Goal: Transaction & Acquisition: Purchase product/service

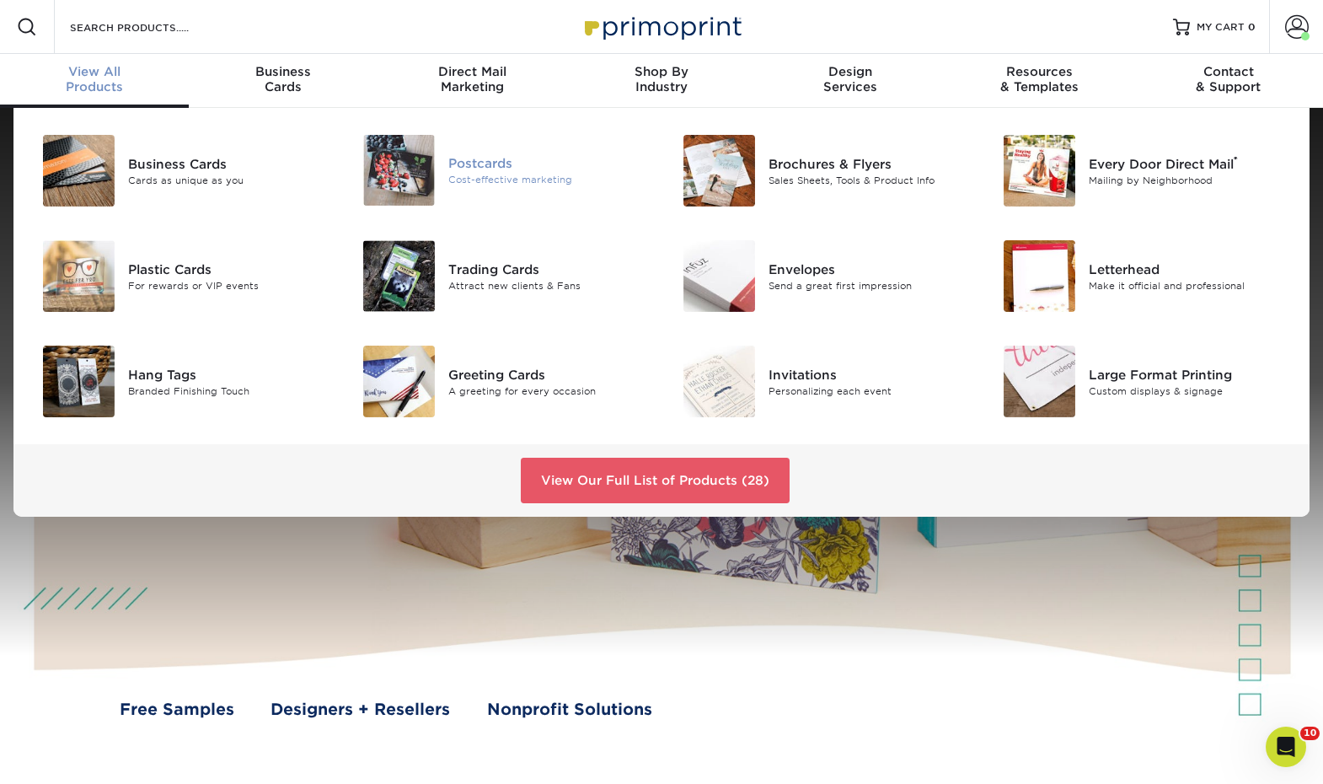
click at [470, 179] on div "Cost-effective marketing" at bounding box center [548, 180] width 201 height 14
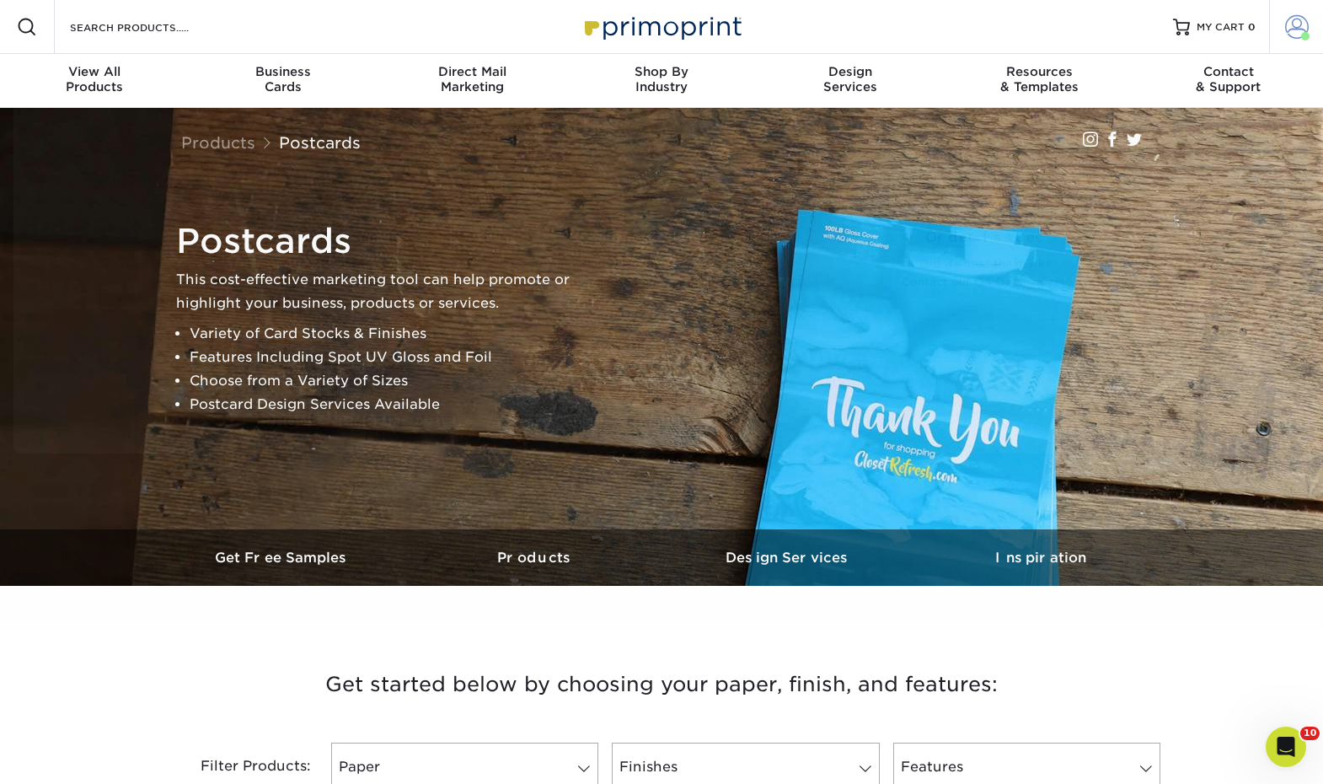
click at [1302, 35] on span at bounding box center [1305, 36] width 8 height 8
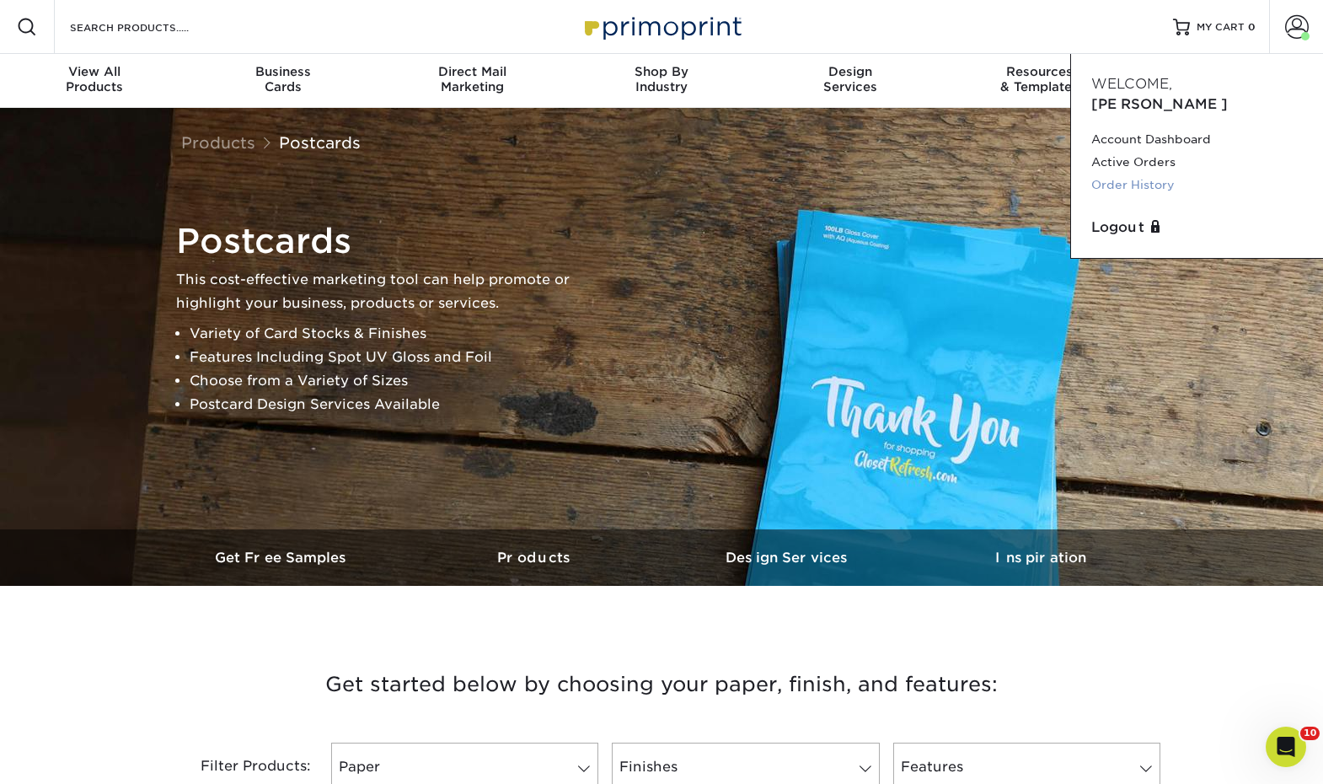
click at [1144, 174] on link "Order History" at bounding box center [1197, 185] width 212 height 23
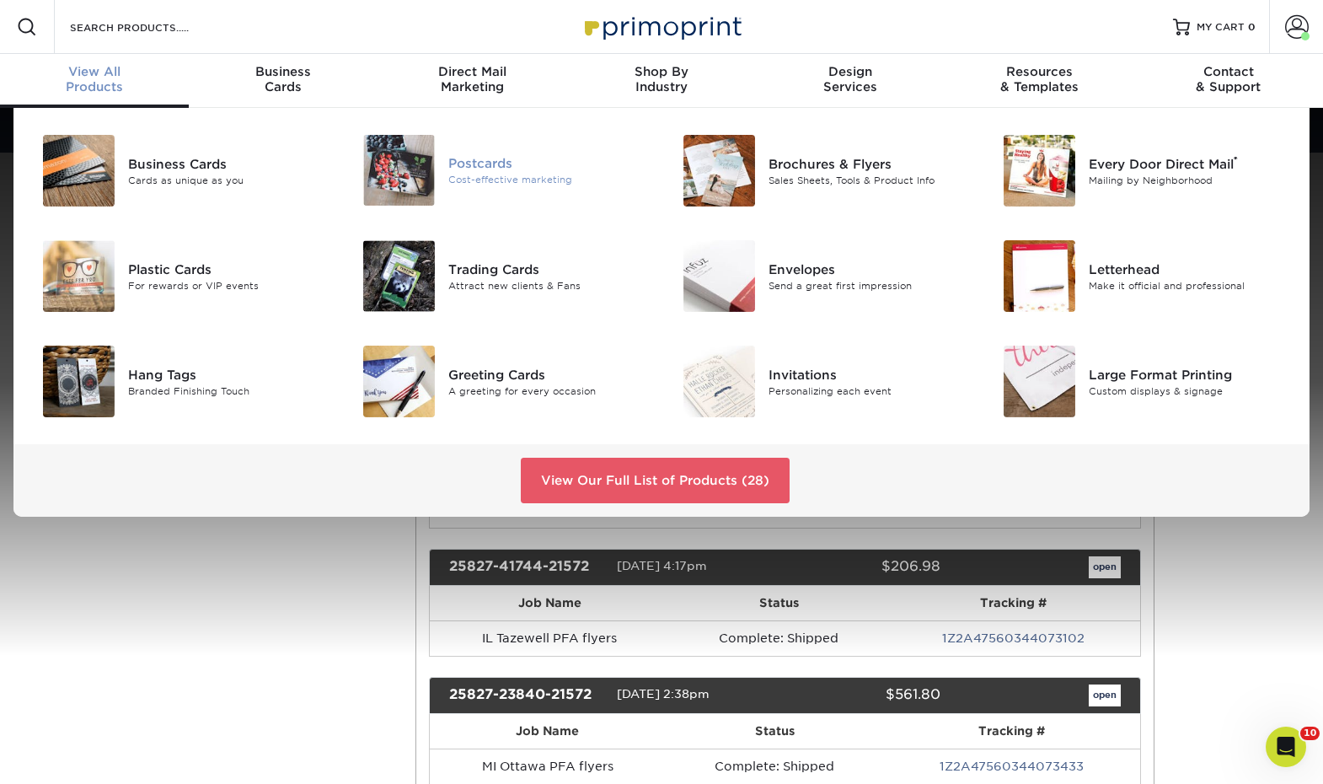
click at [464, 163] on div "Postcards" at bounding box center [548, 163] width 201 height 19
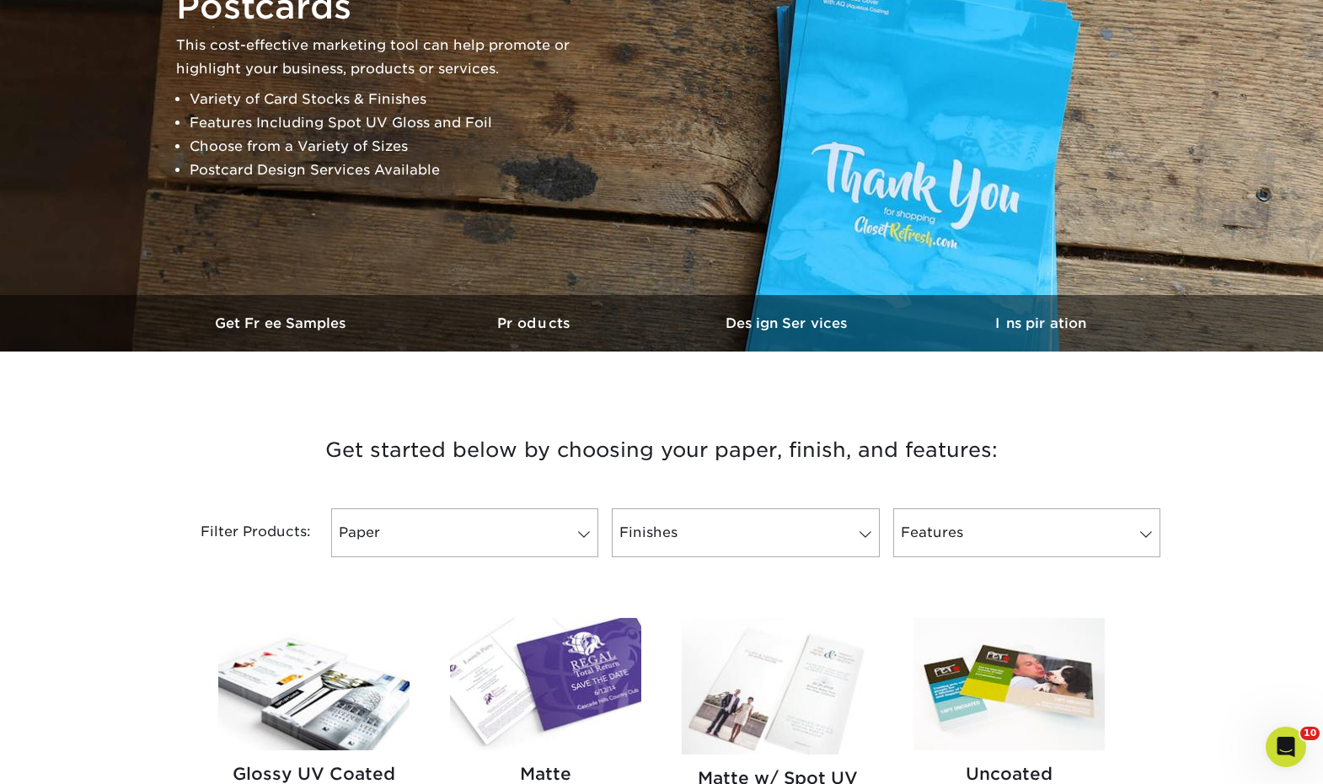
scroll to position [506, 0]
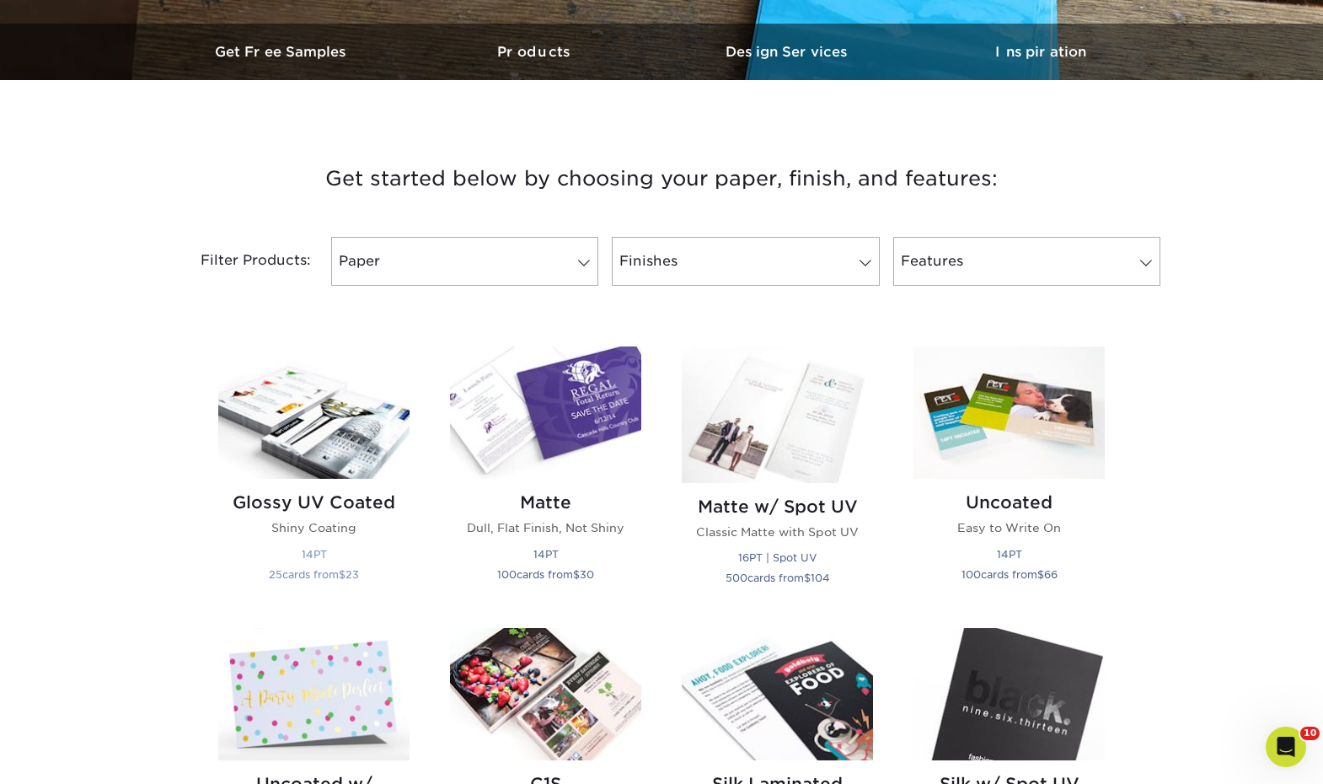
click at [351, 400] on img at bounding box center [313, 412] width 191 height 132
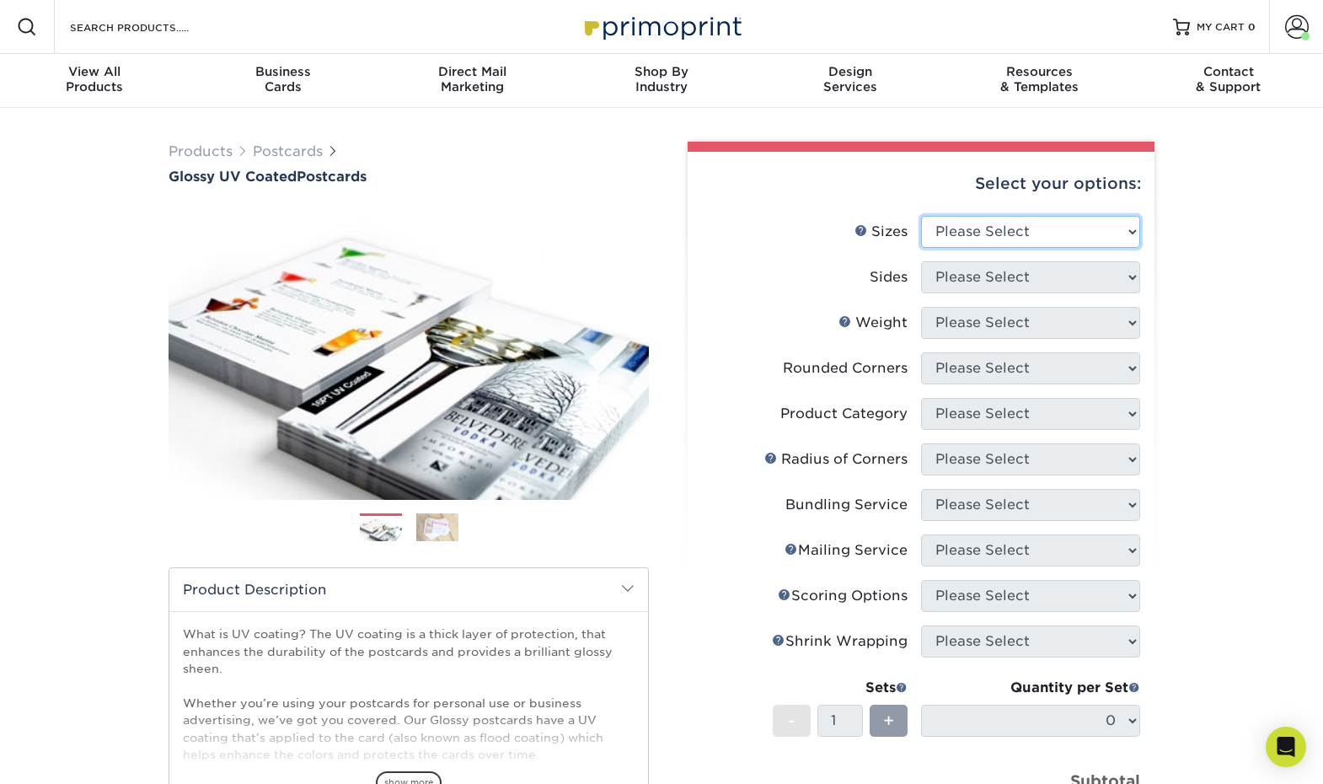
click at [1072, 236] on select "Please Select 1.5" x 7" 2" x 4" 2" x 6" 2" x 7" 2" x 8" 2.12" x 5.5" 2.12" x 5.…" at bounding box center [1030, 232] width 219 height 32
select select "3.50x8.50"
click at [921, 216] on select "Please Select 1.5" x 7" 2" x 4" 2" x 6" 2" x 7" 2" x 8" 2.12" x 5.5" 2.12" x 5.…" at bounding box center [1030, 232] width 219 height 32
click at [1012, 273] on select "Please Select Print Both Sides Print Front Only" at bounding box center [1030, 277] width 219 height 32
select select "13abbda7-1d64-4f25-8bb2-c179b224825d"
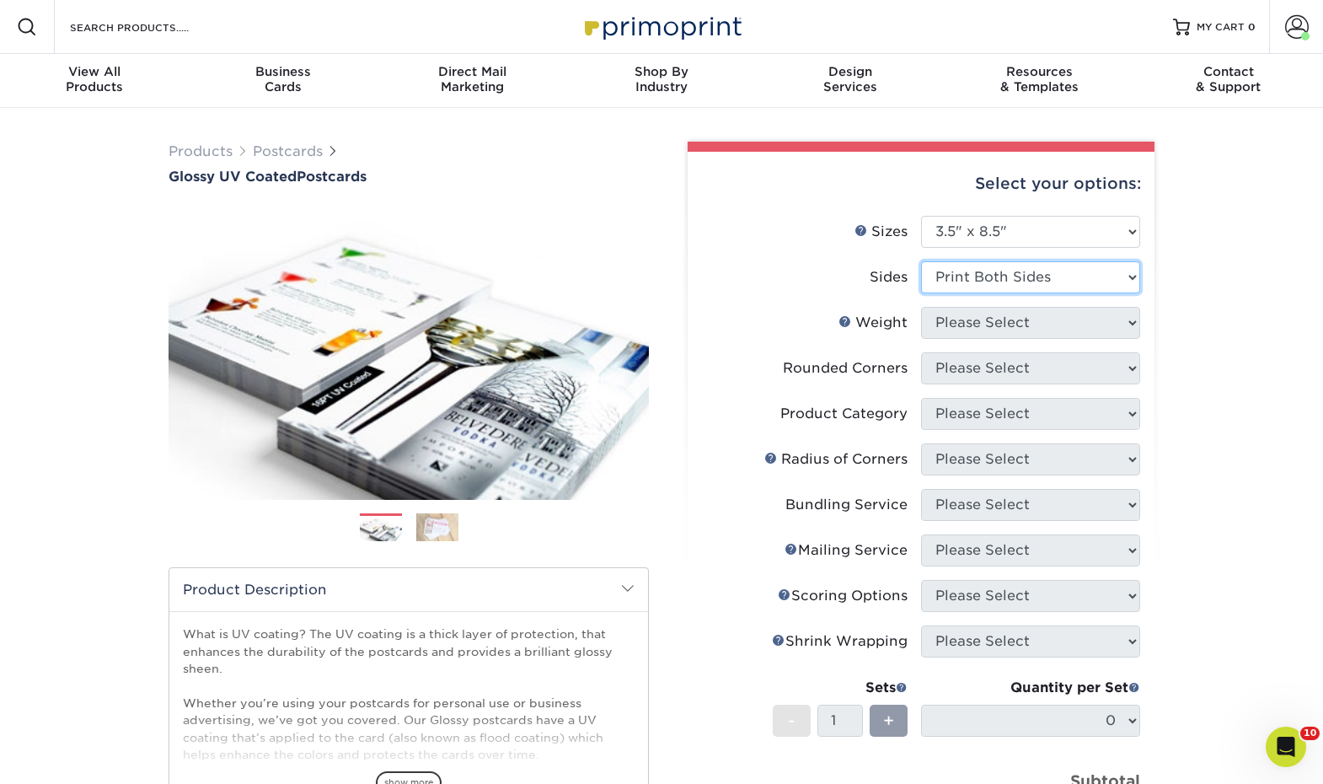
click at [921, 261] on select "Please Select Print Both Sides Print Front Only" at bounding box center [1030, 277] width 219 height 32
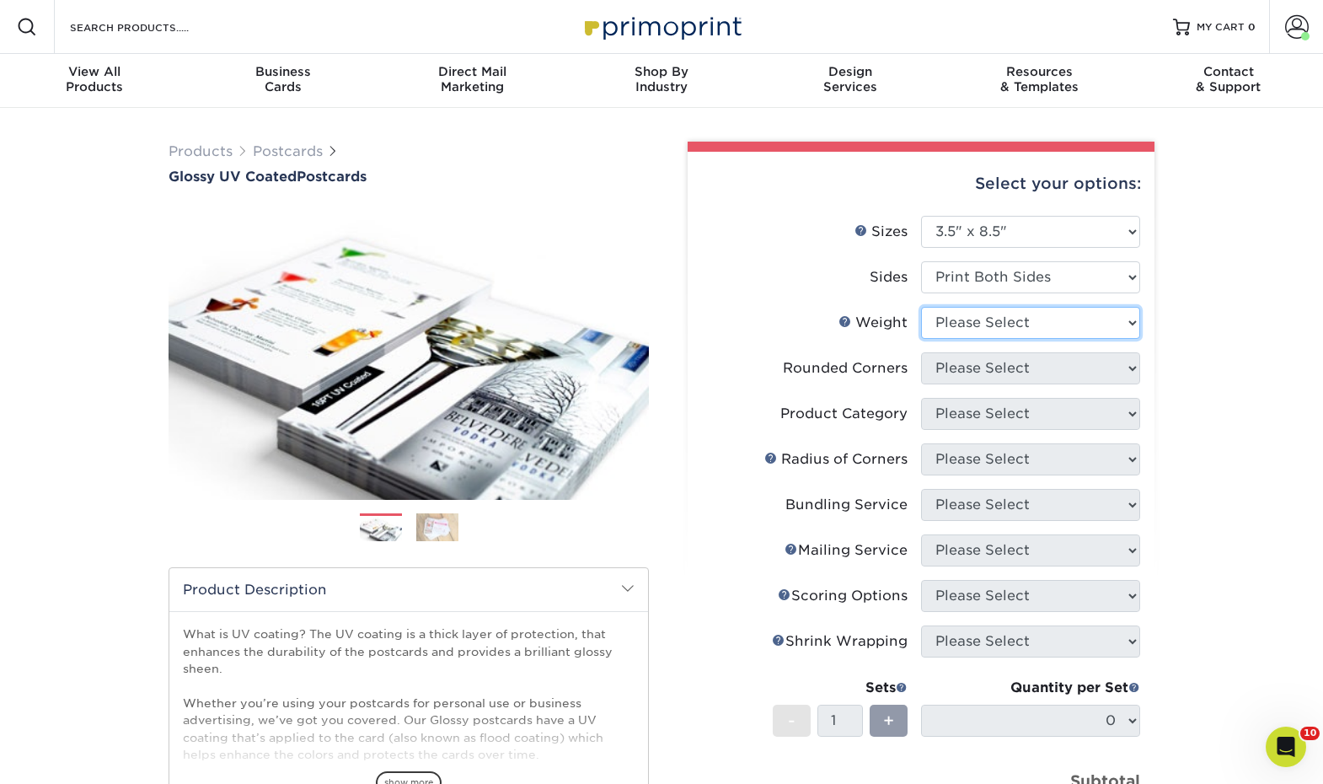
click at [1014, 329] on select "Please Select 16PT 14PT 18PT C1S" at bounding box center [1030, 323] width 219 height 32
select select "14PT"
click at [921, 307] on select "Please Select 16PT 14PT 18PT C1S" at bounding box center [1030, 323] width 219 height 32
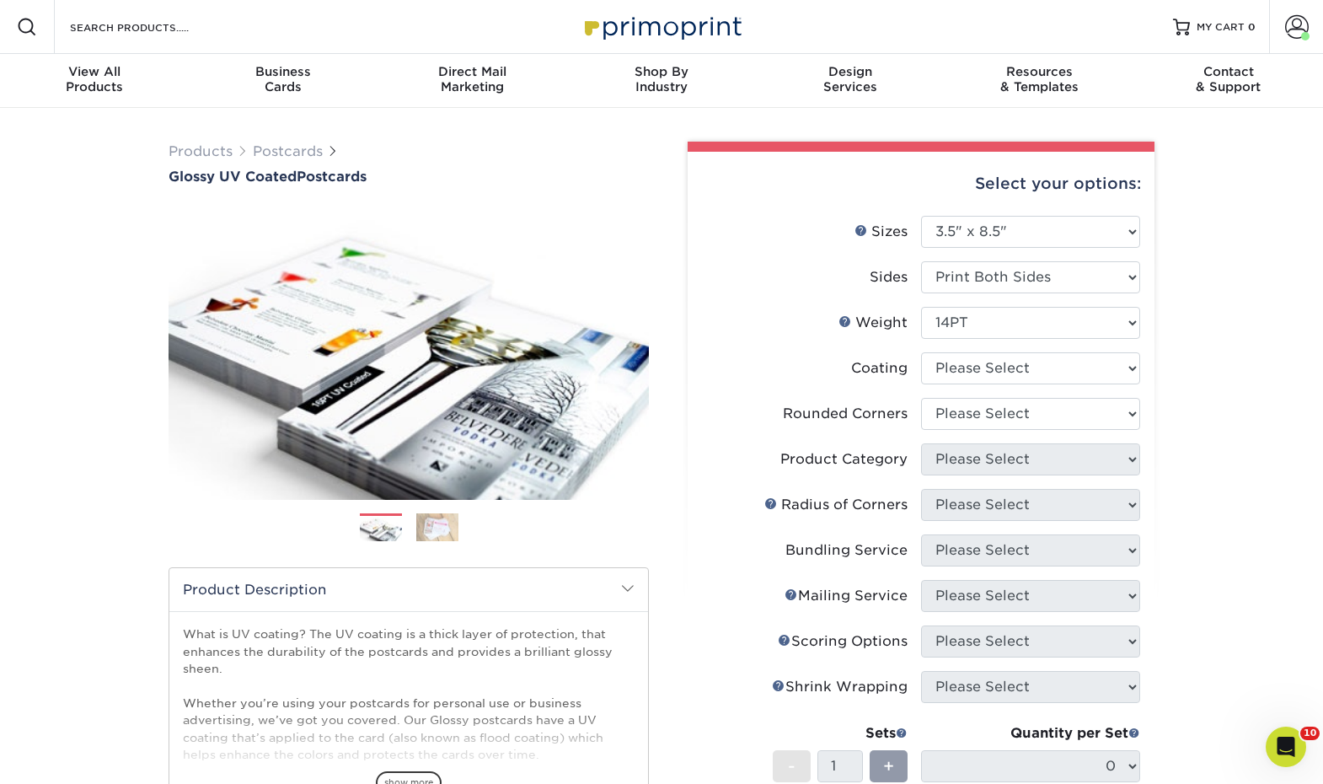
click at [1014, 385] on li "Coating" at bounding box center [921, 375] width 438 height 46
click at [1015, 377] on select at bounding box center [1030, 368] width 219 height 32
select select "ae367451-b2b8-45df-a344-0f05b6a12993"
click at [921, 352] on select at bounding box center [1030, 368] width 219 height 32
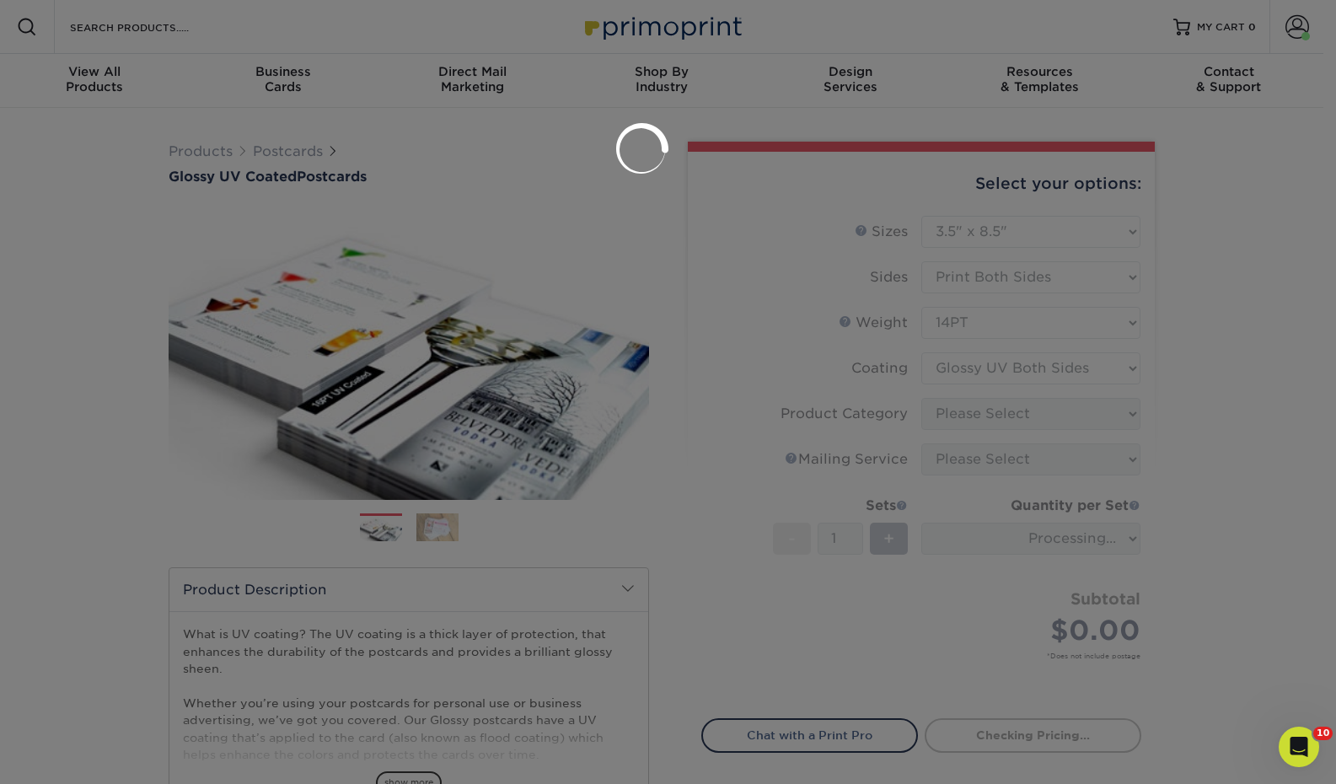
click at [1017, 434] on div at bounding box center [668, 392] width 1336 height 784
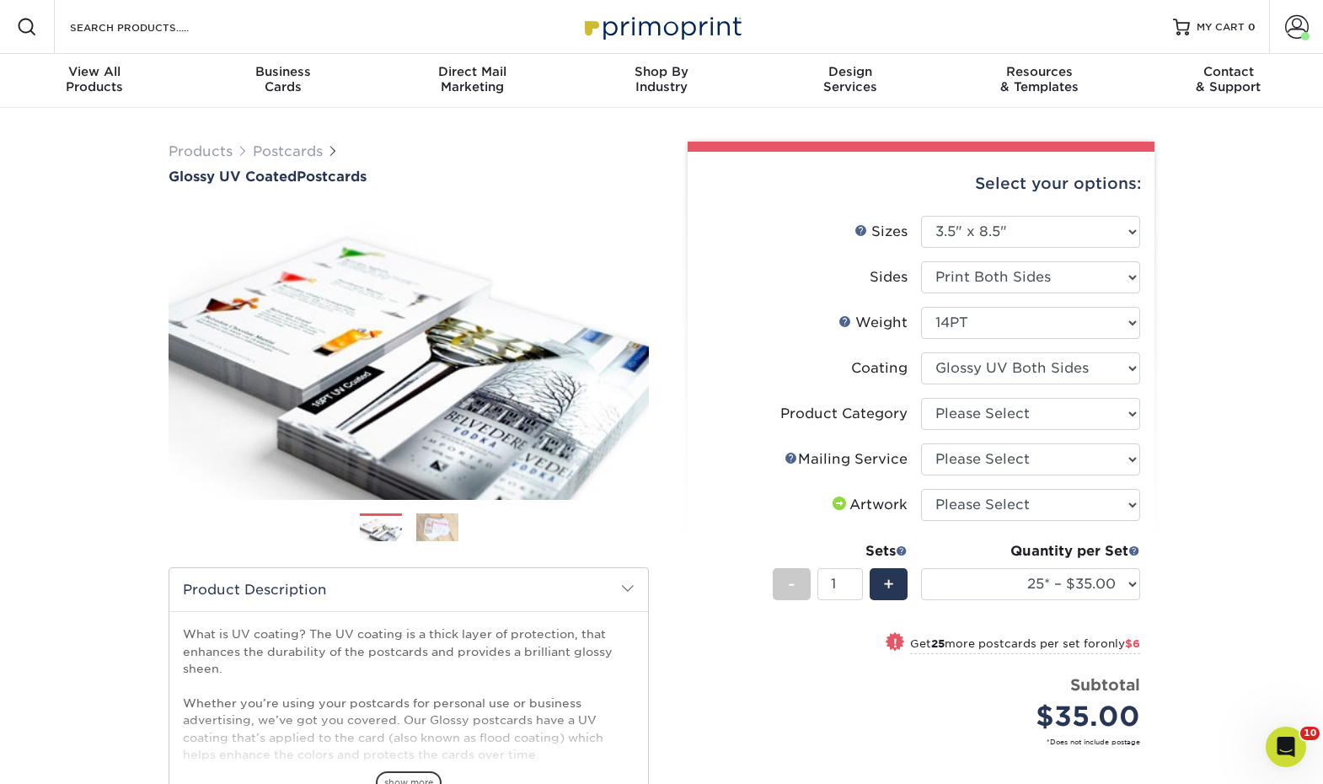
click at [1044, 430] on li "Product Category Please Select Postcards" at bounding box center [921, 421] width 438 height 46
click at [1049, 420] on select "Please Select Postcards" at bounding box center [1030, 414] width 219 height 32
select select "9b7272e0-d6c8-4c3c-8e97-d3a1bcdab858"
click at [921, 398] on select "Please Select Postcards" at bounding box center [1030, 414] width 219 height 32
click at [1050, 449] on select "Please Select No Direct Mailing Service No, I will mail/stamp/imprint Direct Ma…" at bounding box center [1030, 459] width 219 height 32
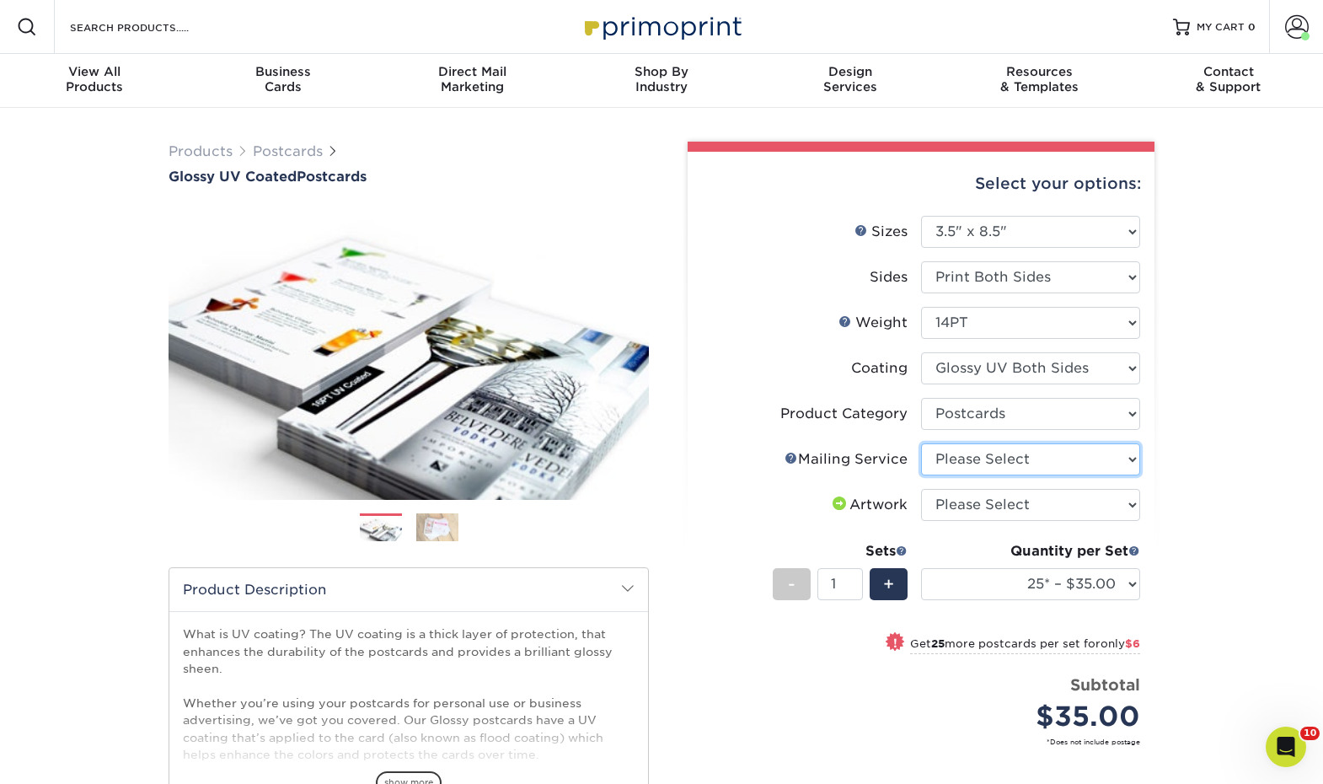
select select "3e5e9bdd-d78a-4c28-a41d-fe1407925ca6"
click at [921, 443] on select "Please Select No Direct Mailing Service No, I will mail/stamp/imprint Direct Ma…" at bounding box center [1030, 459] width 219 height 32
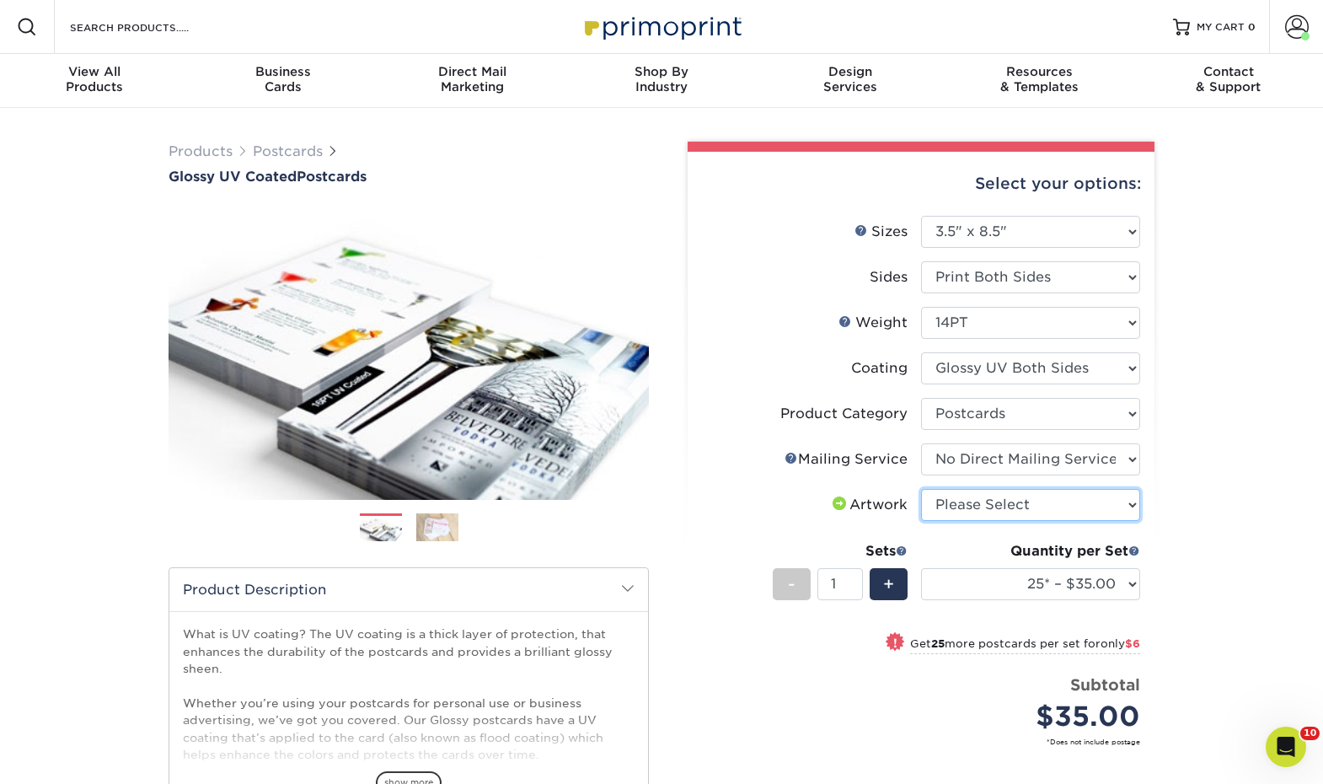
click at [1050, 520] on select "Please Select I will upload files I need a design - $150" at bounding box center [1030, 505] width 219 height 32
select select "upload"
click at [921, 489] on select "Please Select I will upload files I need a design - $150" at bounding box center [1030, 505] width 219 height 32
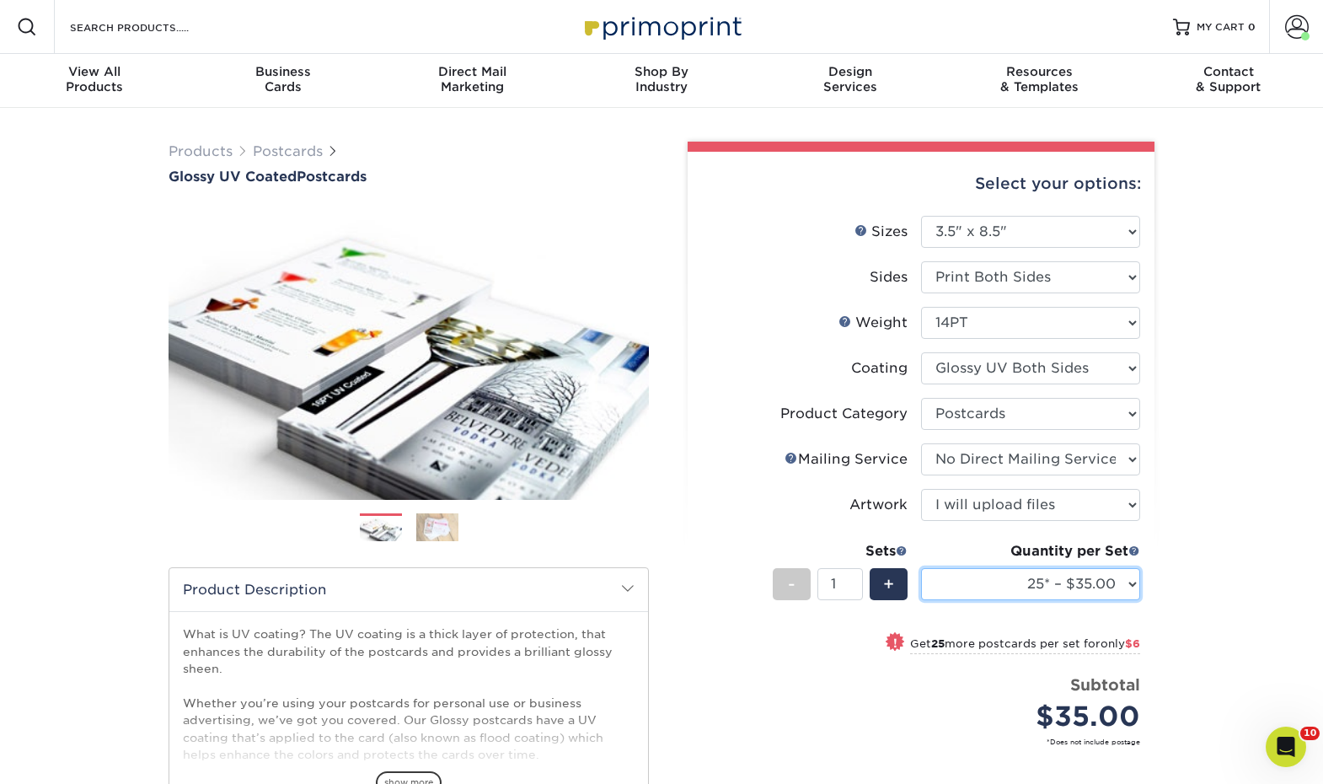
click at [1050, 587] on select "25* – $35.00 50* – $41.00 75* – $48.00 100* – $61.00 250* – $100.00 500 – $138.…" at bounding box center [1030, 584] width 219 height 32
select select "1000 – $160.00"
click at [921, 568] on select "25* – $35.00 50* – $41.00 75* – $48.00 100* – $61.00 250* – $100.00 500 – $138.…" at bounding box center [1030, 584] width 219 height 32
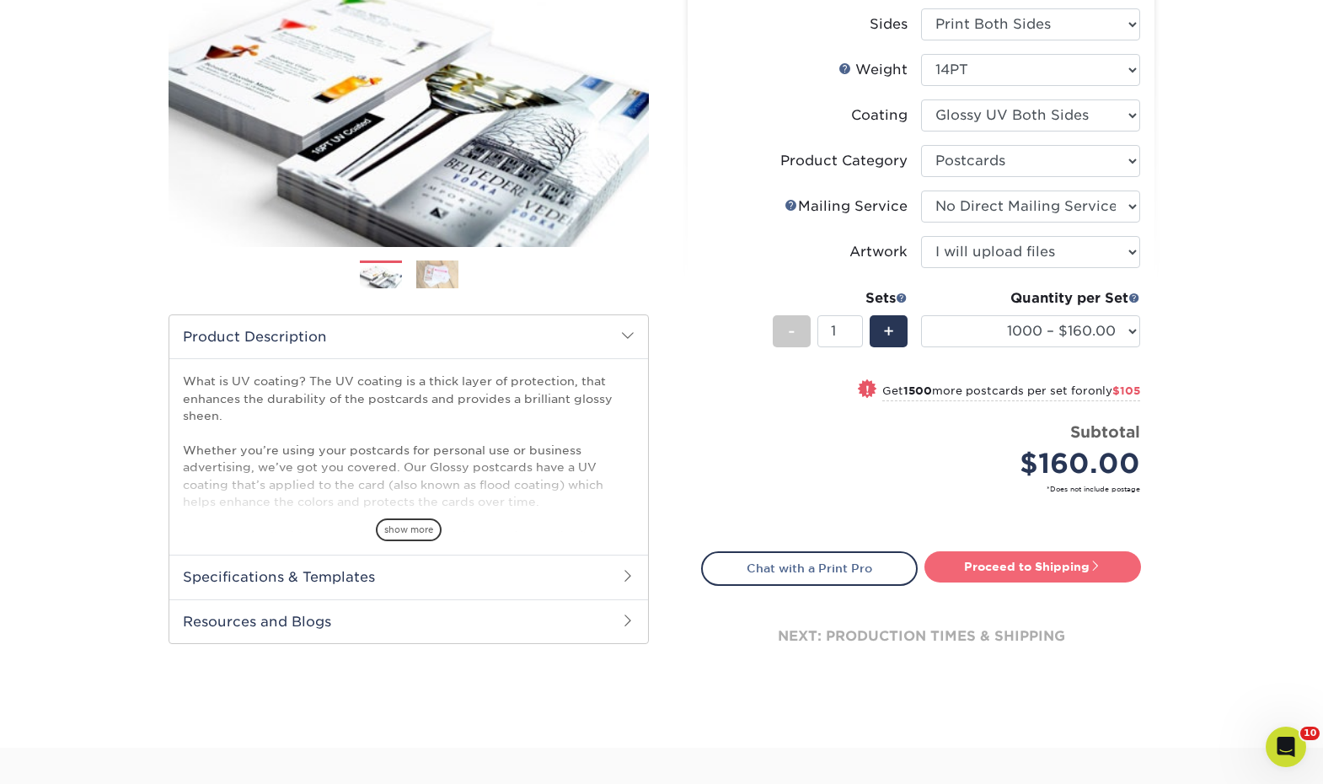
click at [1084, 560] on link "Proceed to Shipping" at bounding box center [1032, 566] width 217 height 30
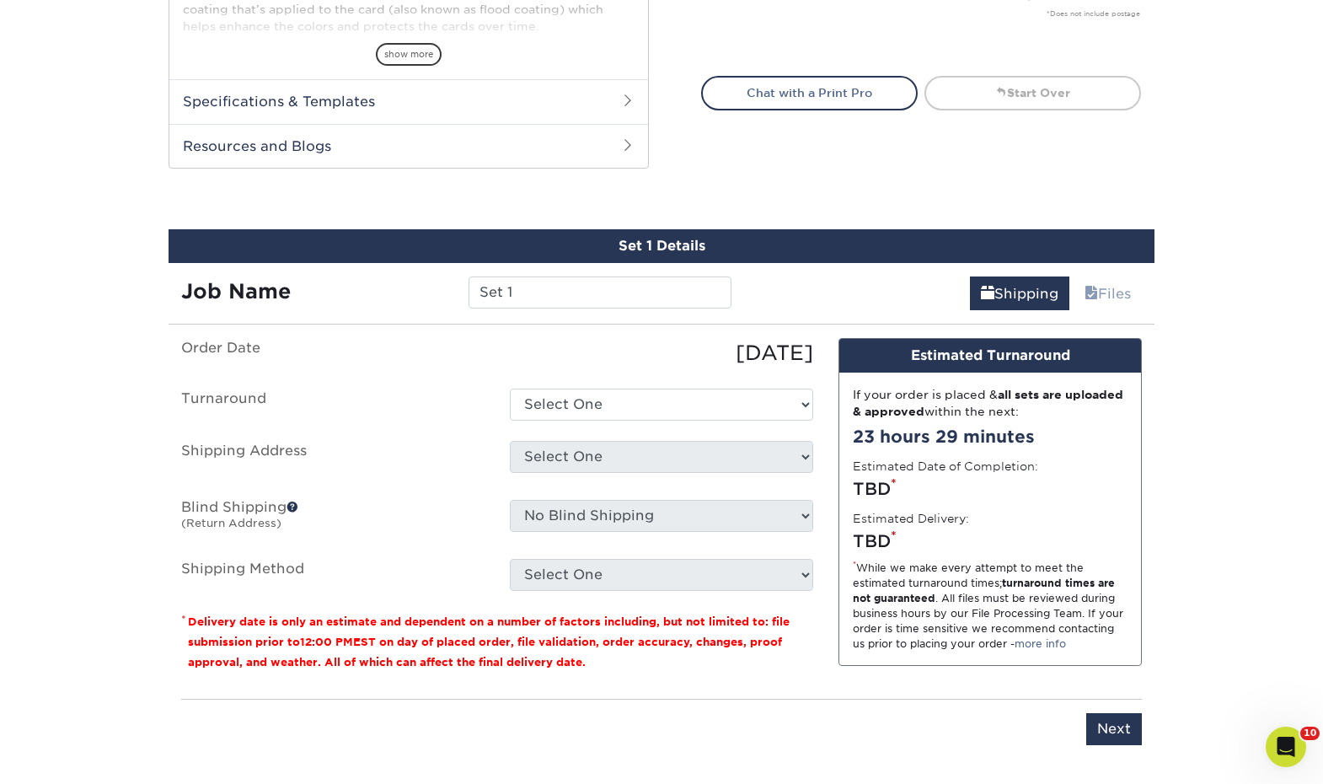
scroll to position [850, 0]
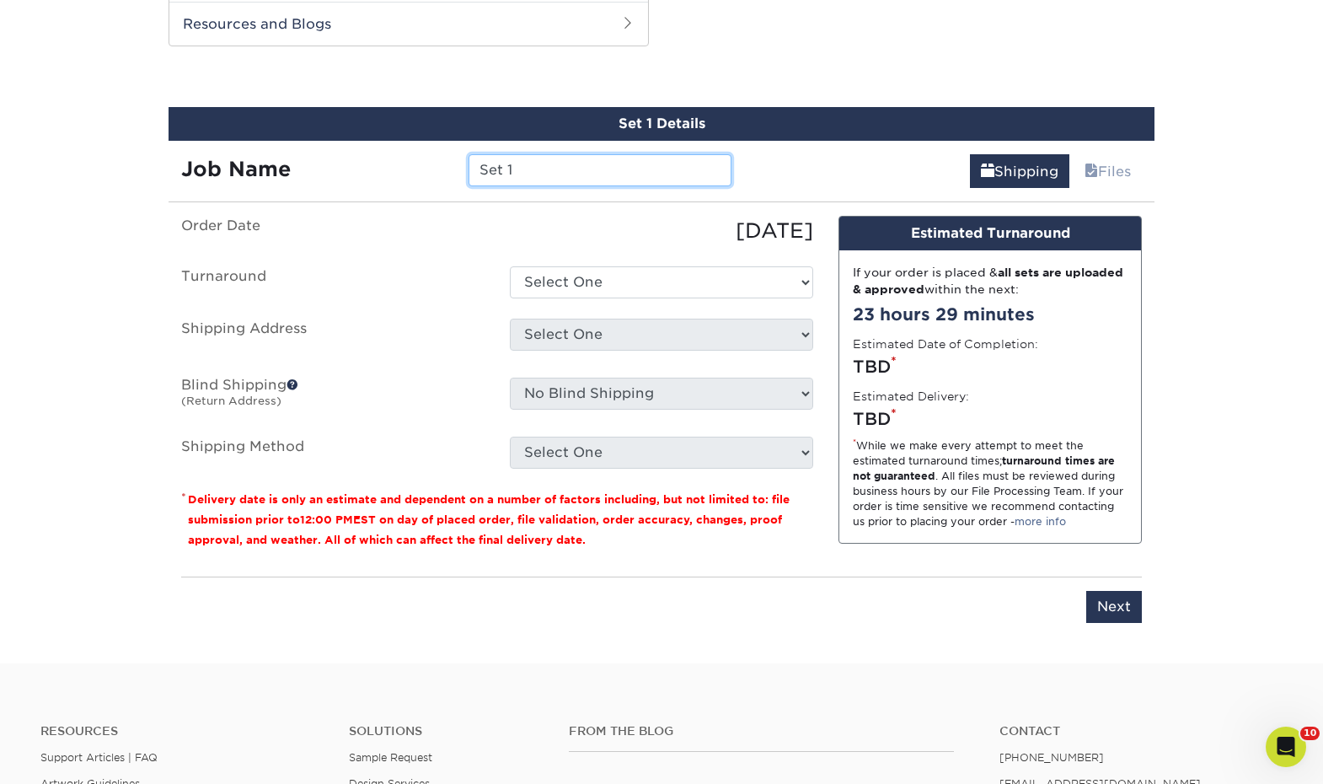
click at [647, 169] on input "Set 1" at bounding box center [600, 170] width 262 height 32
click at [647, 174] on input "Set 1" at bounding box center [600, 170] width 262 height 32
type input "S"
type input "ND [PERSON_NAME] PFA flyers"
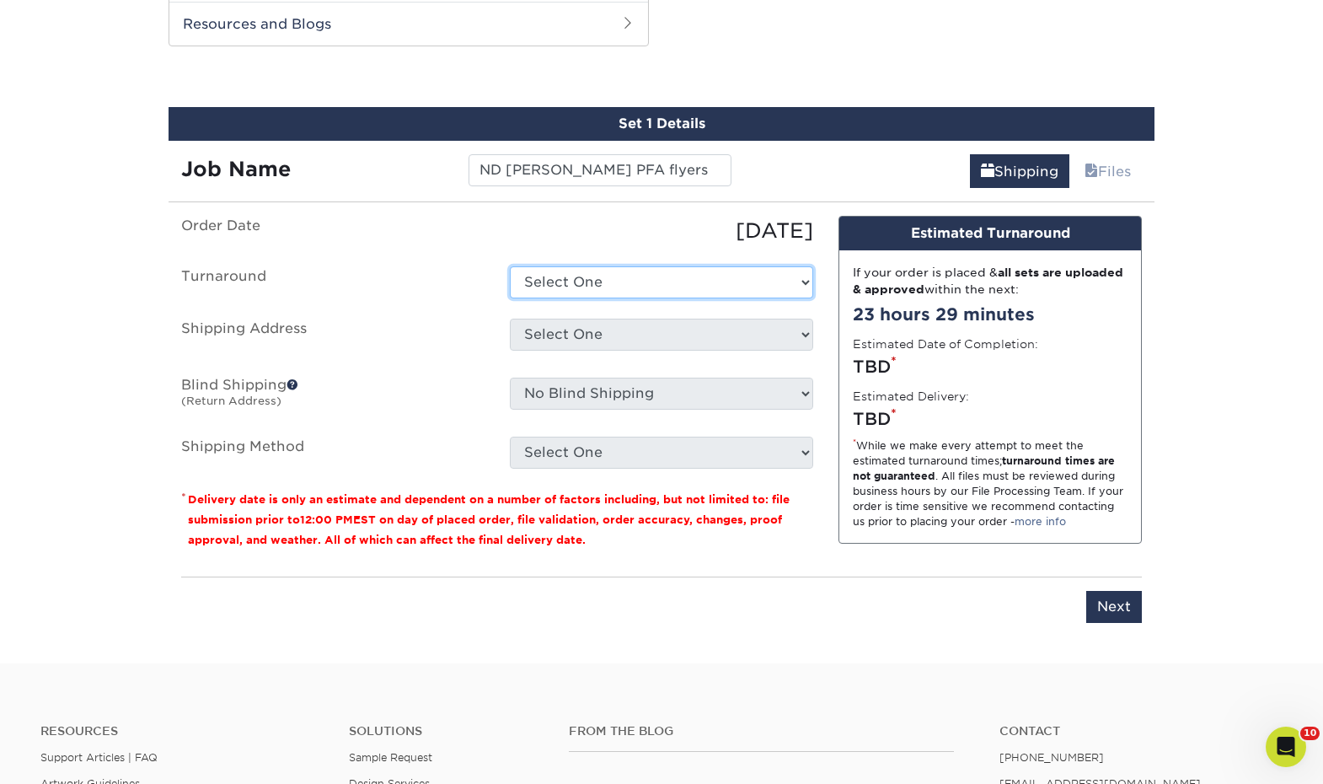
click at [646, 285] on select "Select One 2-4 Business Days 2 Day Next Business Day" at bounding box center [661, 282] width 303 height 32
select select "89f44400-92a2-4516-9a53-bf53cb1f0c2d"
click at [510, 266] on select "Select One 2-4 Business Days 2 Day Next Business Day" at bounding box center [661, 282] width 303 height 32
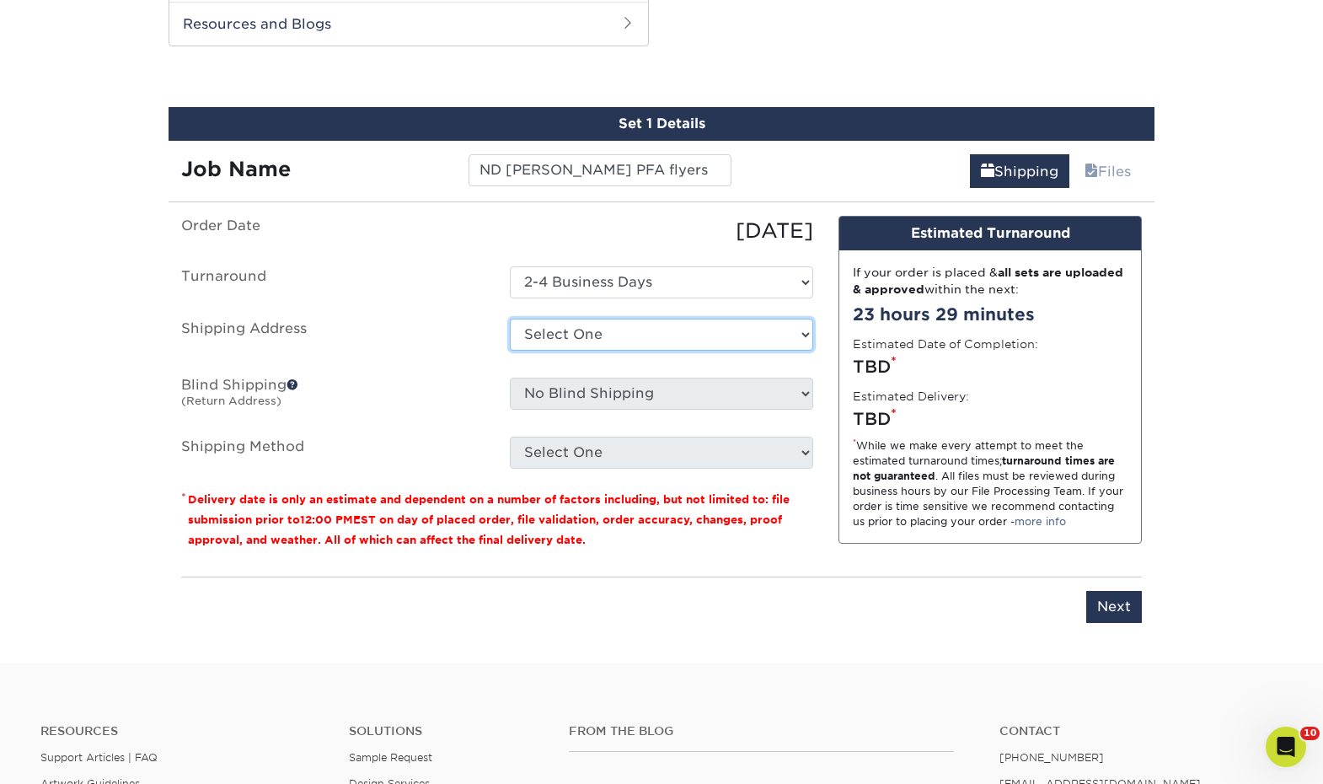
click at [649, 331] on select "Select One 1A Ryan Gunter ARCleburne ARConway ARFranklin ARMontgomery AROuachit…" at bounding box center [661, 335] width 303 height 32
select select "284535"
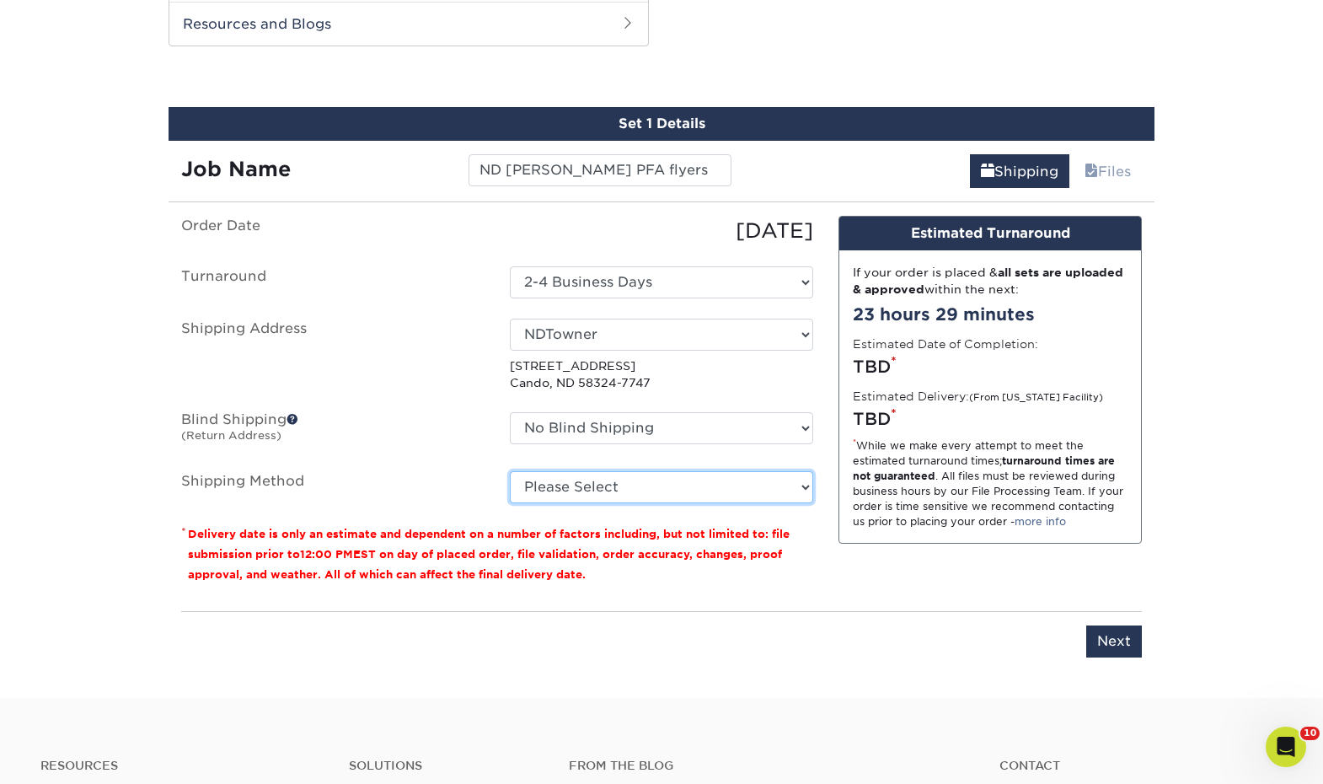
click at [657, 496] on select "Please Select Ground Shipping (+$33.69) 3 Day Shipping Service (+$56.18) 2 Day …" at bounding box center [661, 487] width 303 height 32
select select "03"
click at [510, 471] on select "Please Select Ground Shipping (+$33.69) 3 Day Shipping Service (+$56.18) 2 Day …" at bounding box center [661, 487] width 303 height 32
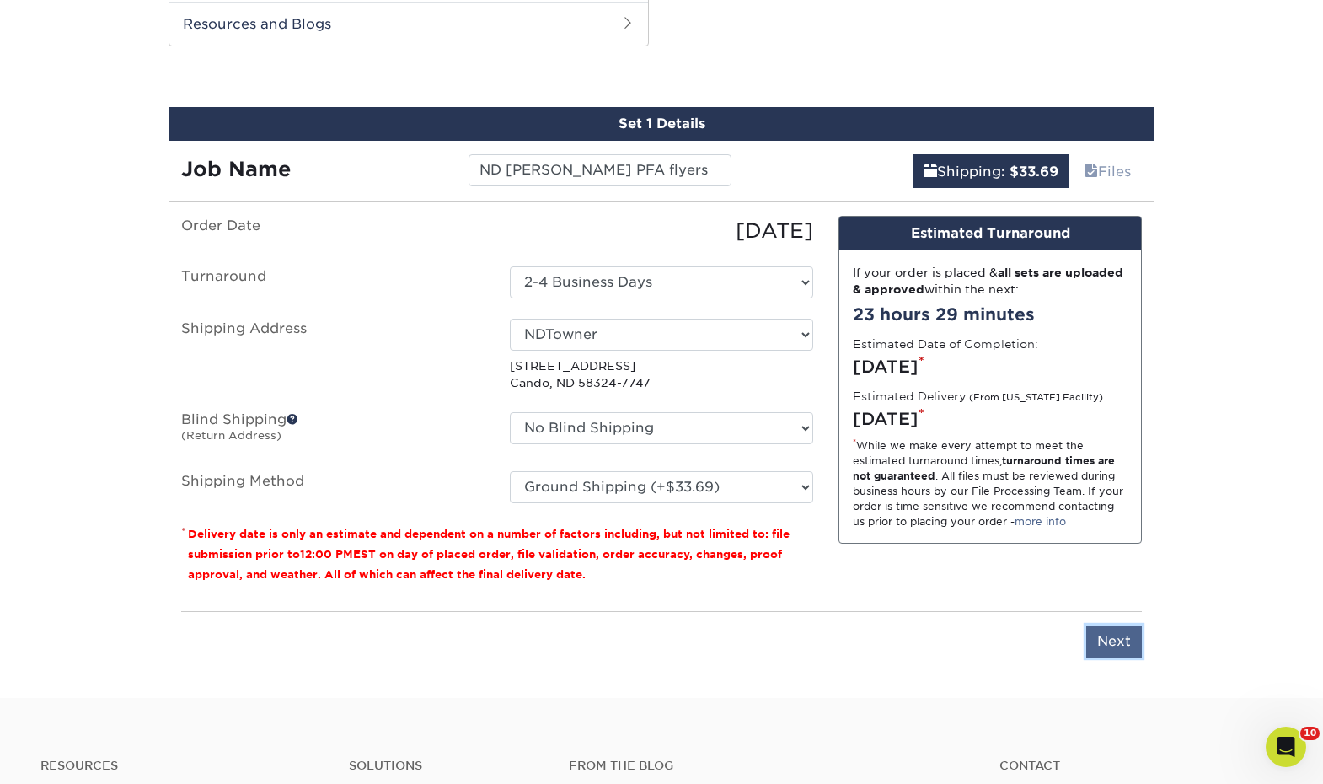
click at [1104, 640] on input "Next" at bounding box center [1114, 641] width 56 height 32
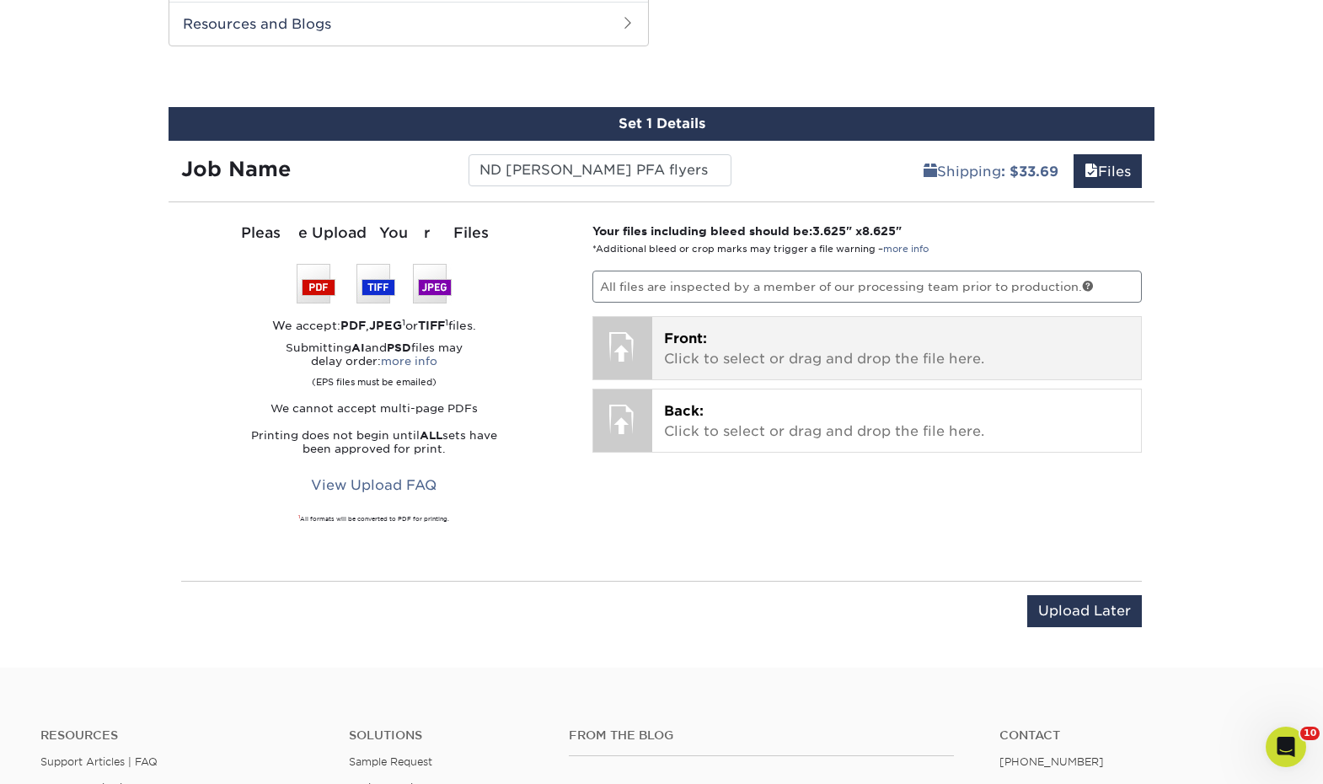
click at [777, 362] on p "Front: Click to select or drag and drop the file here." at bounding box center [897, 349] width 466 height 40
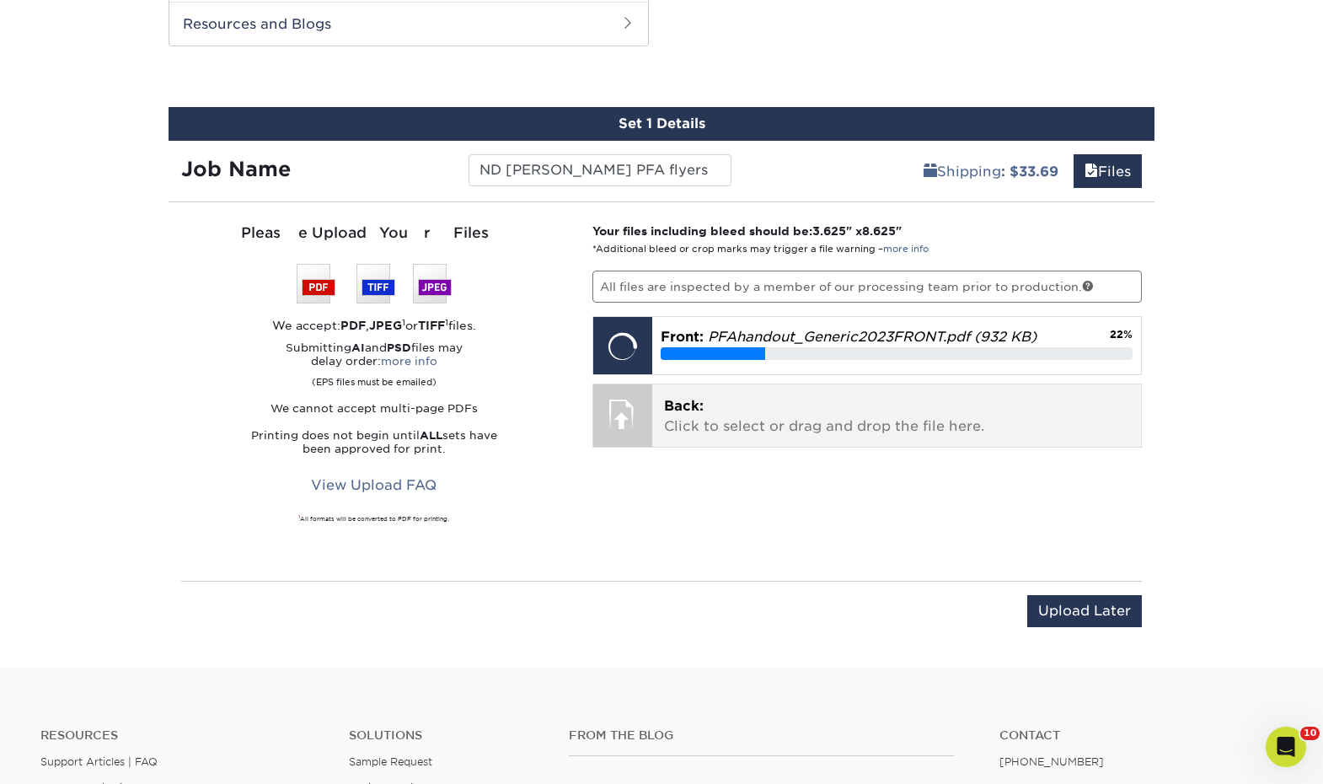
click at [705, 426] on p "Back: Click to select or drag and drop the file here." at bounding box center [897, 416] width 466 height 40
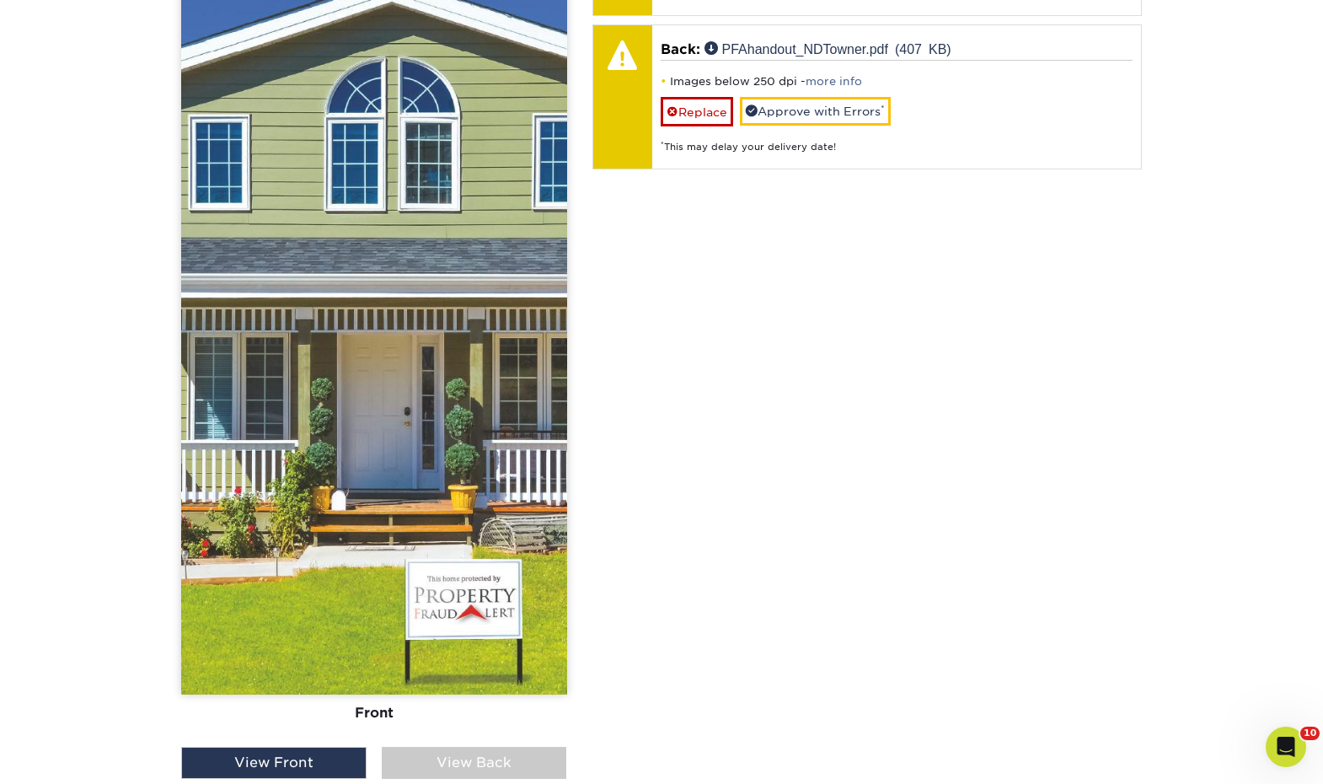
scroll to position [1440, 0]
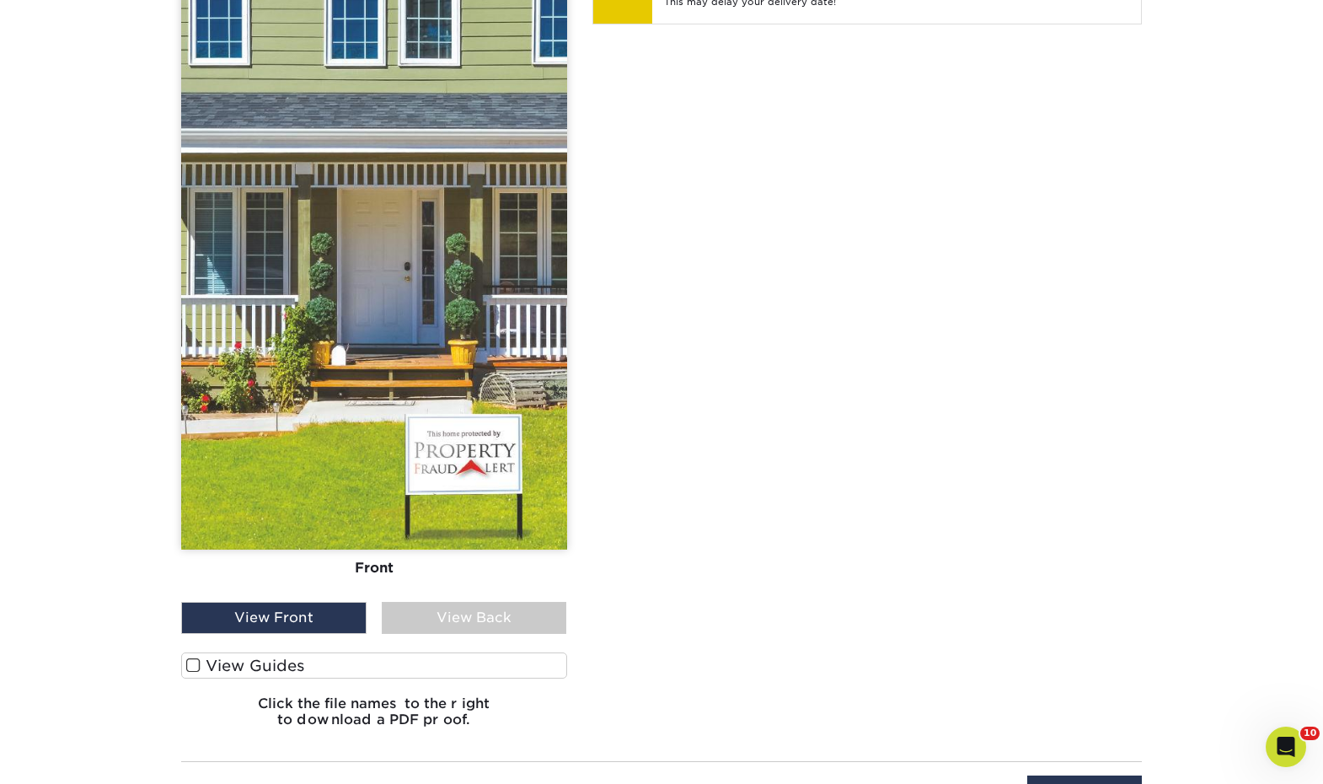
click at [517, 635] on div "Front Back View Front View Back Front" at bounding box center [374, 187] width 386 height 1108
click at [517, 630] on div "View Back" at bounding box center [474, 618] width 185 height 32
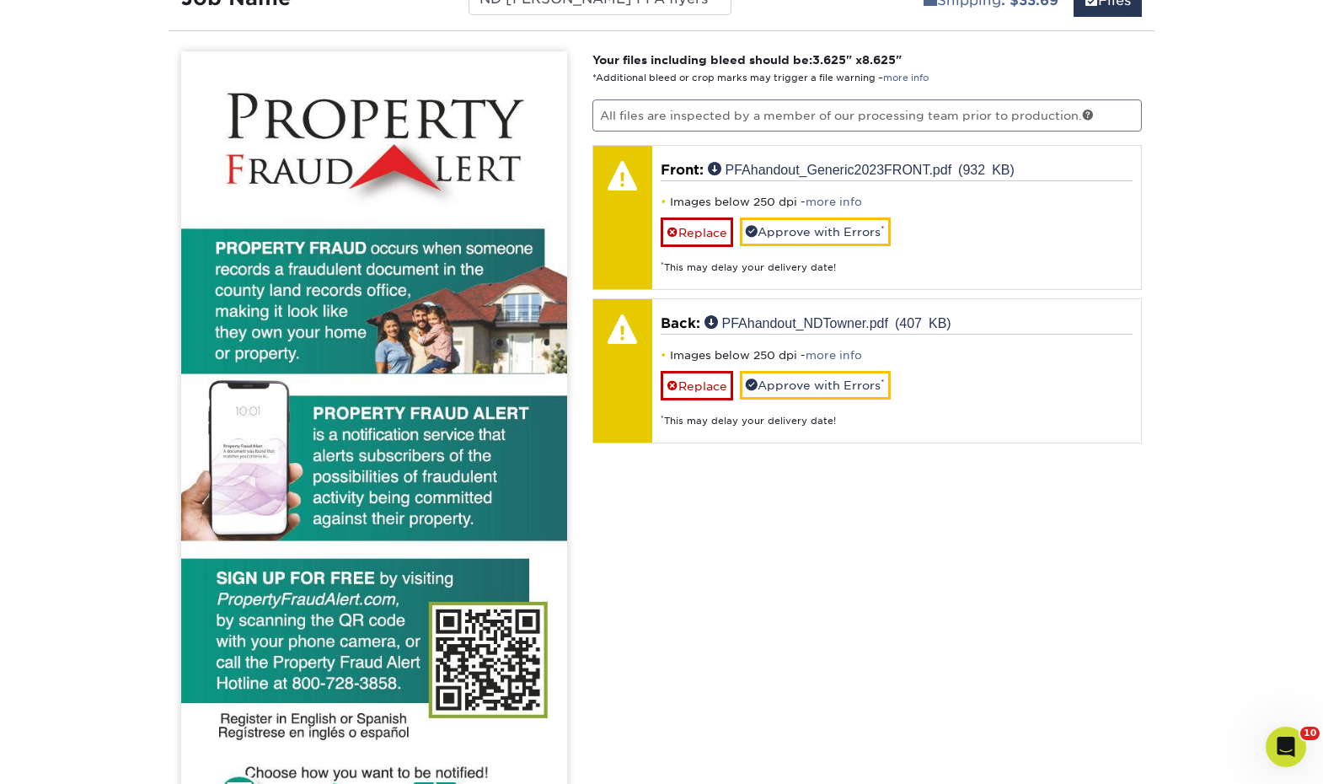
scroll to position [1019, 0]
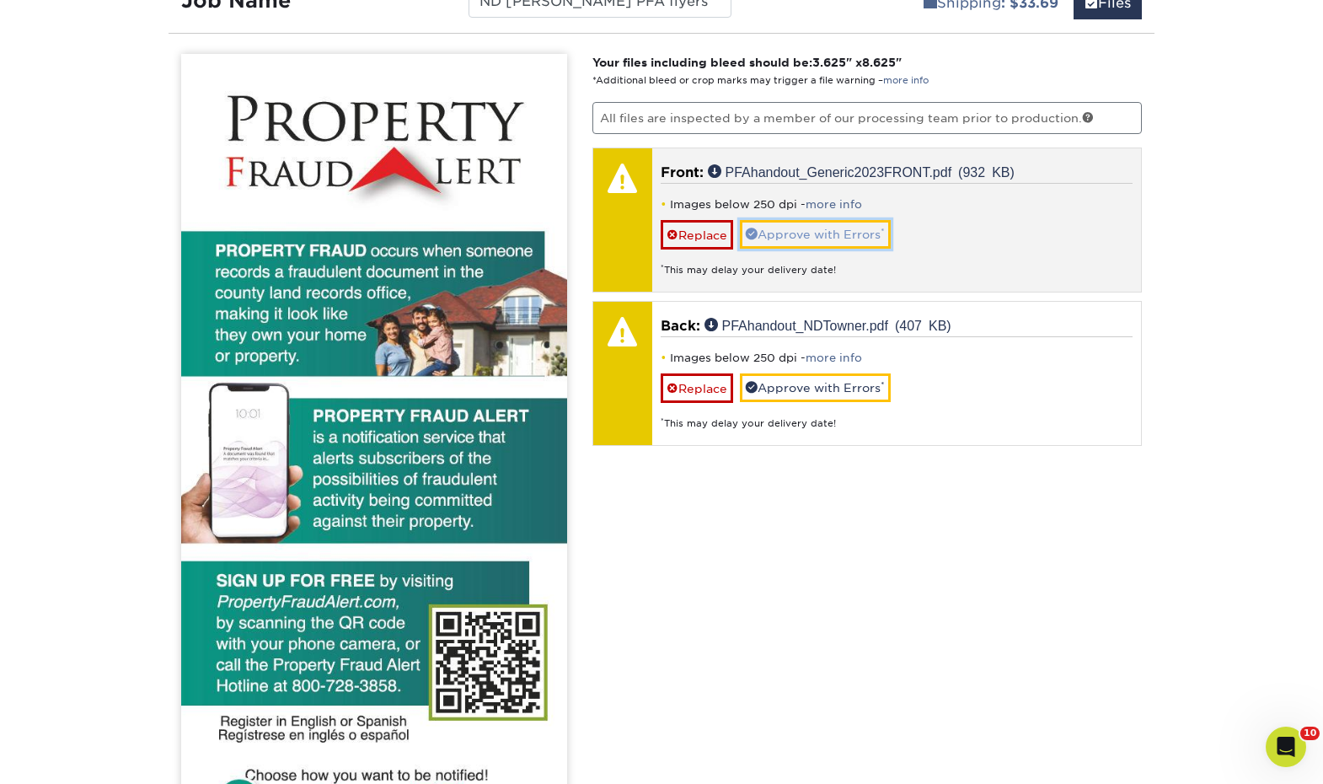
click at [877, 234] on link "Approve with Errors *" at bounding box center [815, 234] width 151 height 29
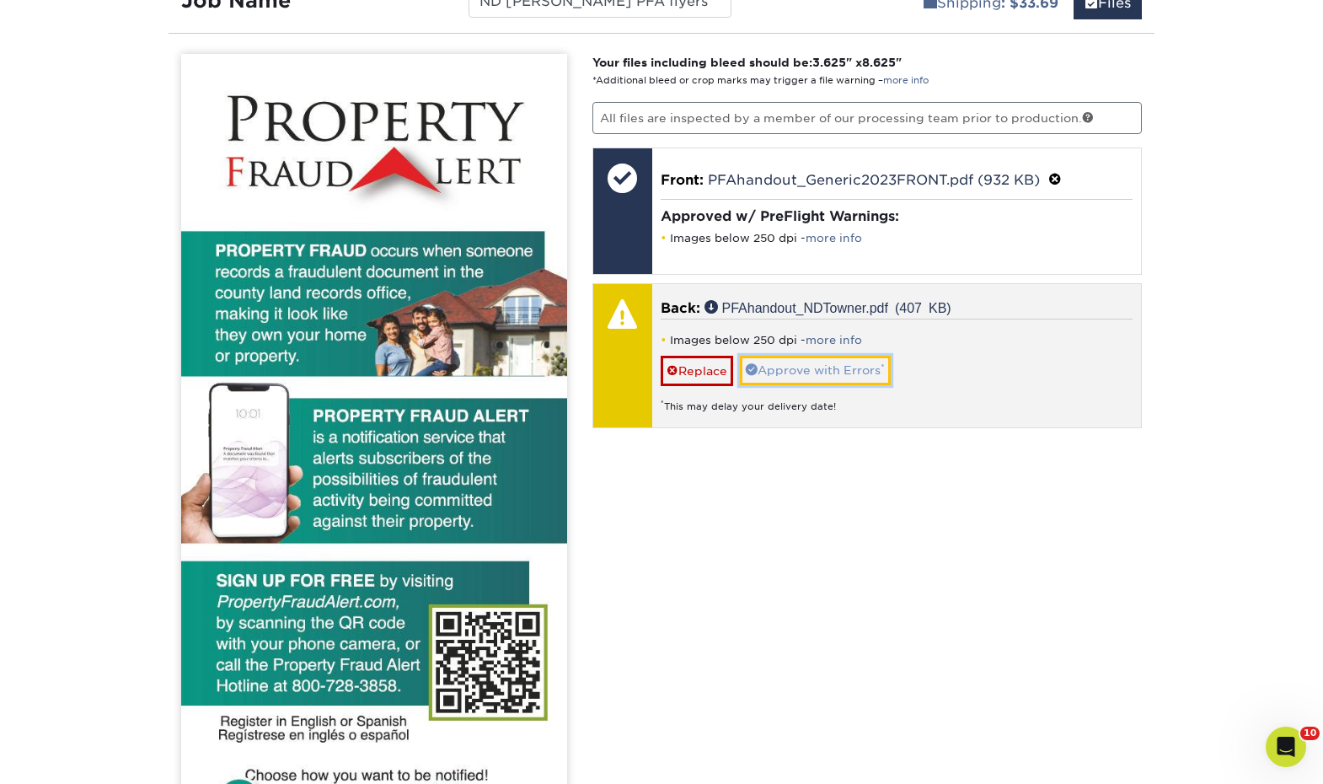
click at [855, 362] on link "Approve with Errors *" at bounding box center [815, 370] width 151 height 29
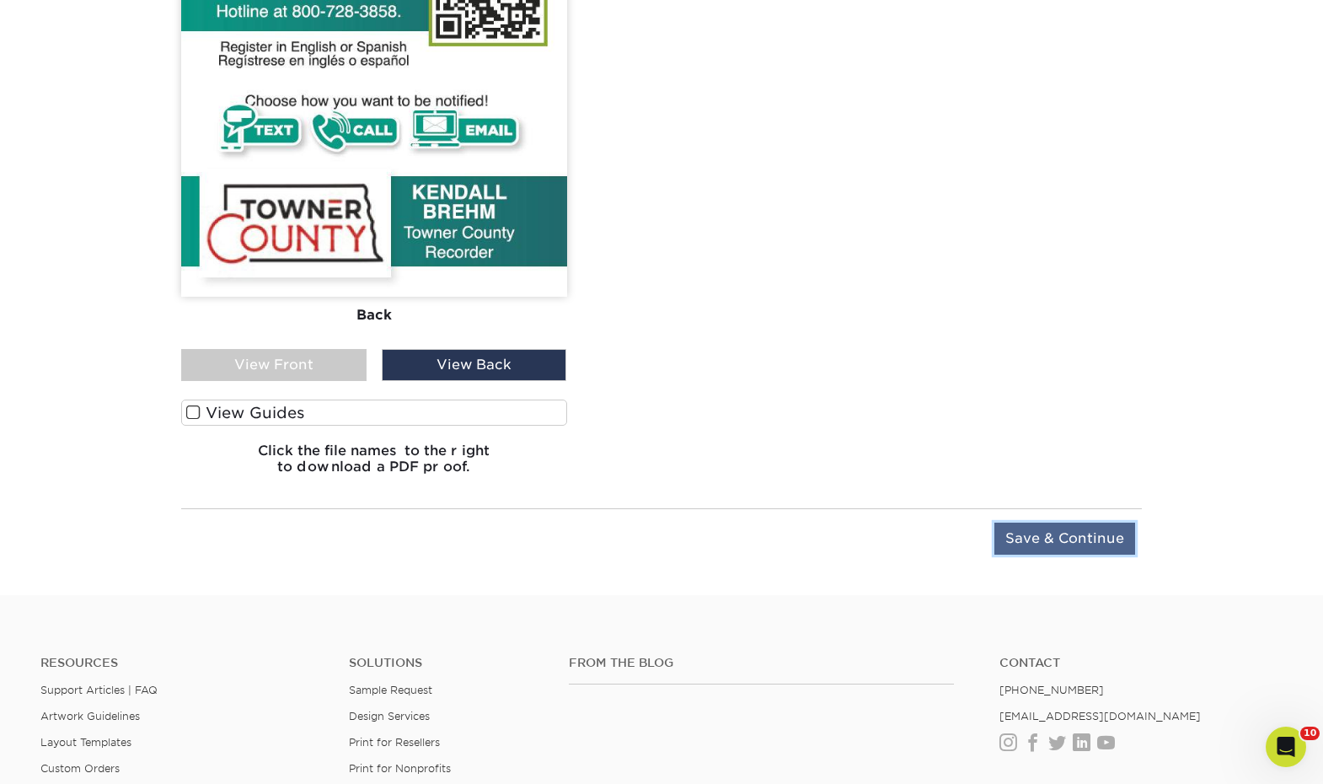
click at [1038, 544] on input "Save & Continue" at bounding box center [1064, 538] width 141 height 32
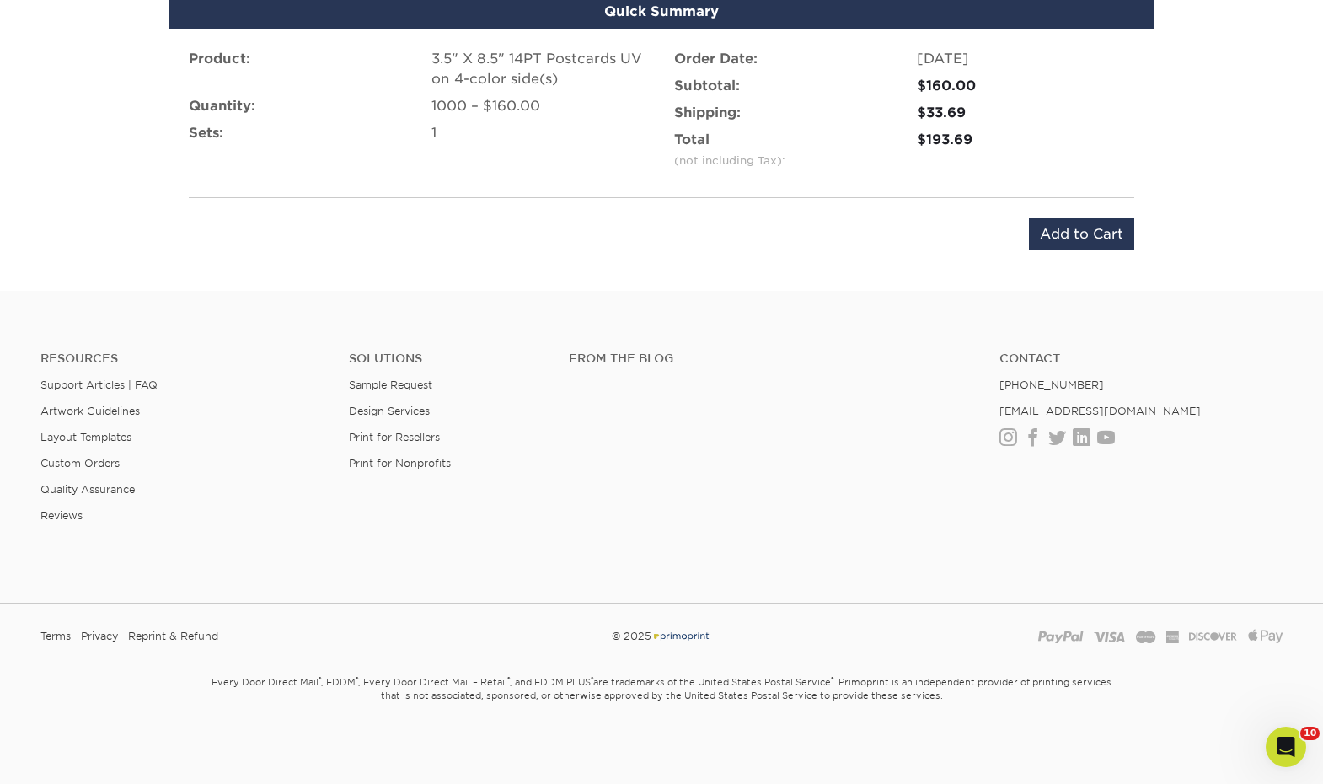
scroll to position [1071, 0]
click at [1038, 233] on input "Add to Cart" at bounding box center [1081, 234] width 105 height 32
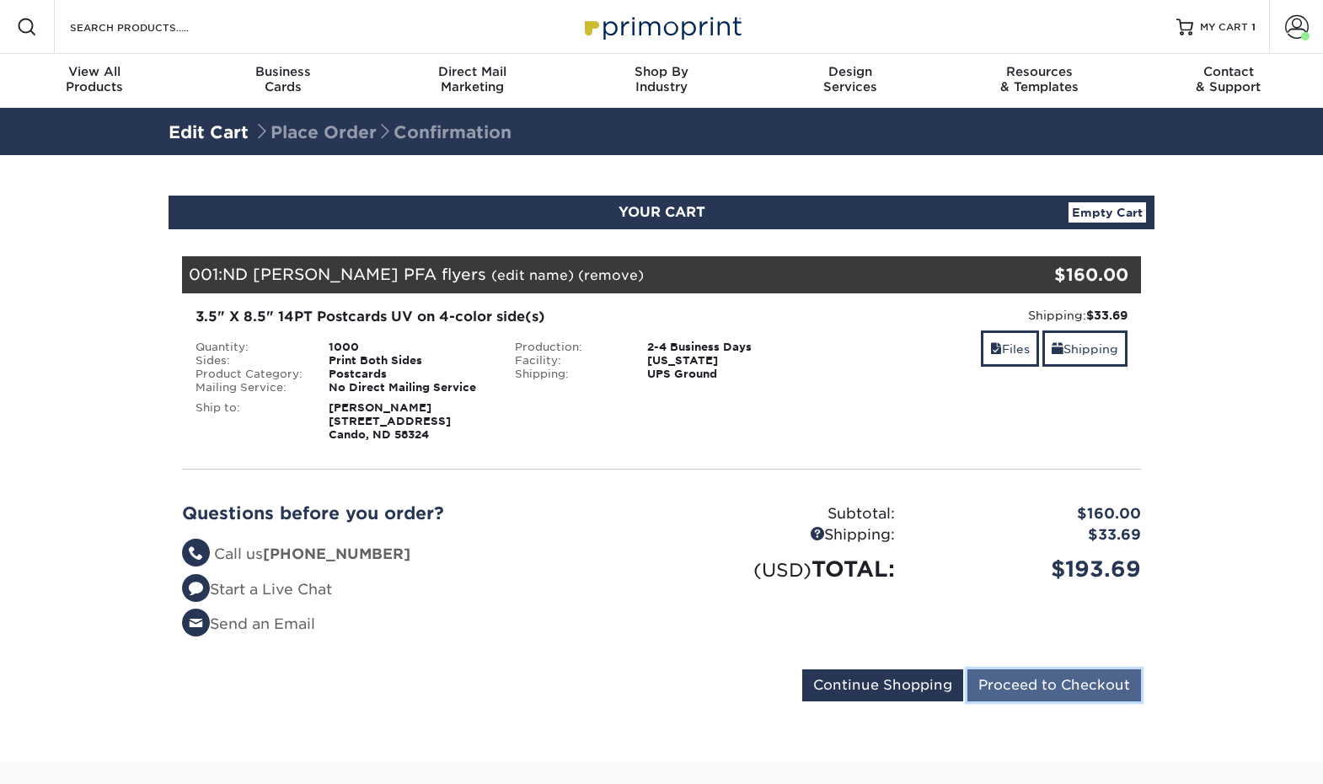
click at [1074, 698] on input "Proceed to Checkout" at bounding box center [1054, 685] width 174 height 32
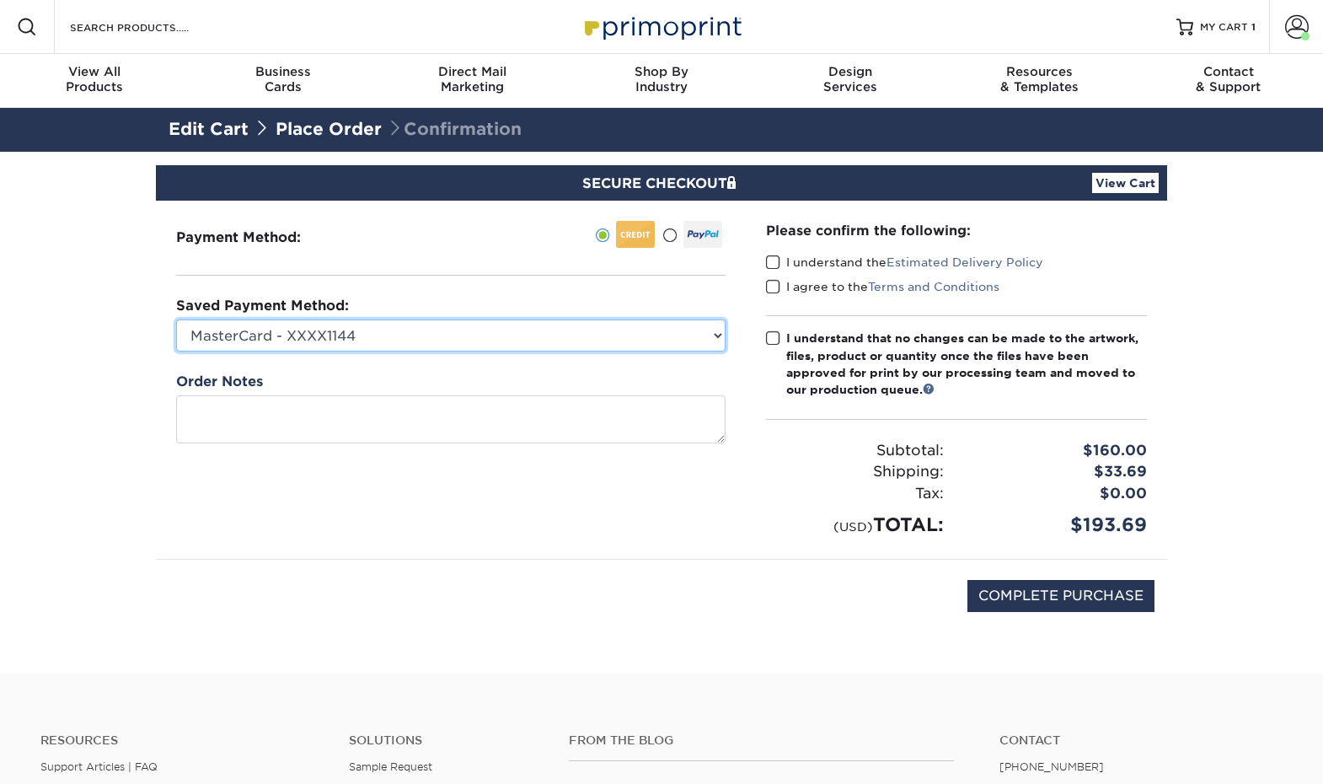
click at [562, 320] on select "MasterCard - XXXX1144 Visa - XXXX9276 MasterCard - XXXX0651 MasterCard - XXXX77…" at bounding box center [450, 335] width 549 height 32
select select "70136"
click at [176, 319] on select "MasterCard - XXXX1144 Visa - XXXX9276 MasterCard - XXXX0651 MasterCard - XXXX77…" at bounding box center [450, 335] width 549 height 32
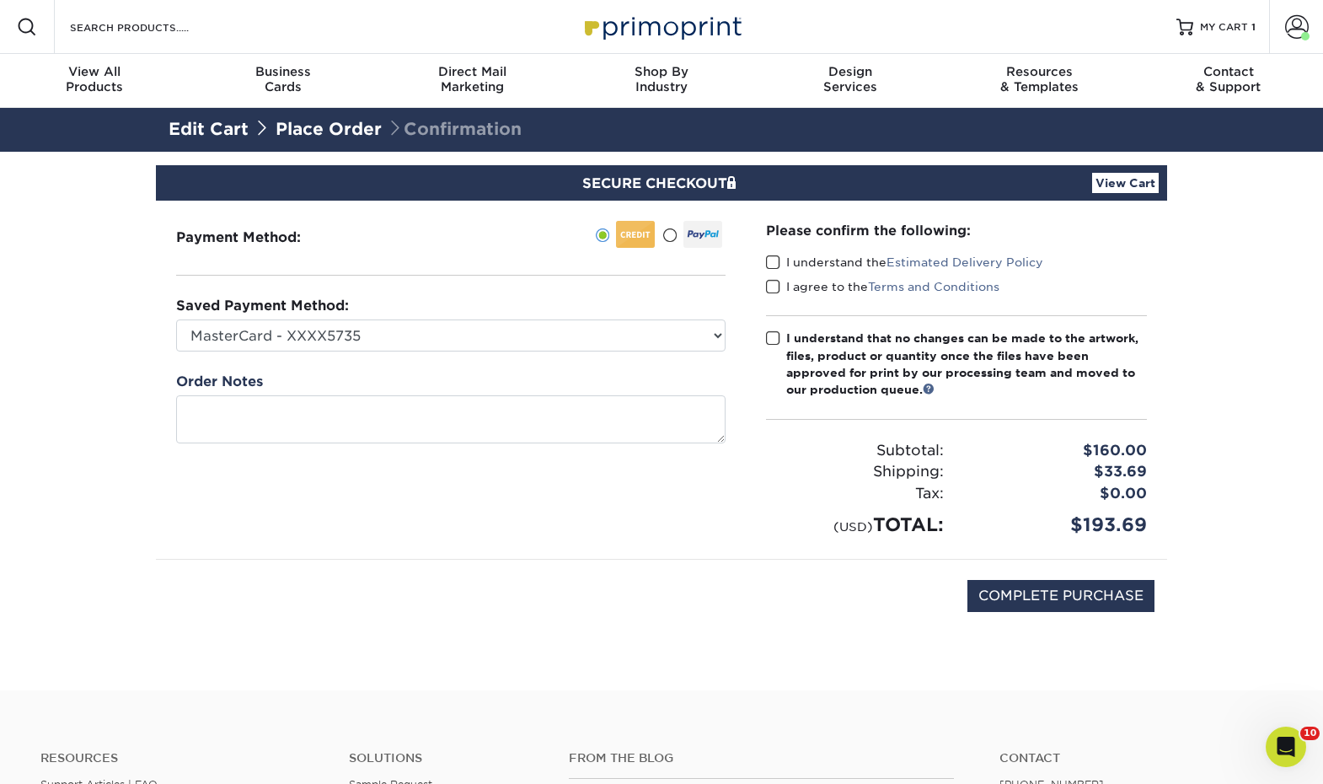
click at [362, 131] on link "Place Order" at bounding box center [329, 129] width 106 height 20
click at [195, 124] on link "Edit Cart" at bounding box center [209, 129] width 80 height 20
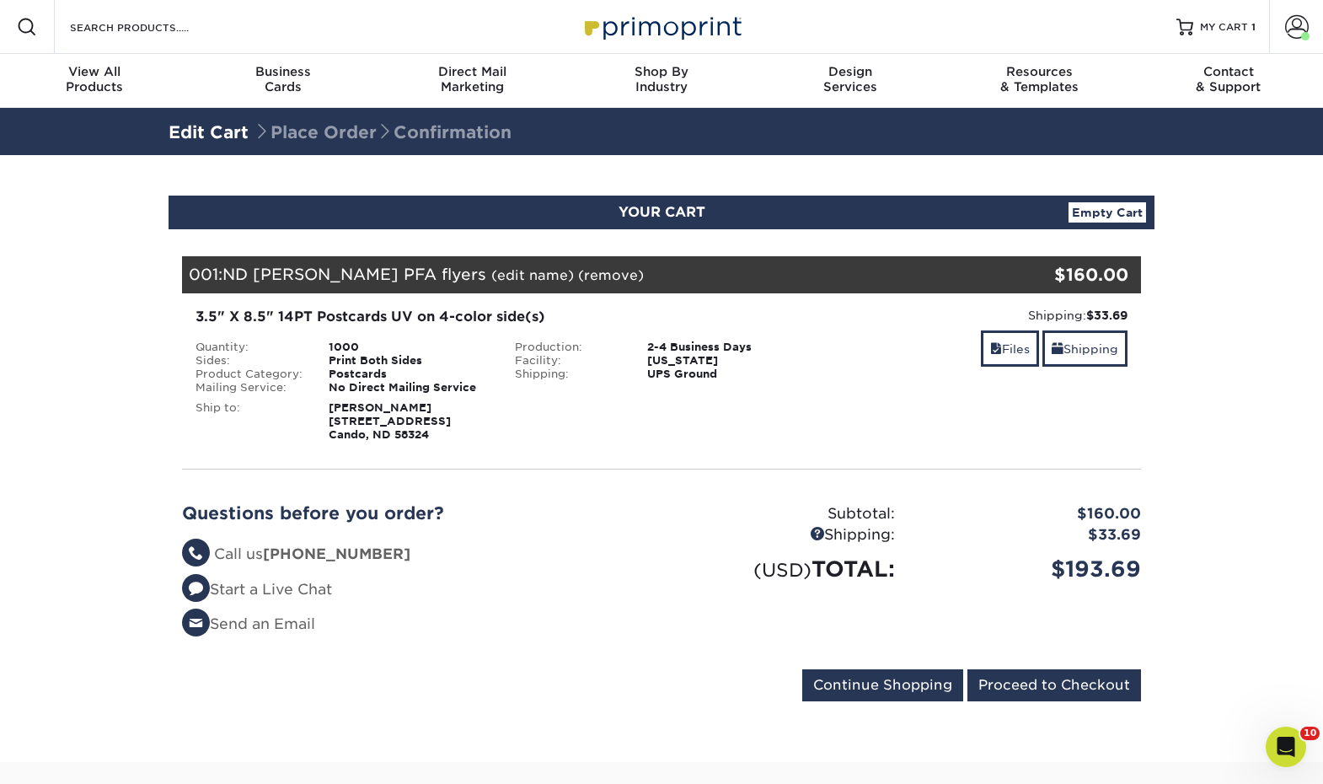
click at [678, 13] on img at bounding box center [661, 26] width 169 height 36
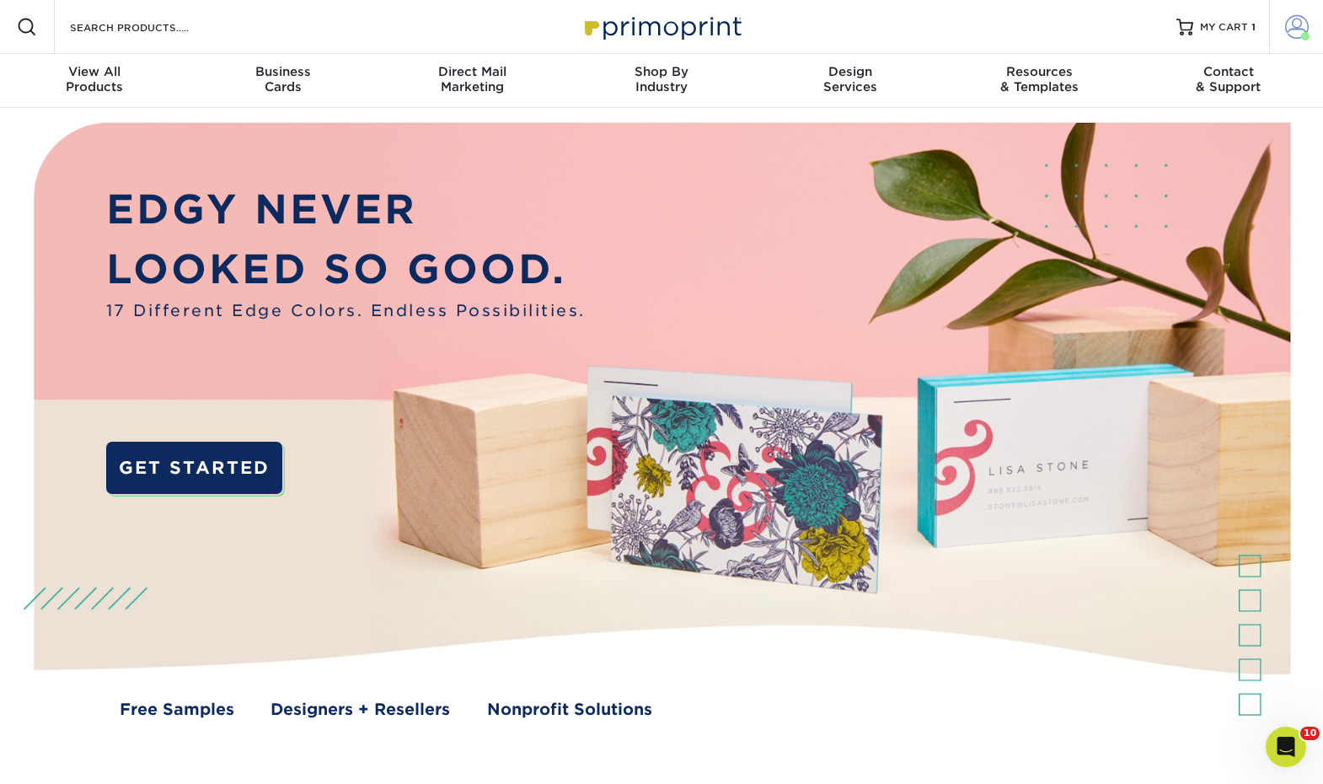
click at [1278, 28] on link "Account" at bounding box center [1296, 27] width 54 height 54
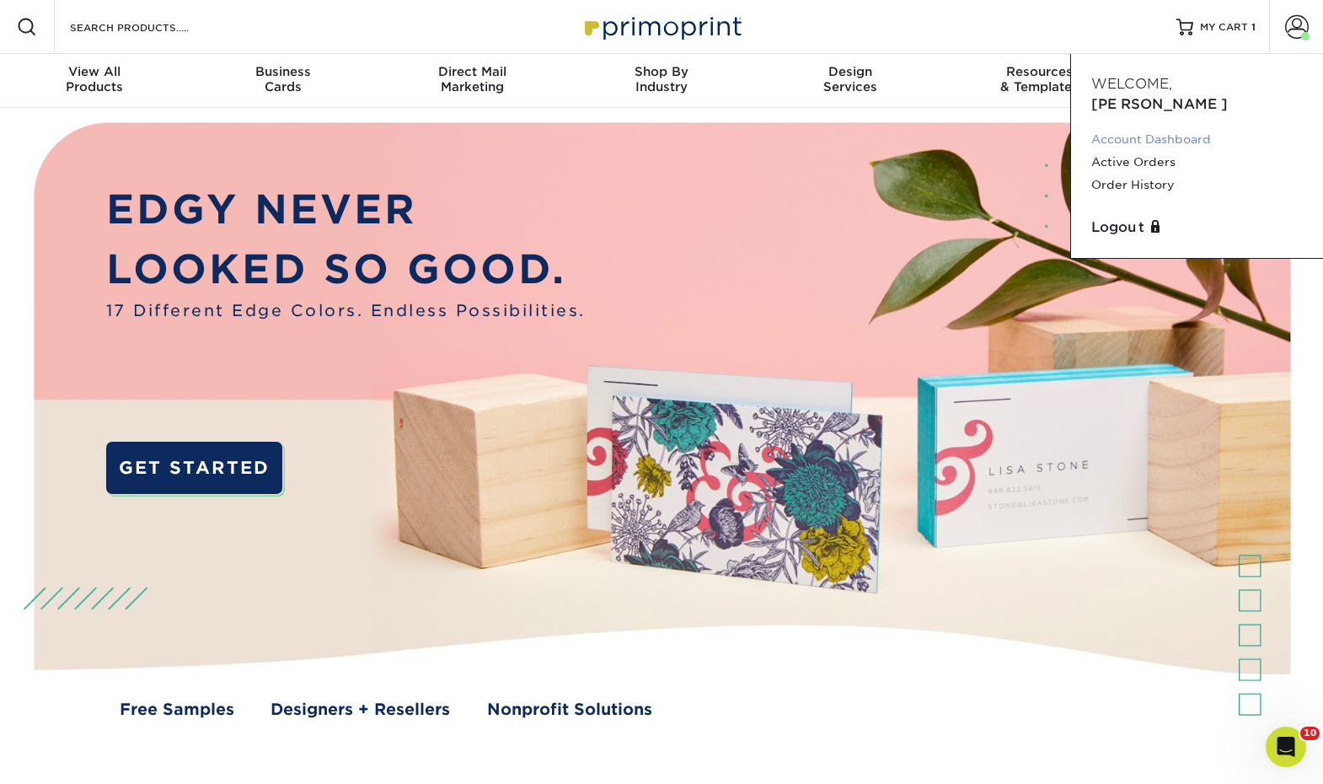
click at [1098, 128] on link "Account Dashboard" at bounding box center [1197, 139] width 212 height 23
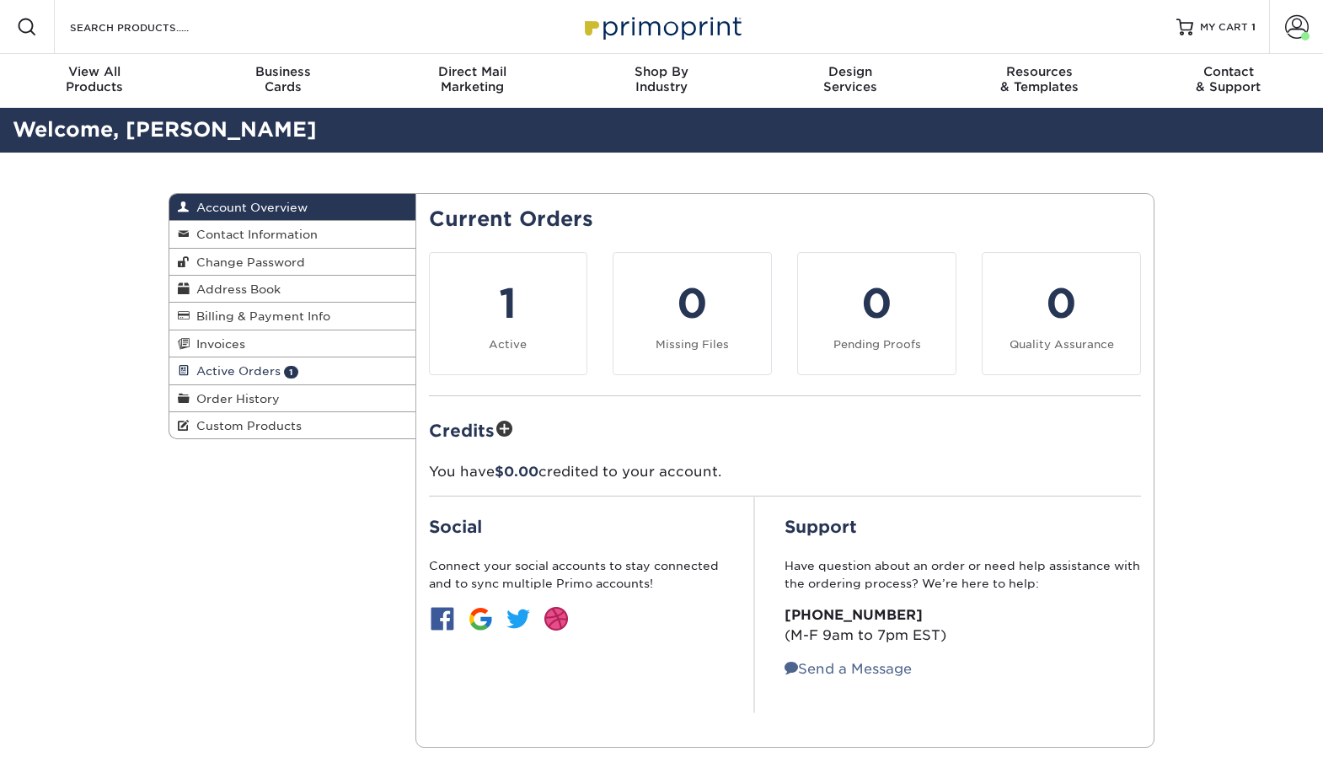
click at [258, 371] on span "Active Orders" at bounding box center [235, 370] width 91 height 13
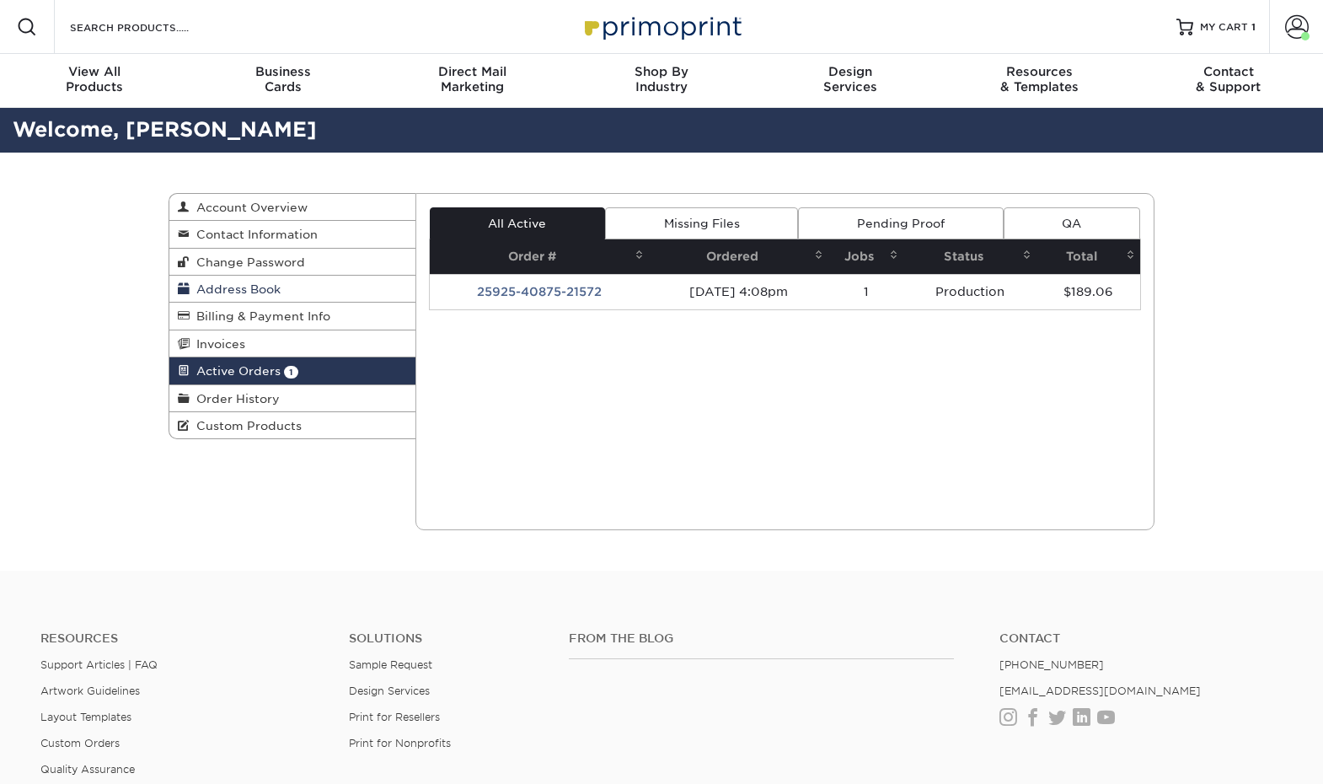
click at [262, 293] on span "Address Book" at bounding box center [235, 288] width 91 height 13
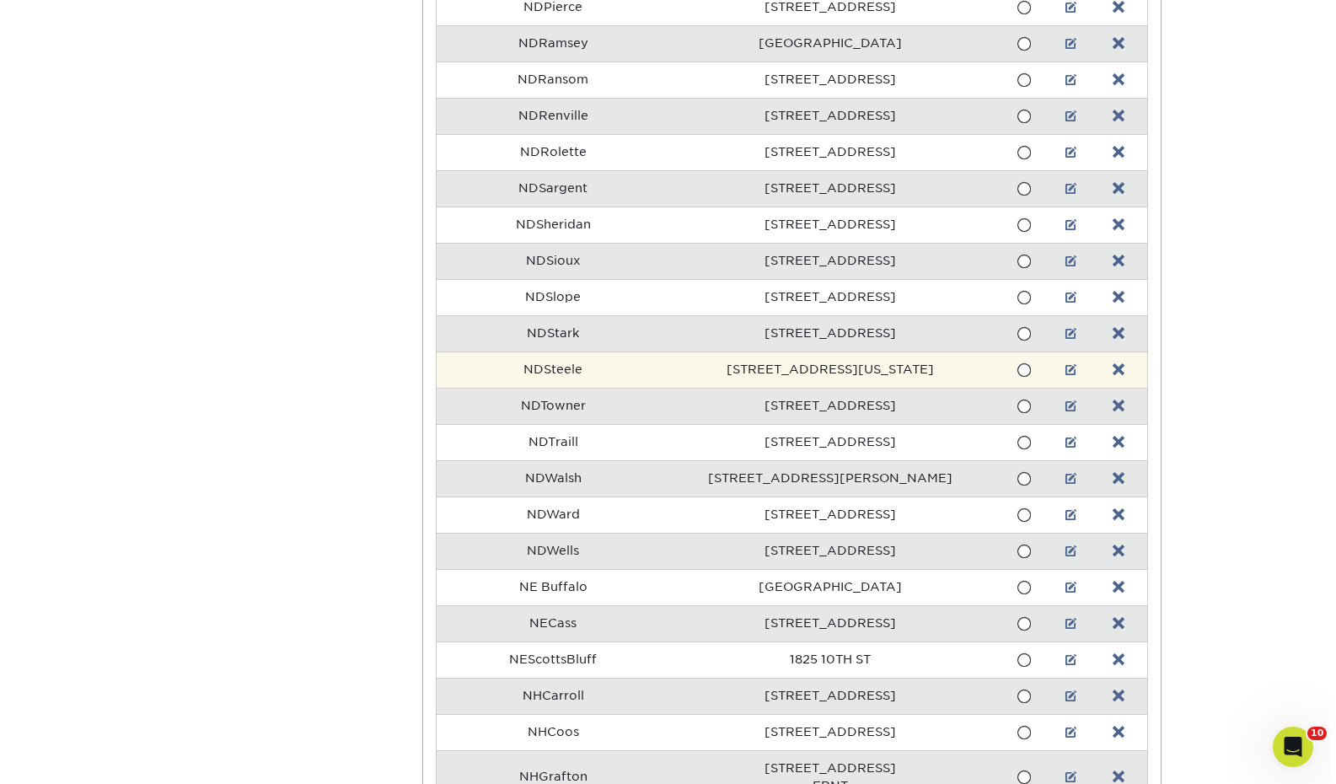
scroll to position [7416, 0]
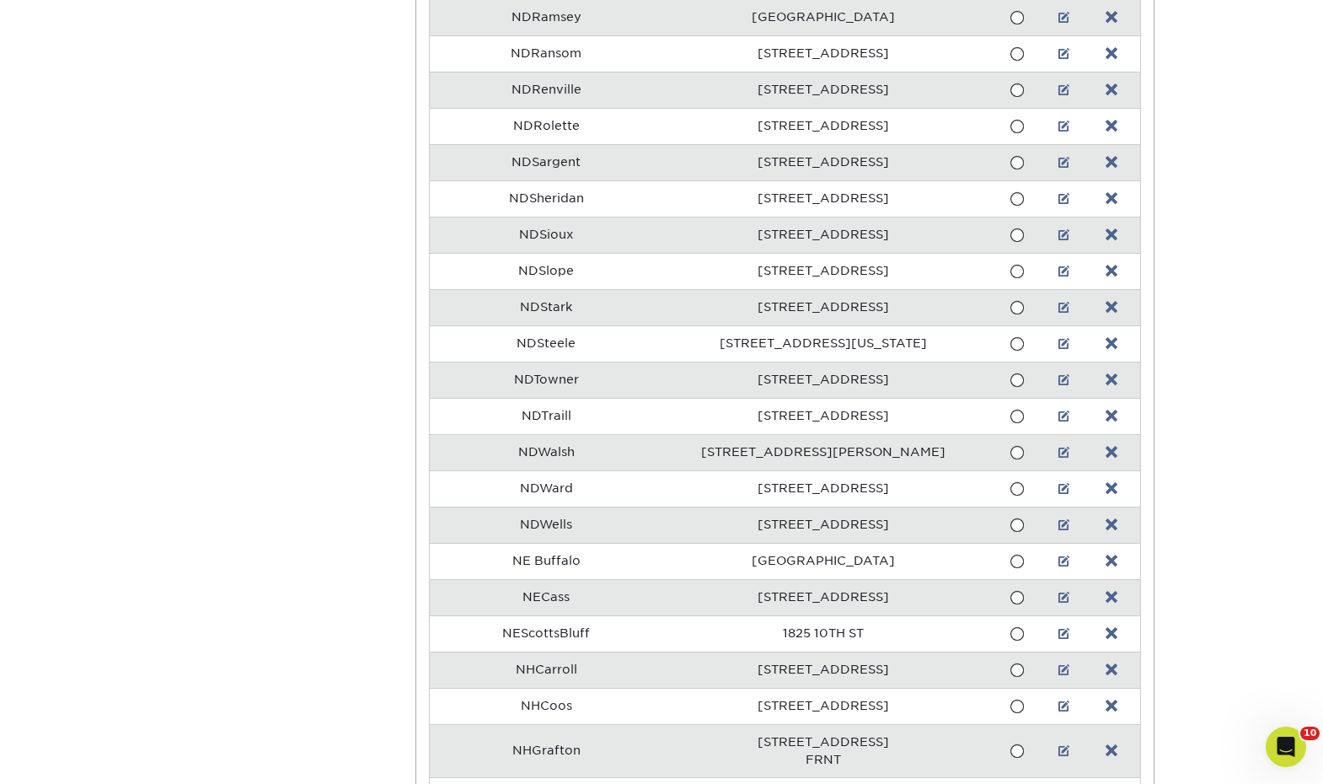
click at [544, 381] on td "NDTowner" at bounding box center [546, 380] width 233 height 36
click at [1060, 377] on link at bounding box center [1064, 379] width 12 height 13
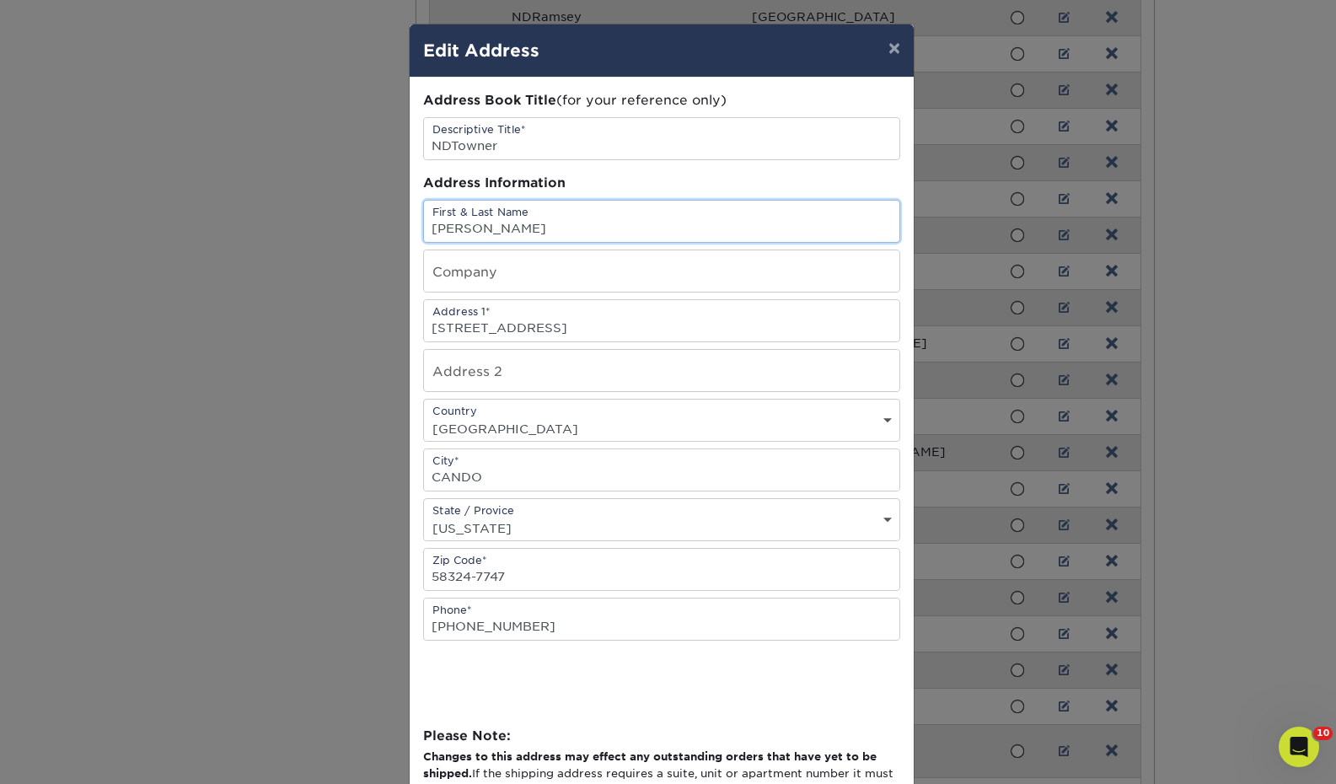
click at [468, 232] on input "Kendal Brehm" at bounding box center [661, 221] width 475 height 41
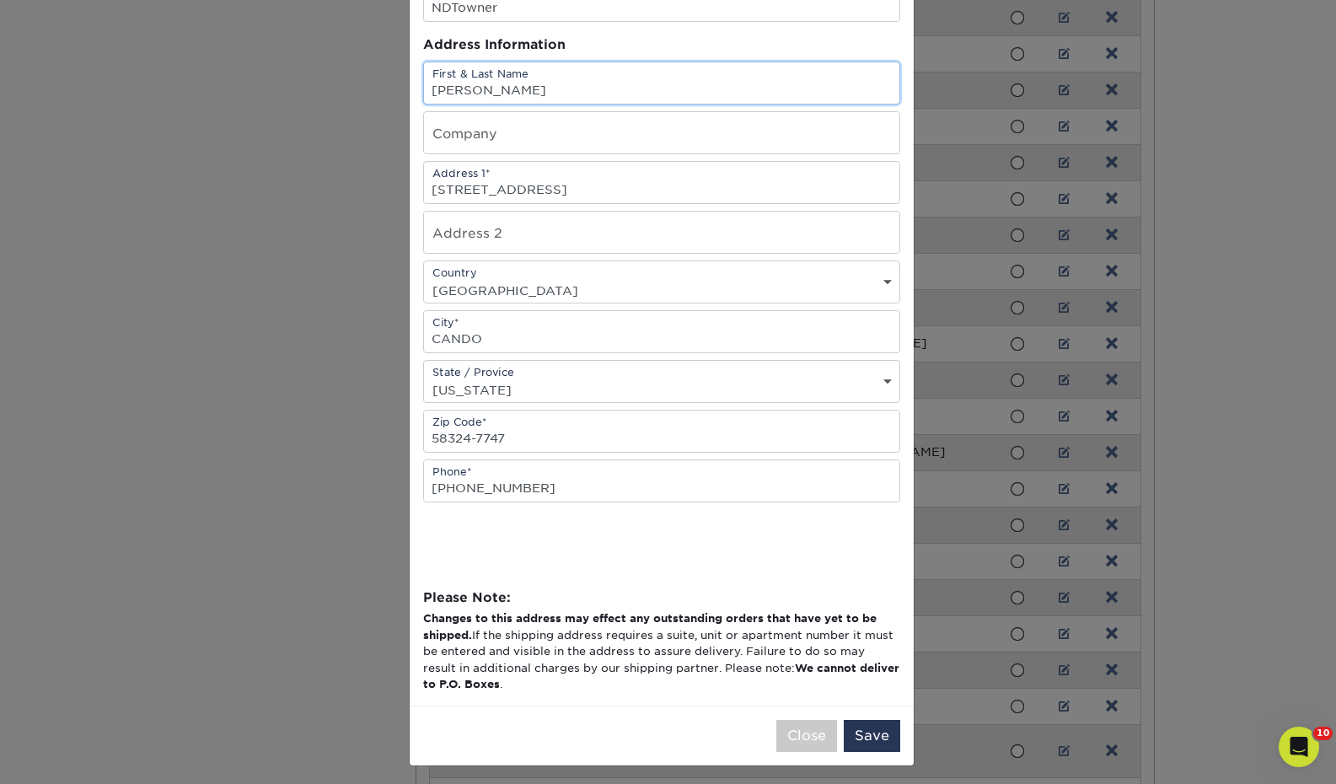
scroll to position [144, 0]
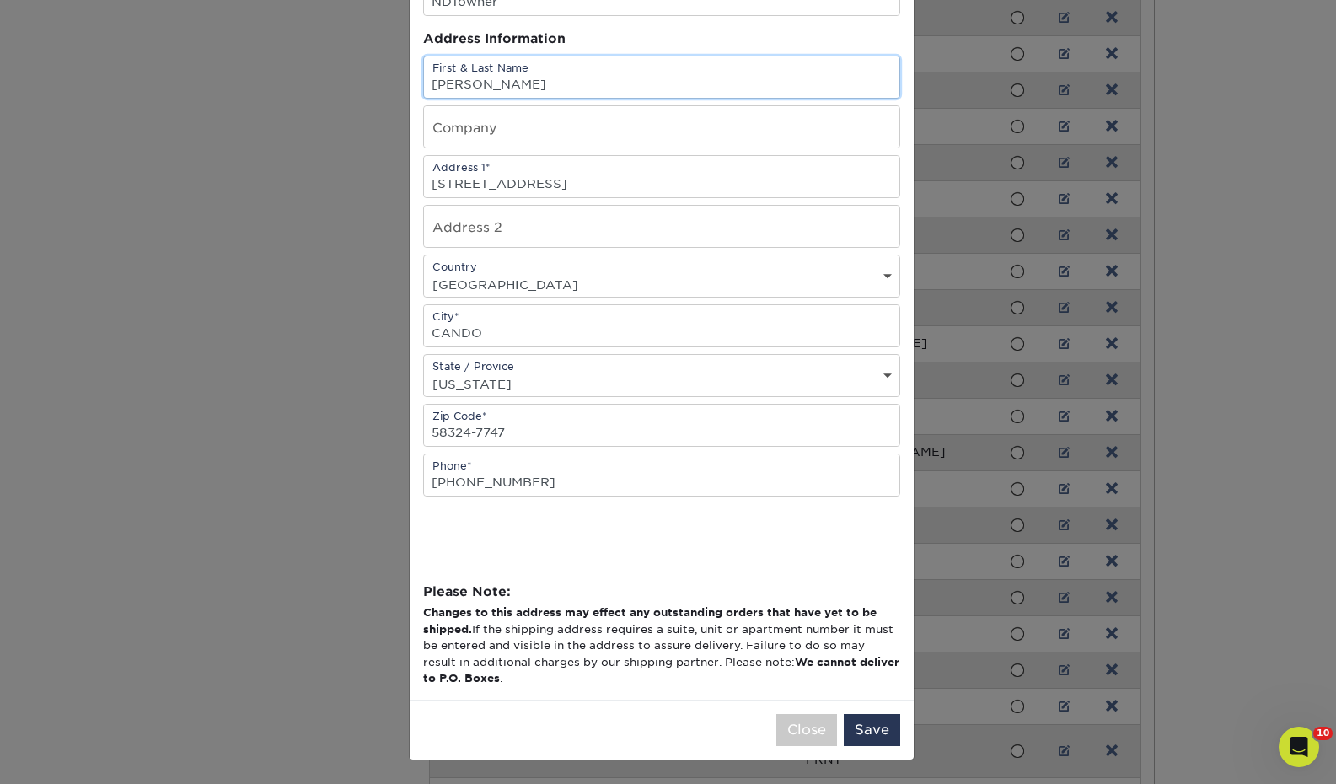
type input "Kendall Brehm"
click at [877, 738] on button "Save" at bounding box center [872, 730] width 56 height 32
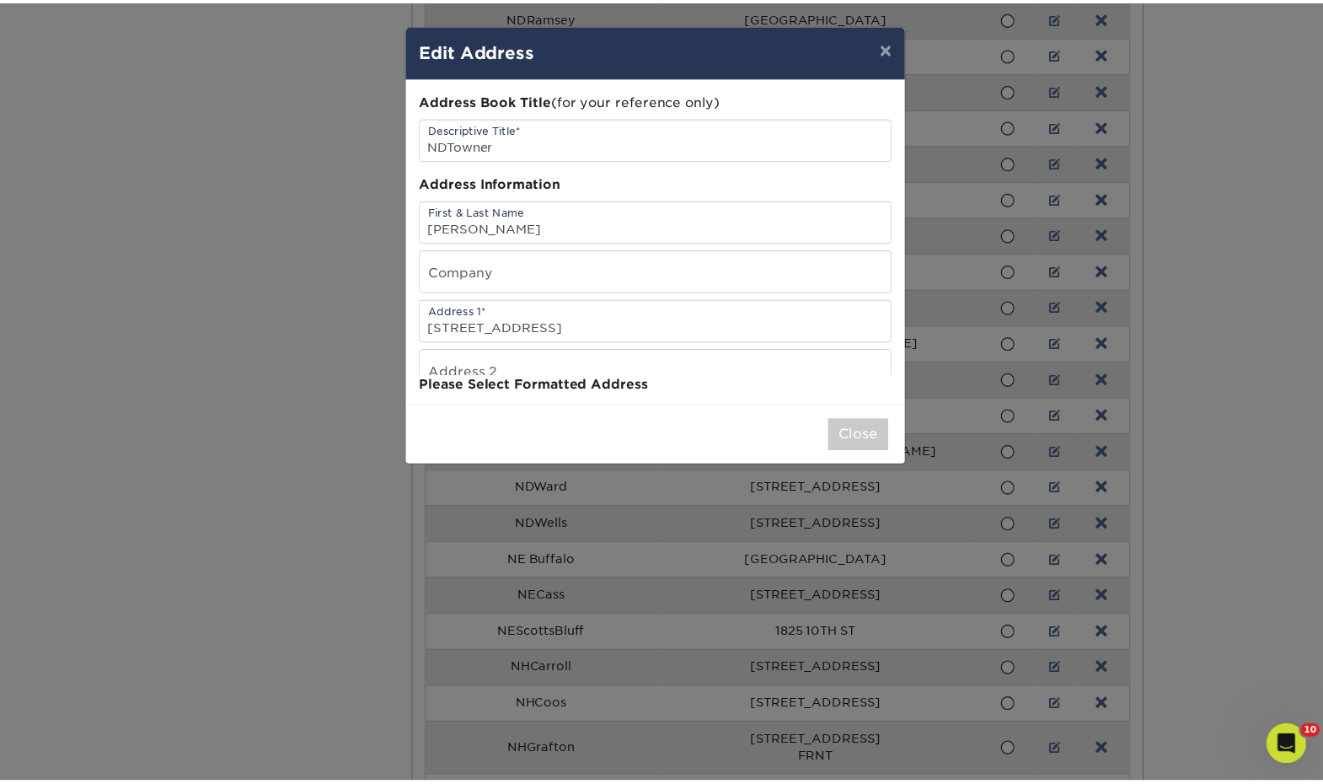
scroll to position [0, 0]
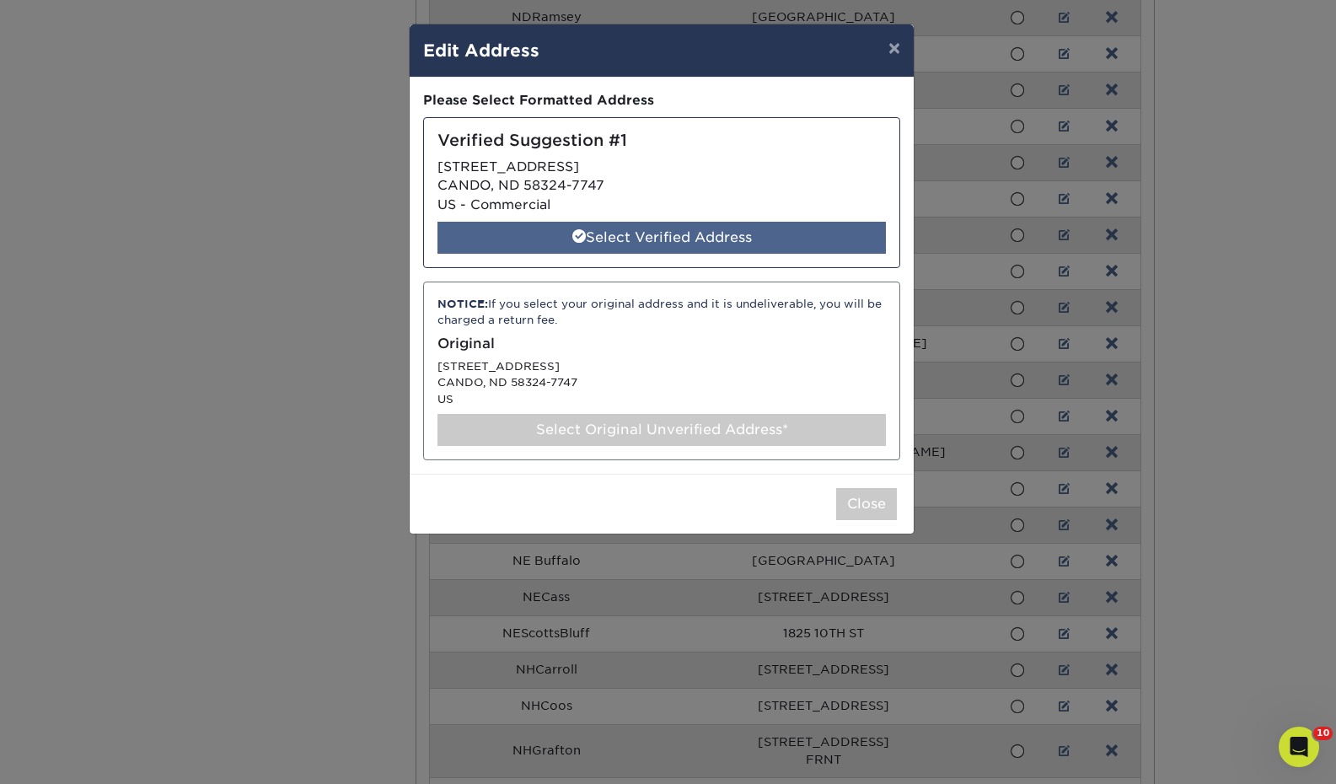
click at [630, 230] on div "Select Verified Address" at bounding box center [661, 238] width 448 height 32
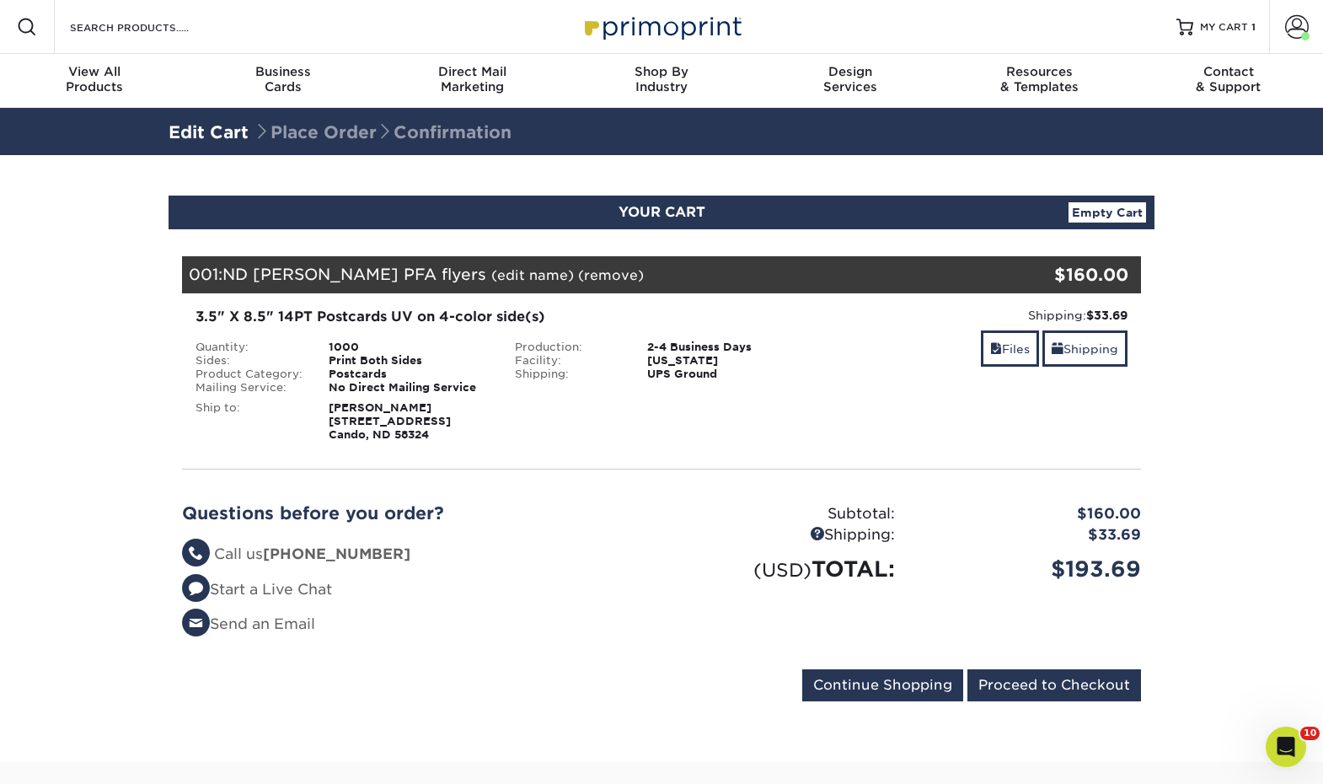
click at [356, 427] on strong "Kendal Brehm 315 2nd St Cando, ND 58324" at bounding box center [390, 421] width 122 height 40
click at [356, 404] on strong "Kendal Brehm 315 2nd St Cando, ND 58324" at bounding box center [390, 421] width 122 height 40
click at [471, 402] on div "Kendal Brehm 315 2nd St Cando, ND 58324" at bounding box center [409, 421] width 186 height 40
click at [578, 270] on link "(remove)" at bounding box center [611, 275] width 66 height 16
click at [911, 271] on link "Yes" at bounding box center [923, 275] width 24 height 16
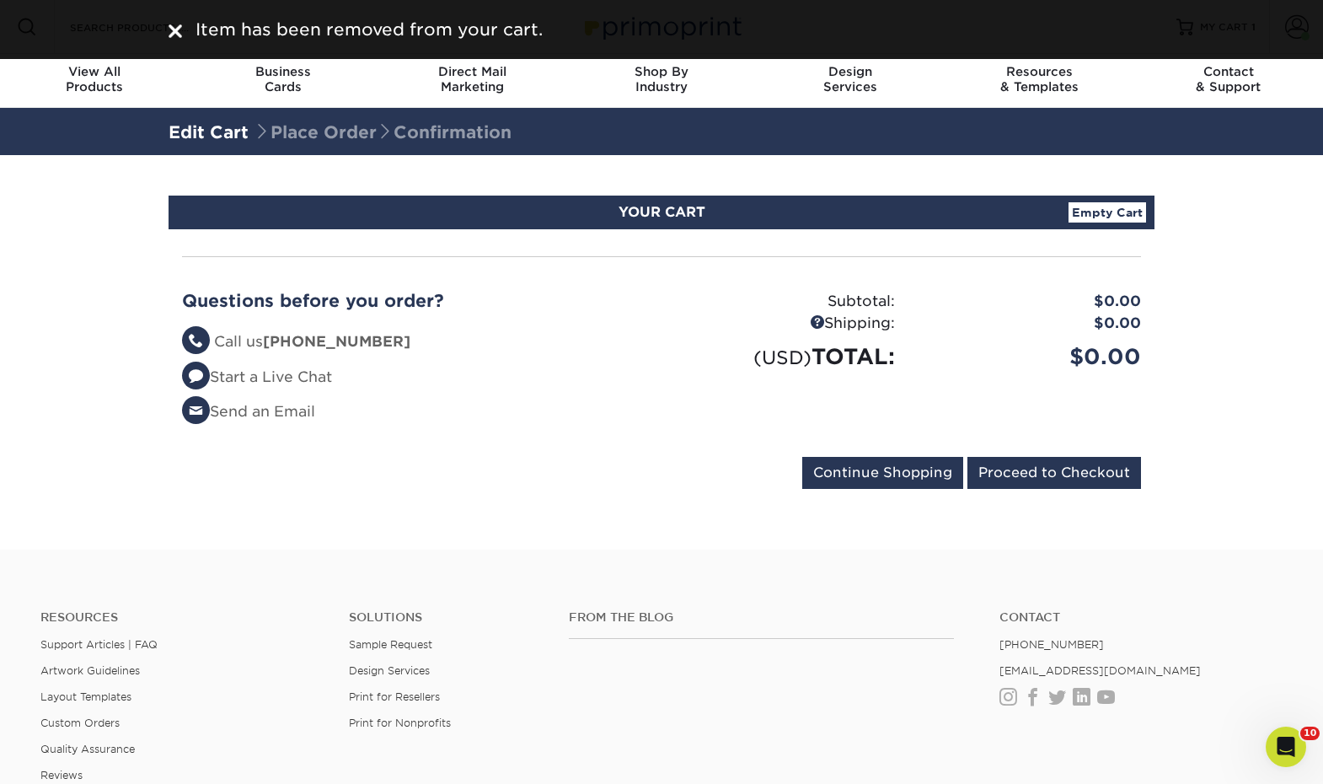
drag, startPoint x: 174, startPoint y: 29, endPoint x: 168, endPoint y: 40, distance: 12.4
click at [174, 29] on img at bounding box center [175, 30] width 13 height 13
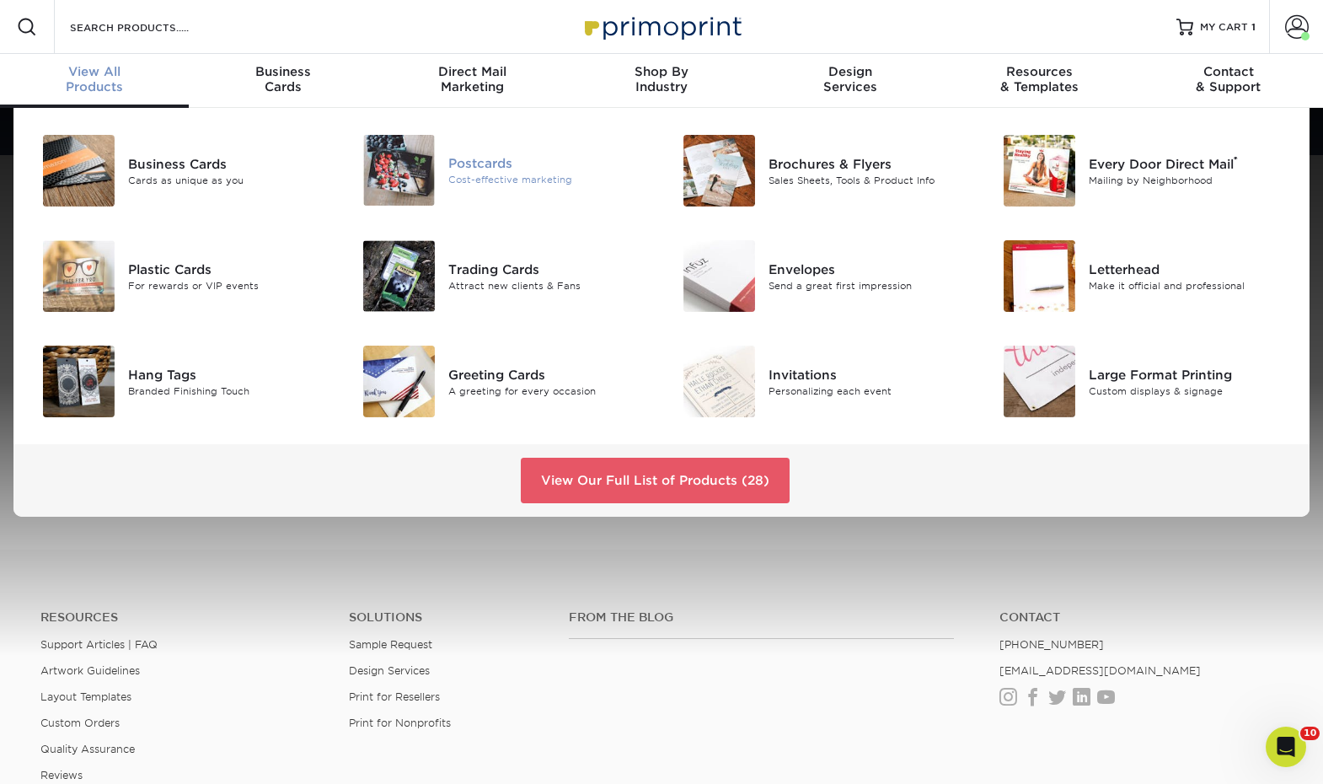
click at [410, 152] on img at bounding box center [399, 170] width 72 height 71
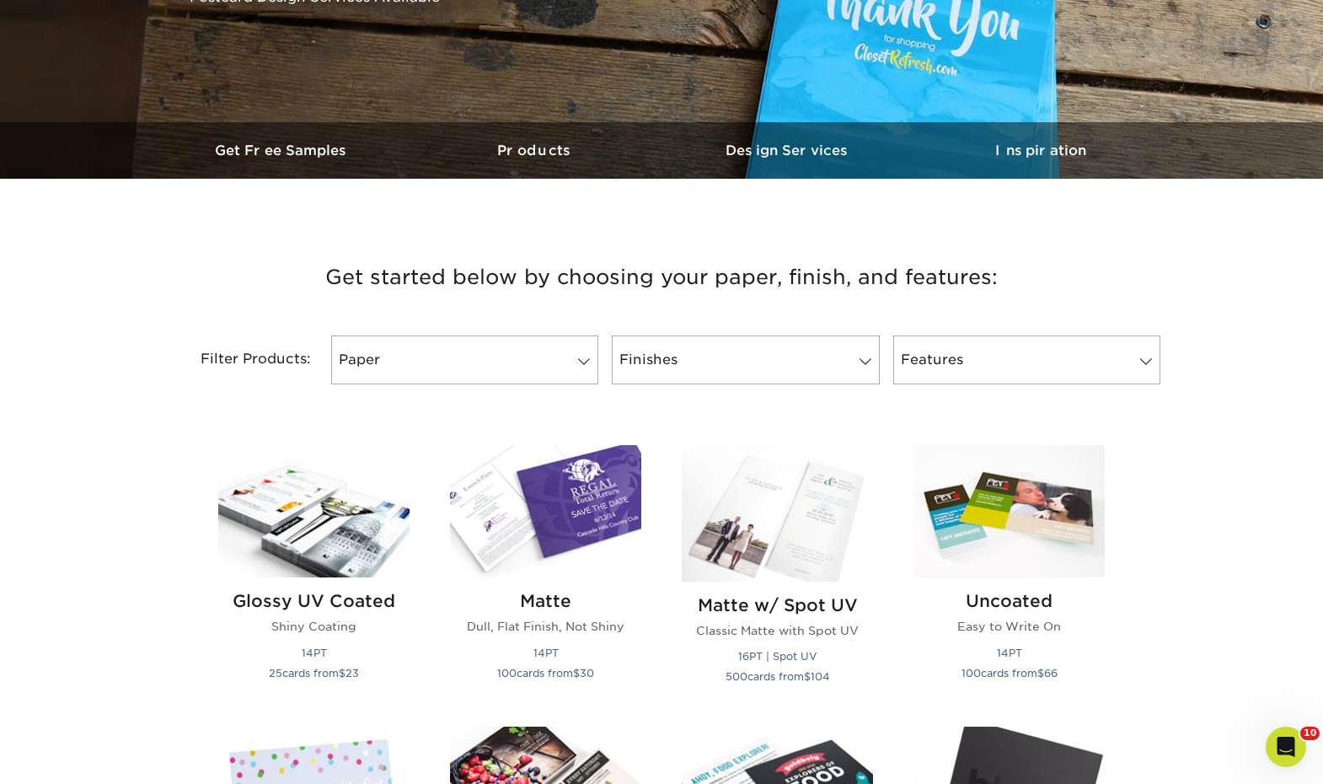
scroll to position [421, 0]
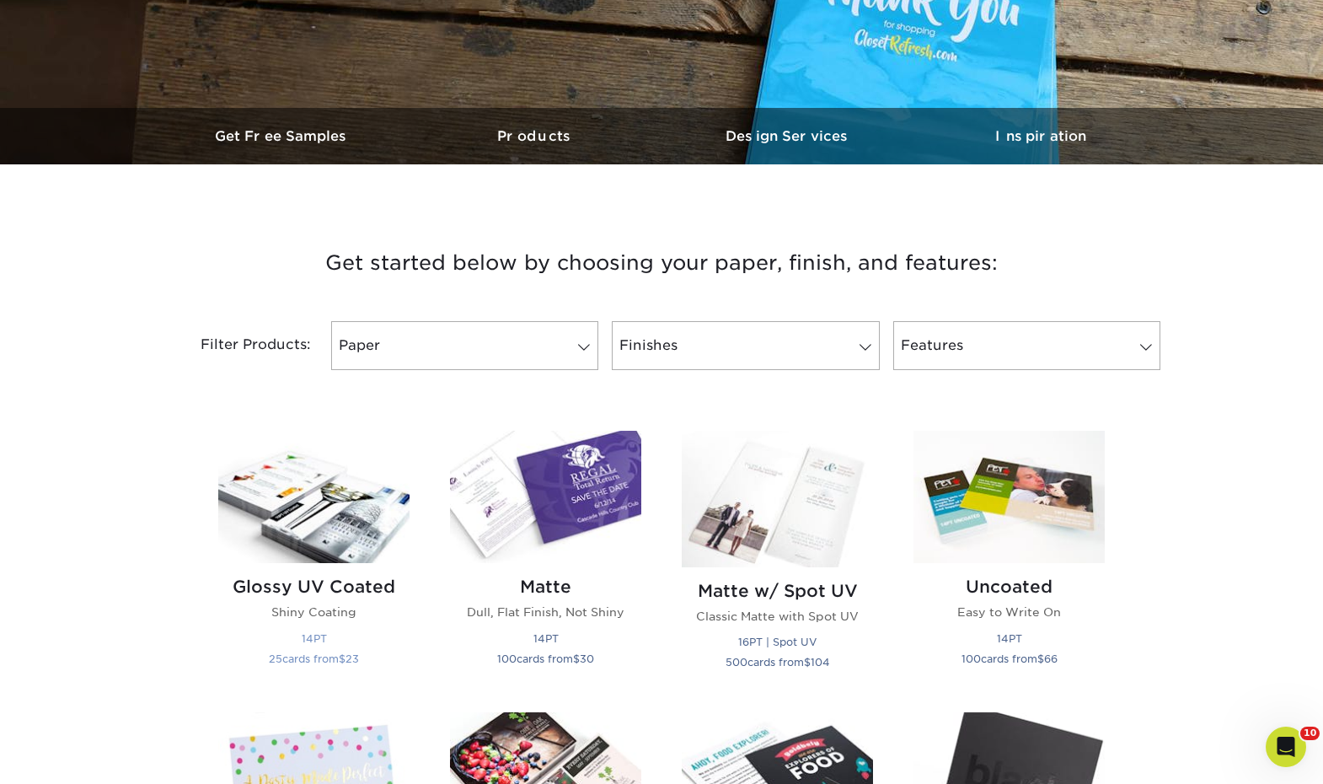
click at [320, 508] on img at bounding box center [313, 497] width 191 height 132
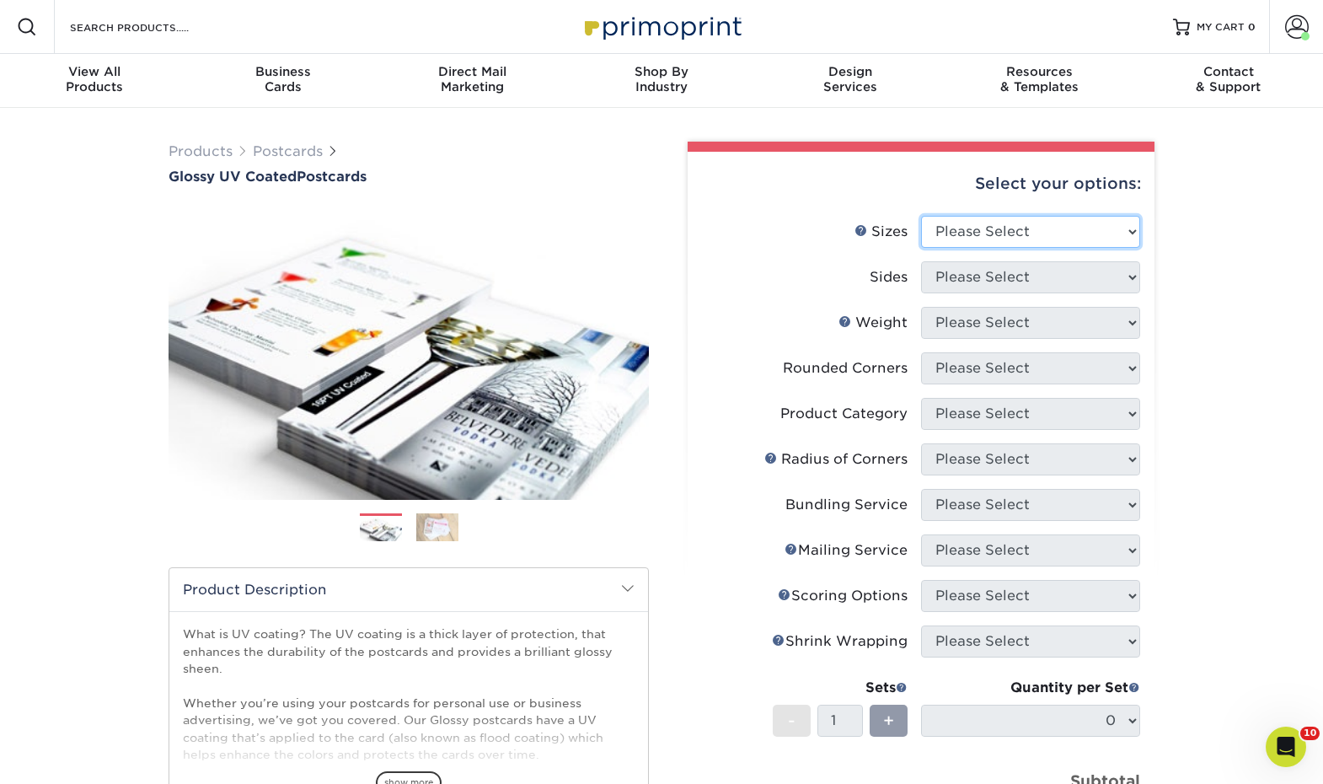
click at [1069, 238] on select "Please Select 1.5" x 7" 2" x 4" 2" x 6" 2" x 7" 2" x 8" 2.12" x 5.5" 2.12" x 5.…" at bounding box center [1030, 232] width 219 height 32
select select "3.50x8.50"
click at [921, 216] on select "Please Select 1.5" x 7" 2" x 4" 2" x 6" 2" x 7" 2" x 8" 2.12" x 5.5" 2.12" x 5.…" at bounding box center [1030, 232] width 219 height 32
click at [1020, 286] on select "Please Select Print Both Sides Print Front Only" at bounding box center [1030, 277] width 219 height 32
select select "13abbda7-1d64-4f25-8bb2-c179b224825d"
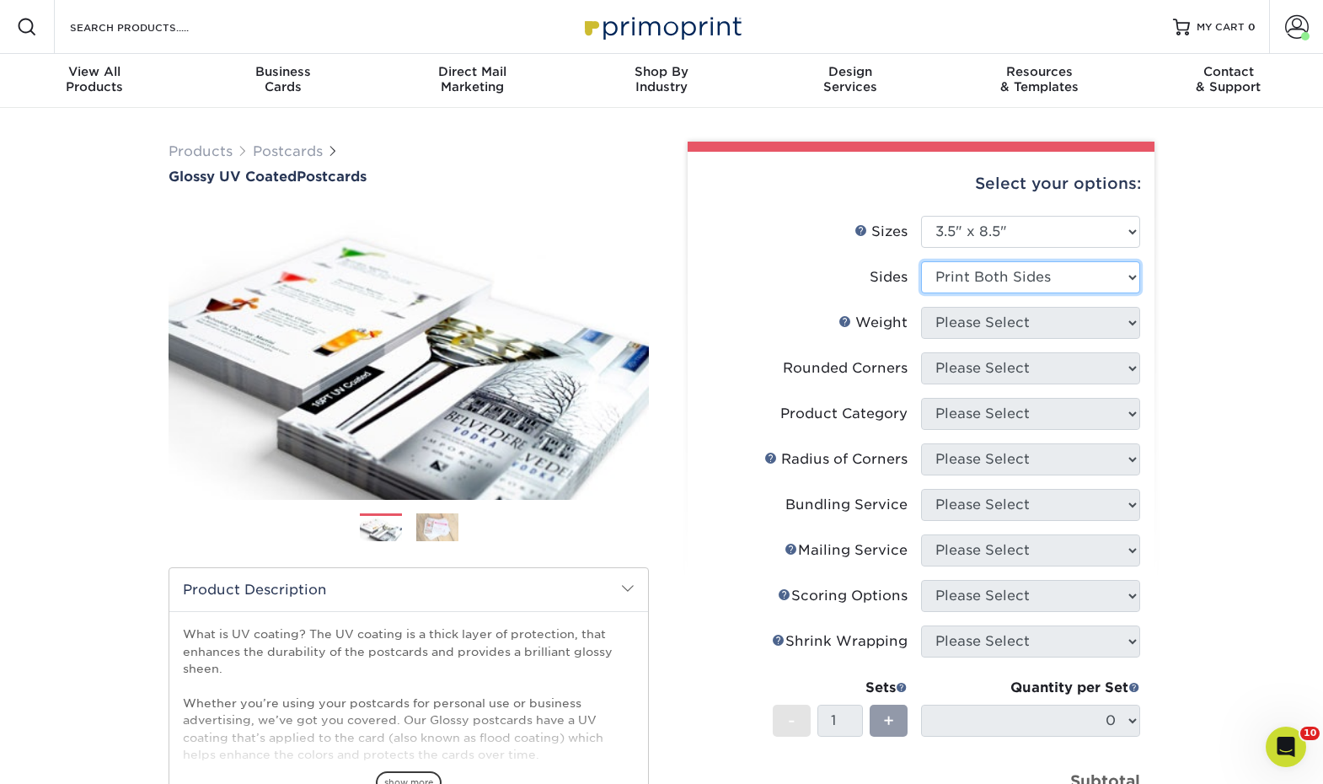
click at [921, 261] on select "Please Select Print Both Sides Print Front Only" at bounding box center [1030, 277] width 219 height 32
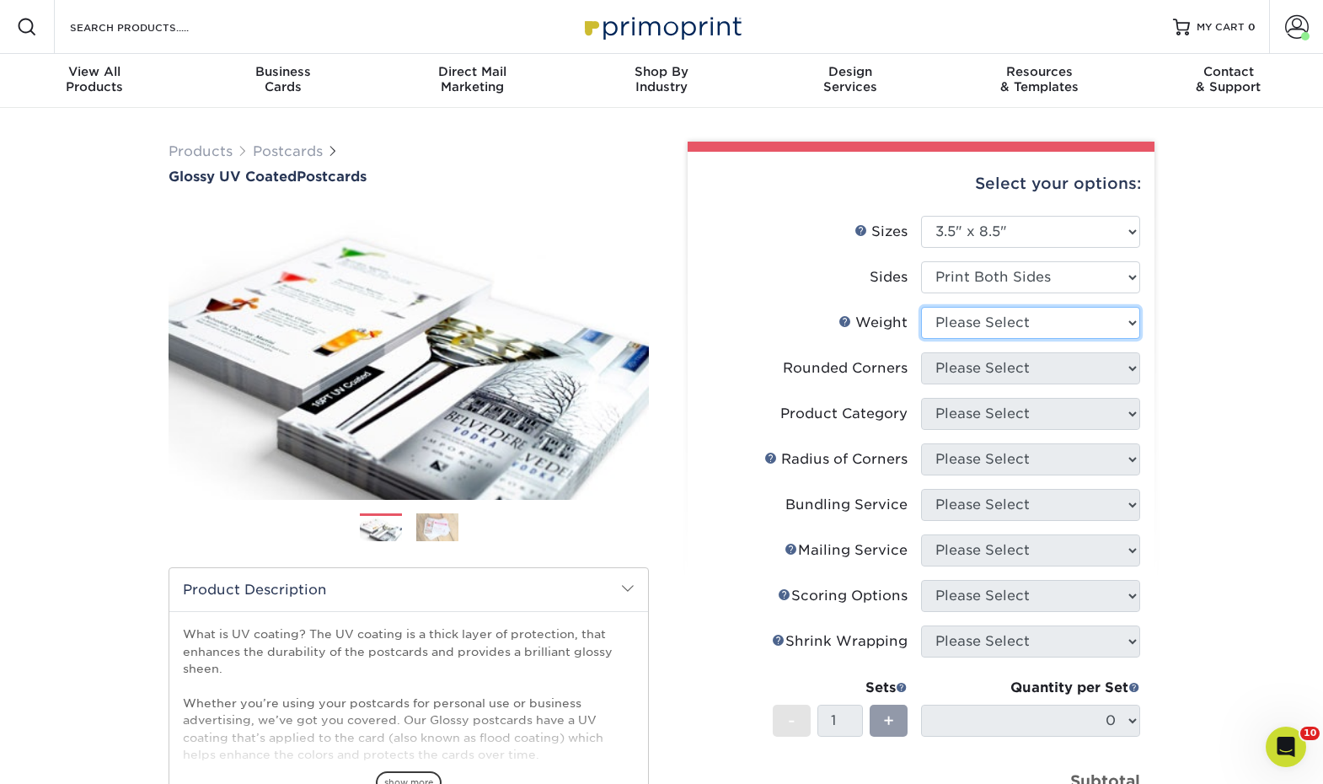
click at [1025, 325] on select "Please Select 16PT 14PT 18PT C1S" at bounding box center [1030, 323] width 219 height 32
select select "14PT"
click at [921, 307] on select "Please Select 16PT 14PT 18PT C1S" at bounding box center [1030, 323] width 219 height 32
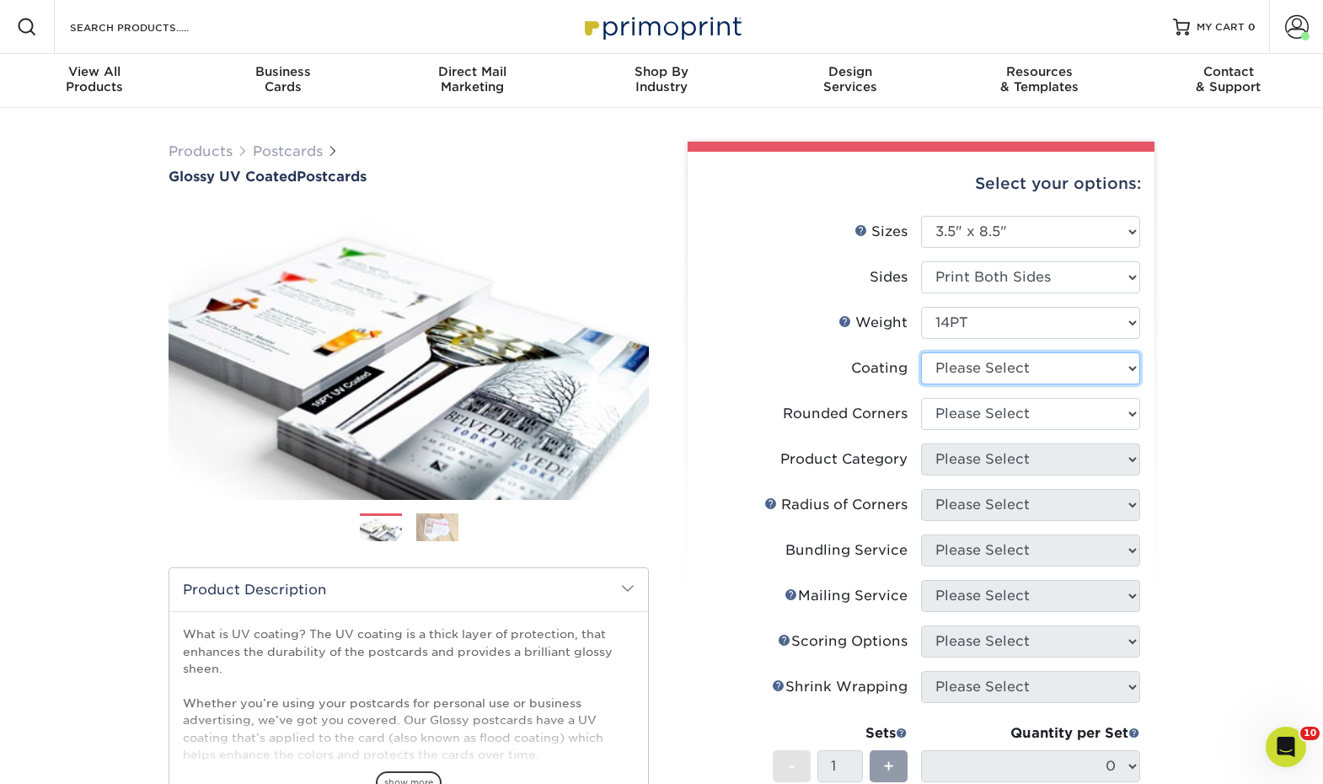
click at [1038, 372] on select at bounding box center [1030, 368] width 219 height 32
select select "ae367451-b2b8-45df-a344-0f05b6a12993"
click at [921, 352] on select at bounding box center [1030, 368] width 219 height 32
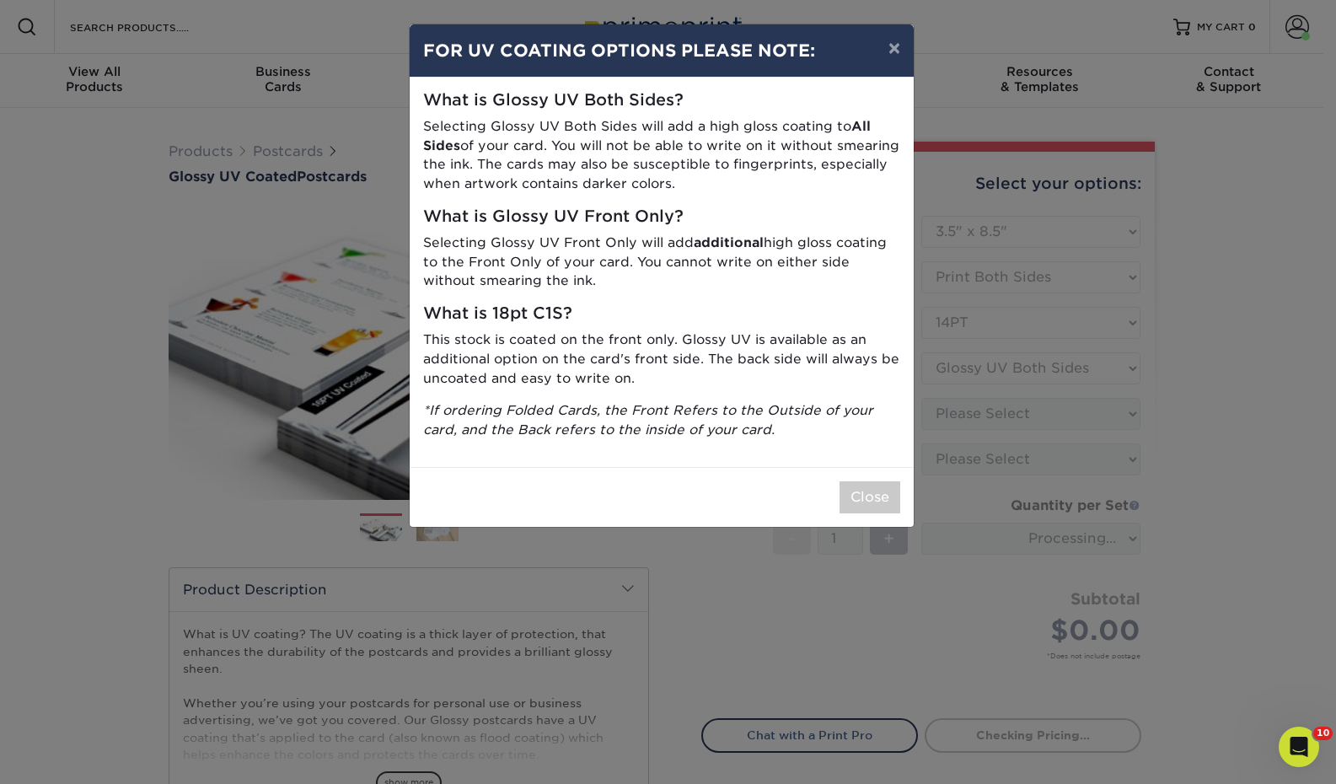
click at [1043, 406] on div "× FOR UV COATING OPTIONS PLEASE NOTE: What is Glossy UV Both Sides? Selecting G…" at bounding box center [668, 392] width 1336 height 784
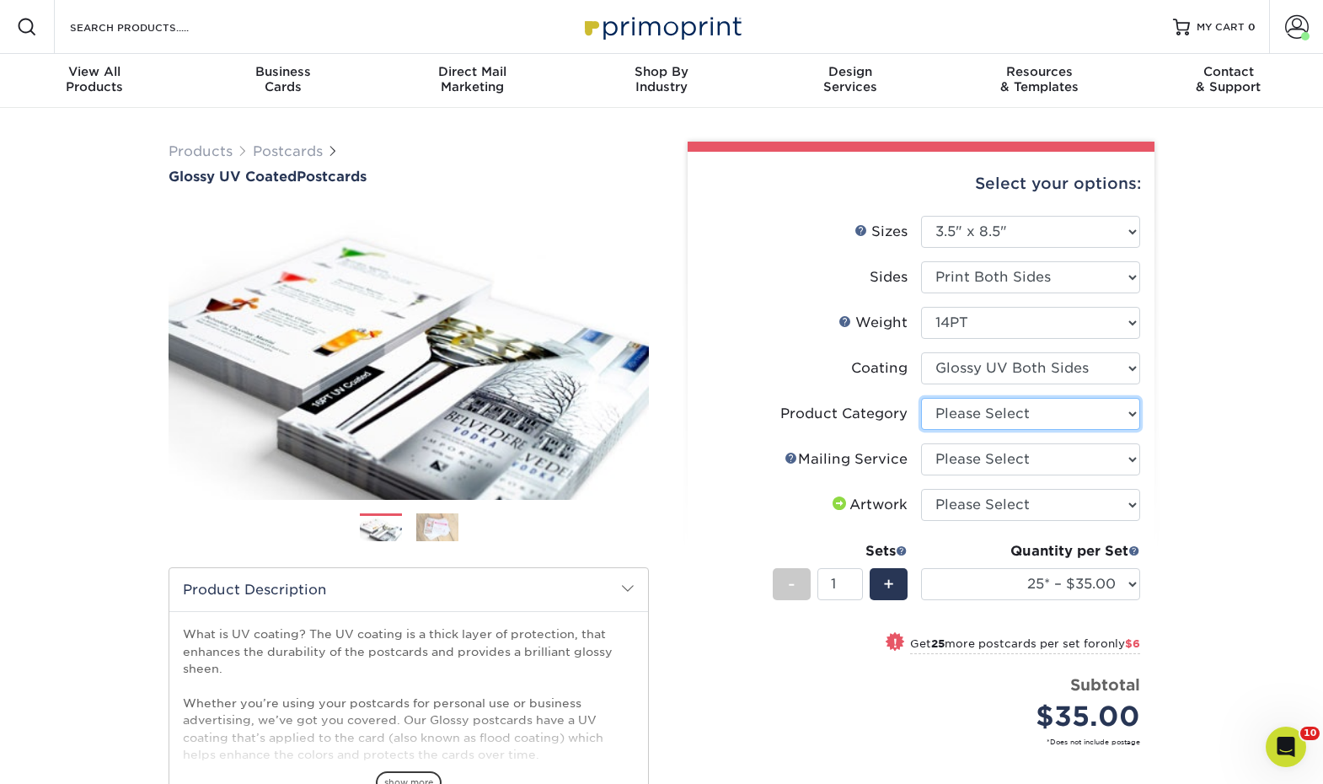
click at [1112, 415] on select "Please Select Postcards" at bounding box center [1030, 414] width 219 height 32
select select "9b7272e0-d6c8-4c3c-8e97-d3a1bcdab858"
click at [921, 398] on select "Please Select Postcards" at bounding box center [1030, 414] width 219 height 32
click at [1094, 460] on select "Please Select No Direct Mailing Service No, I will mail/stamp/imprint Direct Ma…" at bounding box center [1030, 459] width 219 height 32
select select "3e5e9bdd-d78a-4c28-a41d-fe1407925ca6"
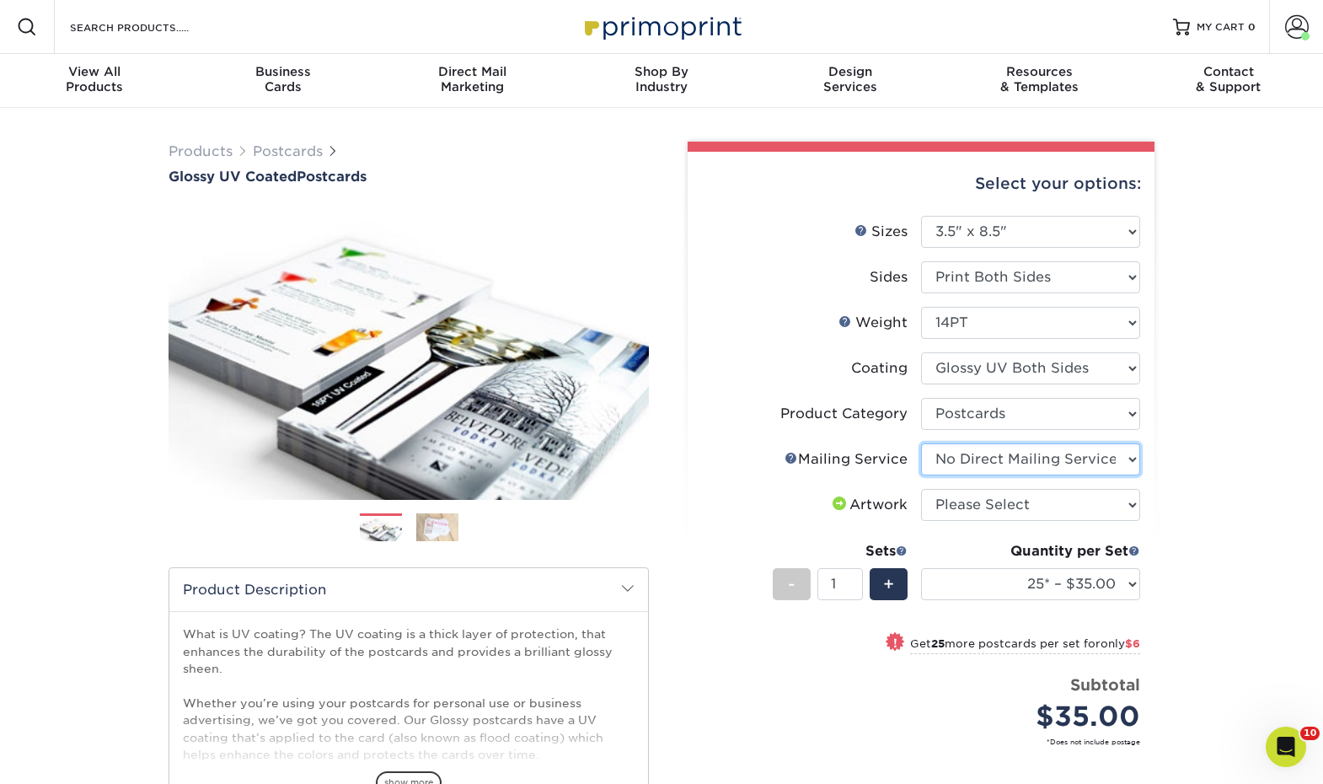
click at [921, 443] on select "Please Select No Direct Mailing Service No, I will mail/stamp/imprint Direct Ma…" at bounding box center [1030, 459] width 219 height 32
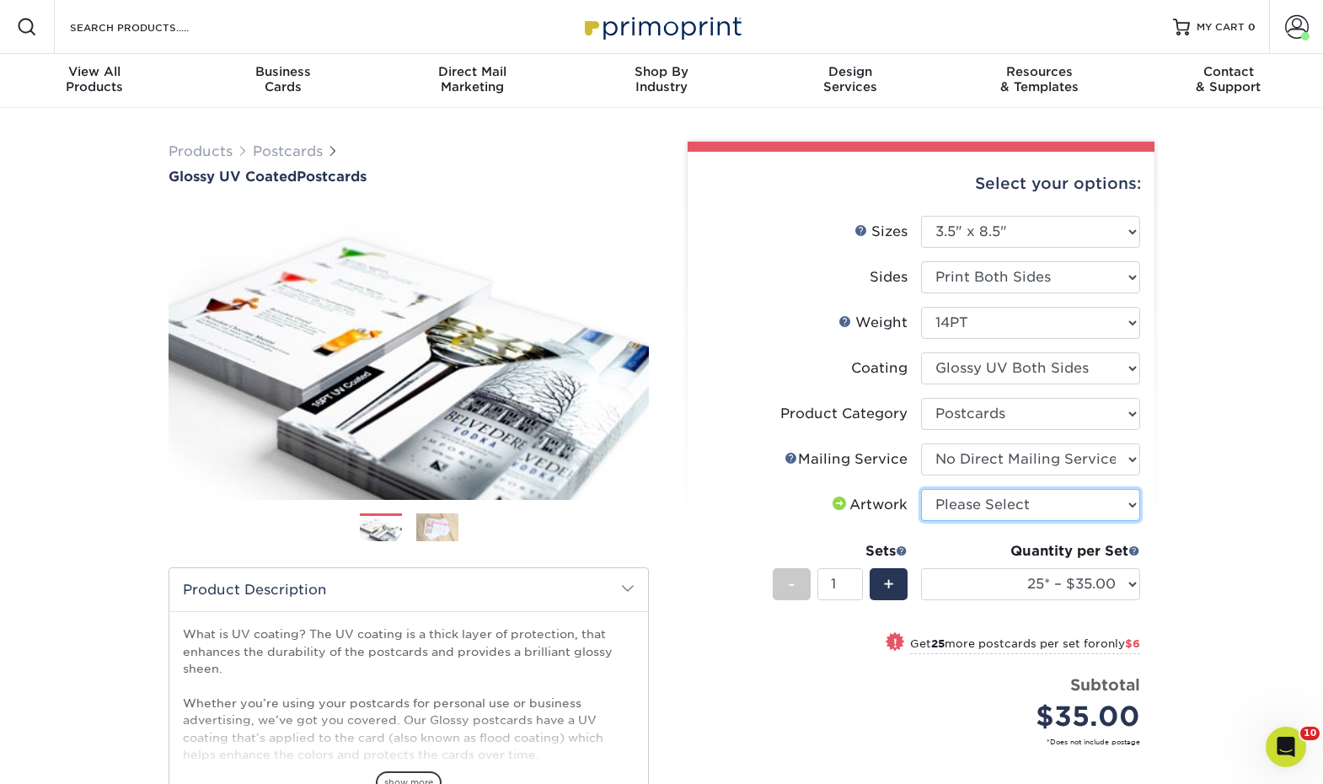
click at [1091, 507] on select "Please Select I will upload files I need a design - $150" at bounding box center [1030, 505] width 219 height 32
select select "upload"
click at [921, 489] on select "Please Select I will upload files I need a design - $150" at bounding box center [1030, 505] width 219 height 32
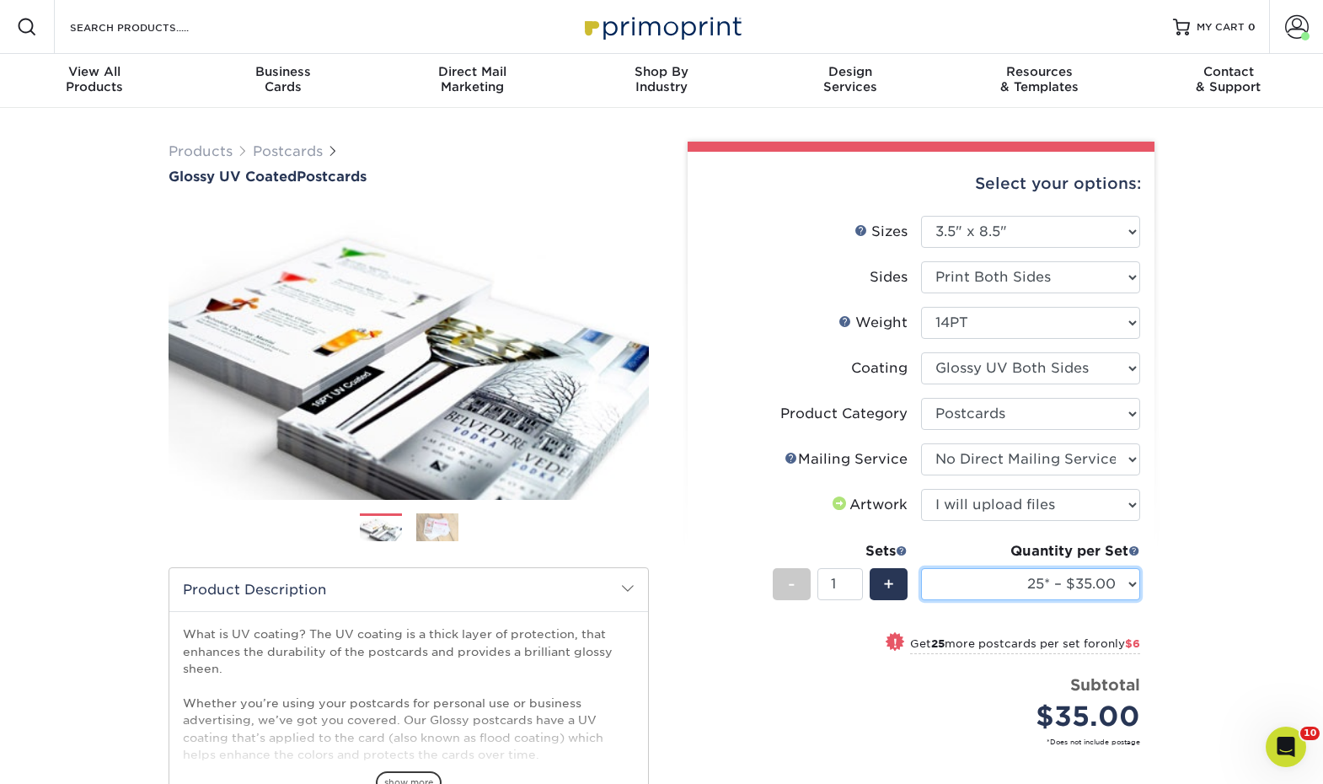
click at [1081, 569] on select "25* – $35.00 50* – $41.00 75* – $48.00 100* – $61.00 250* – $100.00 500 – $138.…" at bounding box center [1030, 584] width 219 height 32
select select "1000 – $160.00"
click at [921, 568] on select "25* – $35.00 50* – $41.00 75* – $48.00 100* – $61.00 250* – $100.00 500 – $138.…" at bounding box center [1030, 584] width 219 height 32
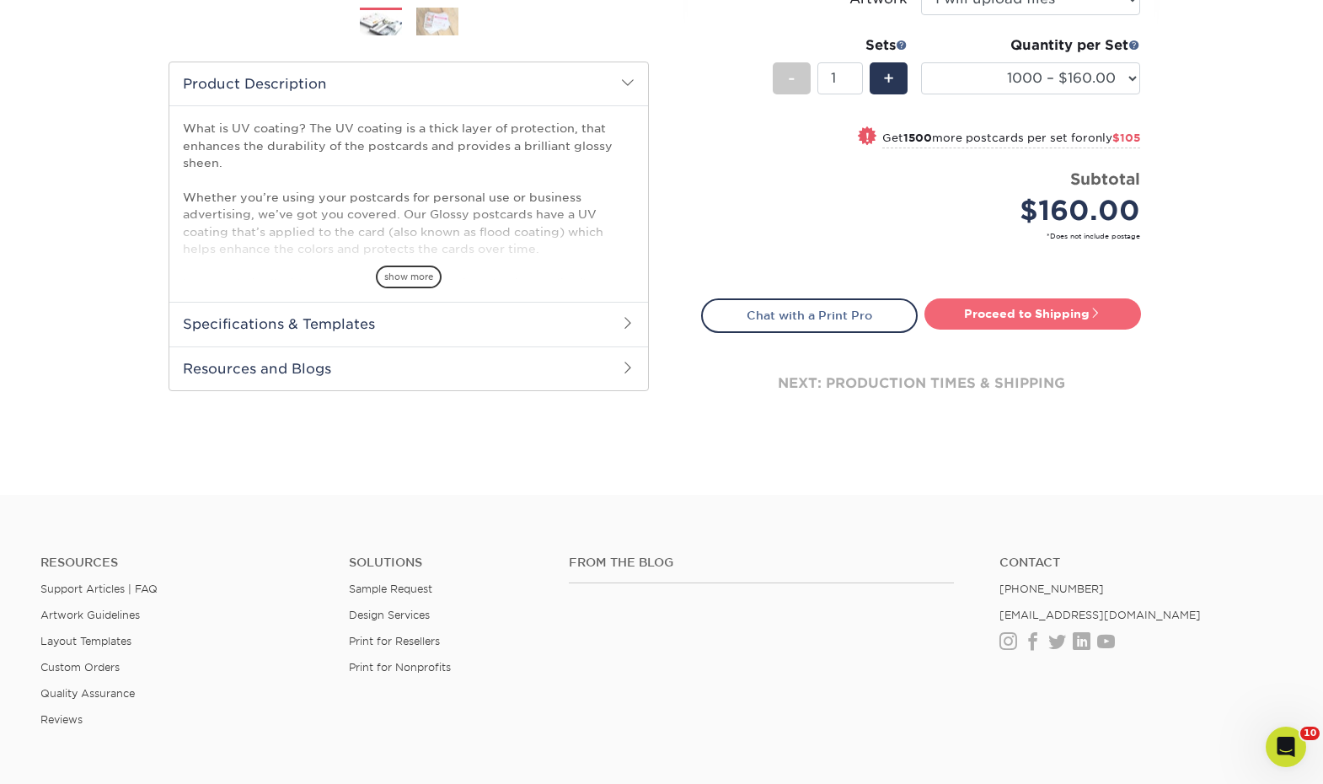
click at [1002, 315] on link "Proceed to Shipping" at bounding box center [1032, 313] width 217 height 30
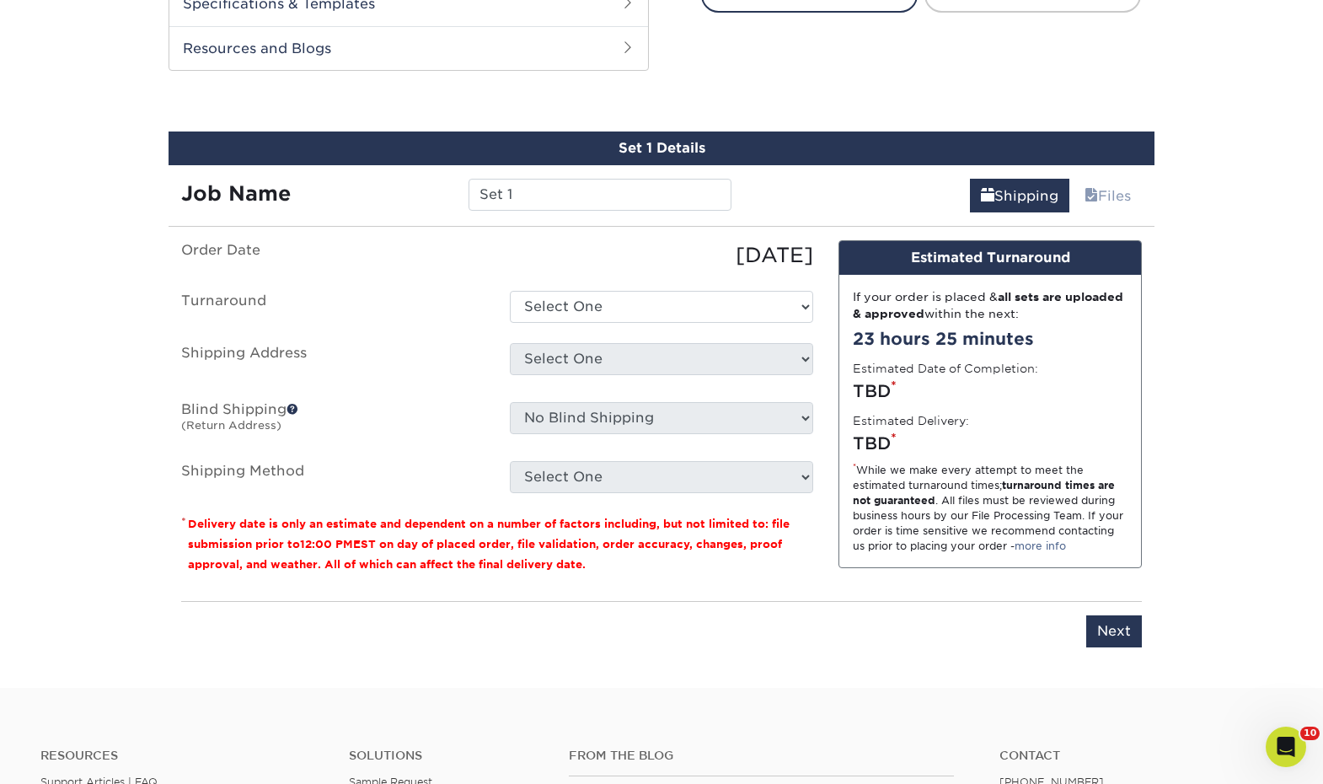
scroll to position [850, 0]
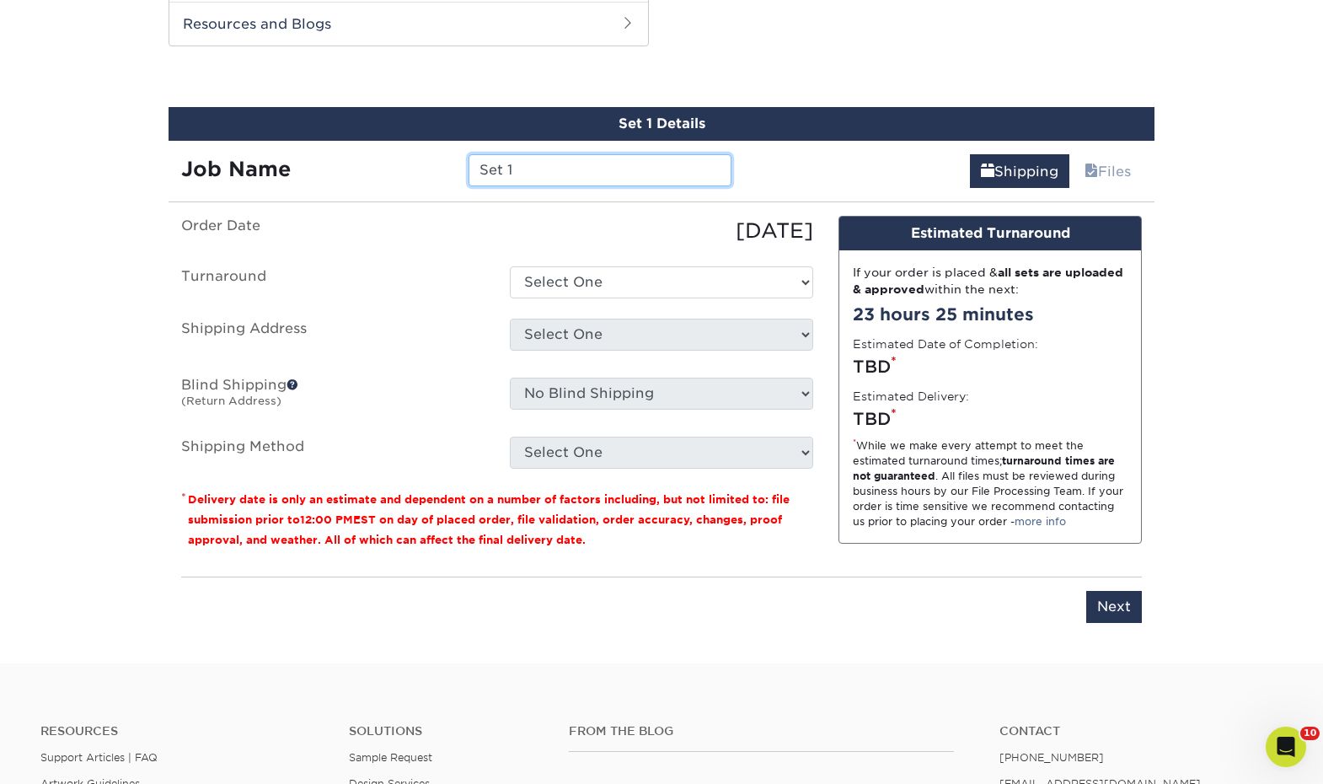
click at [667, 169] on input "Set 1" at bounding box center [600, 170] width 262 height 32
type input "ND Towner PFA flyers"
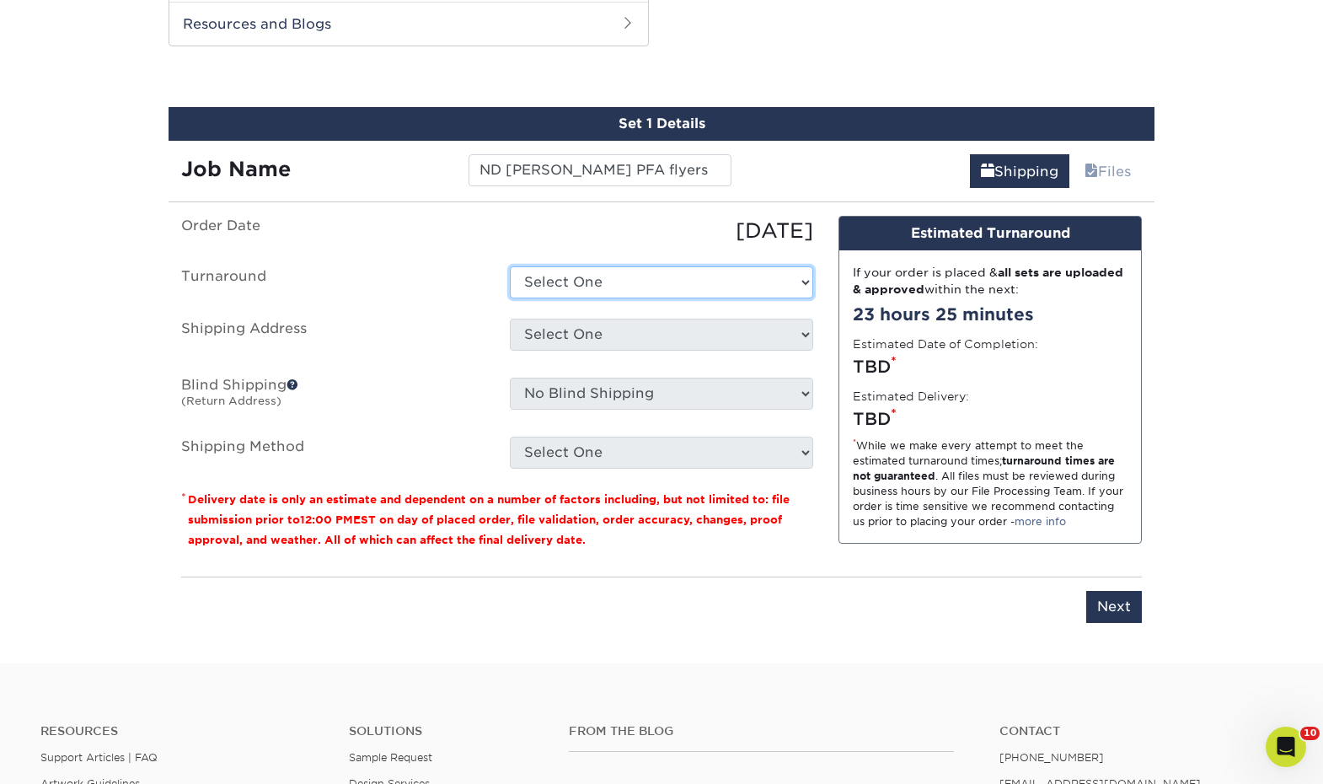
click at [635, 293] on select "Select One 2-4 Business Days 2 Day Next Business Day" at bounding box center [661, 282] width 303 height 32
select select "89f44400-92a2-4516-9a53-bf53cb1f0c2d"
click at [510, 266] on select "Select One 2-4 Business Days 2 Day Next Business Day" at bounding box center [661, 282] width 303 height 32
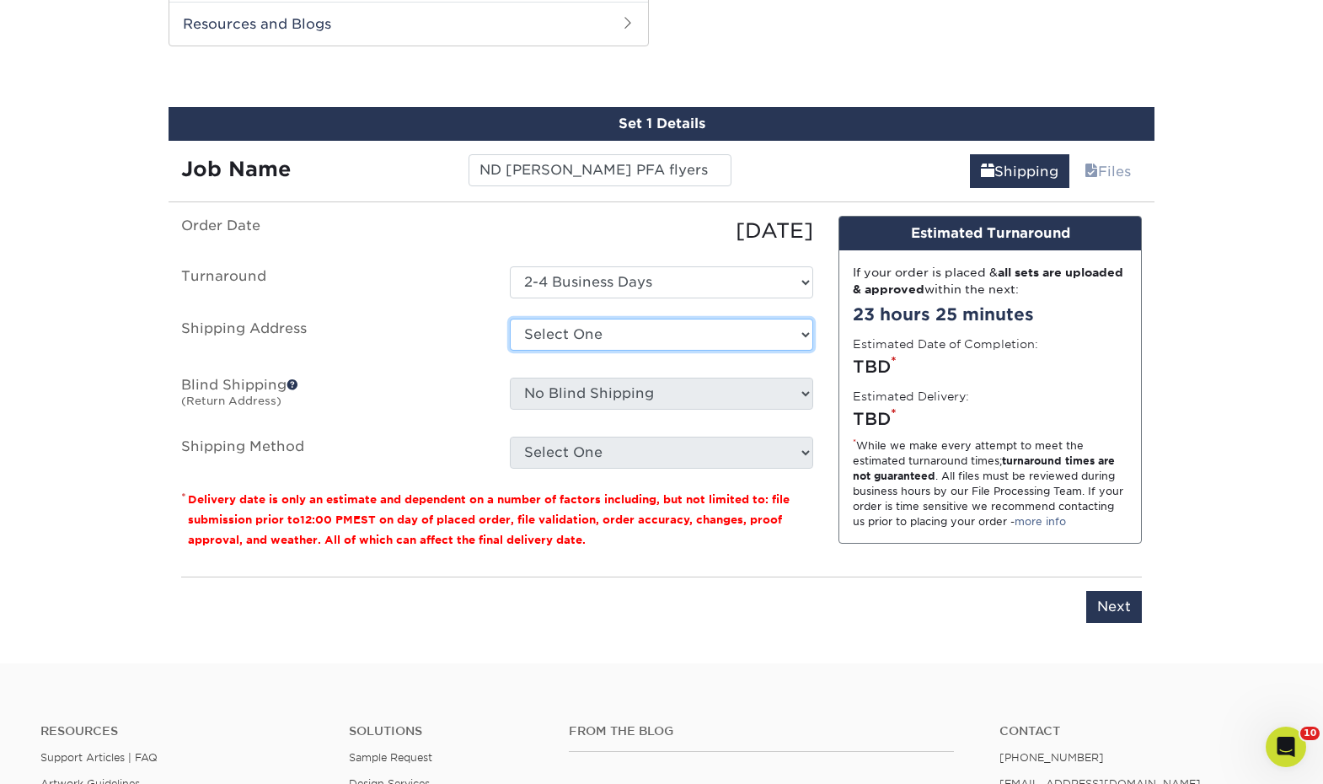
click at [641, 337] on select "Select One 1A Ryan Gunter ARCleburne ARConway ARFranklin ARMontgomery AROuachit…" at bounding box center [661, 335] width 303 height 32
select select "284535"
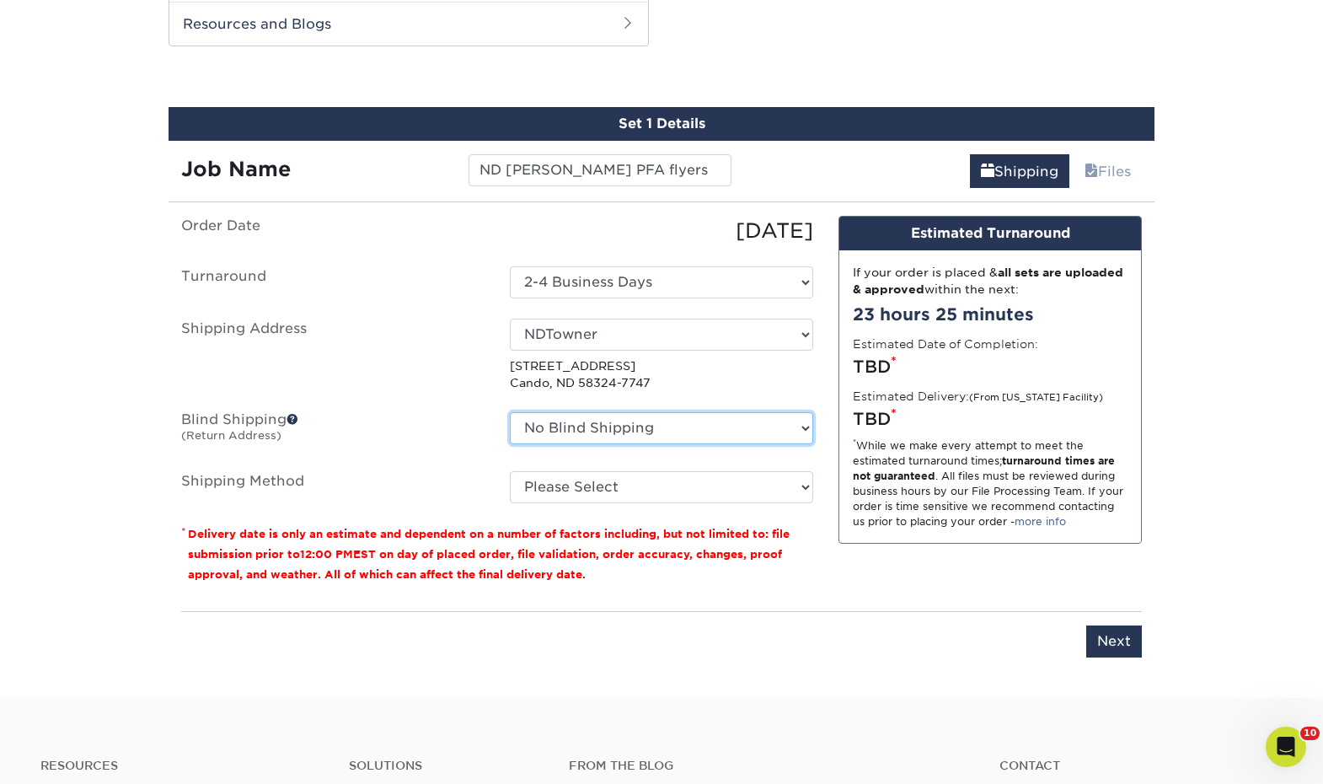
click at [652, 420] on select "No Blind Shipping 1A Ryan Gunter ARCleburne ARConway ARFranklin ARMontgomery AR…" at bounding box center [661, 428] width 303 height 32
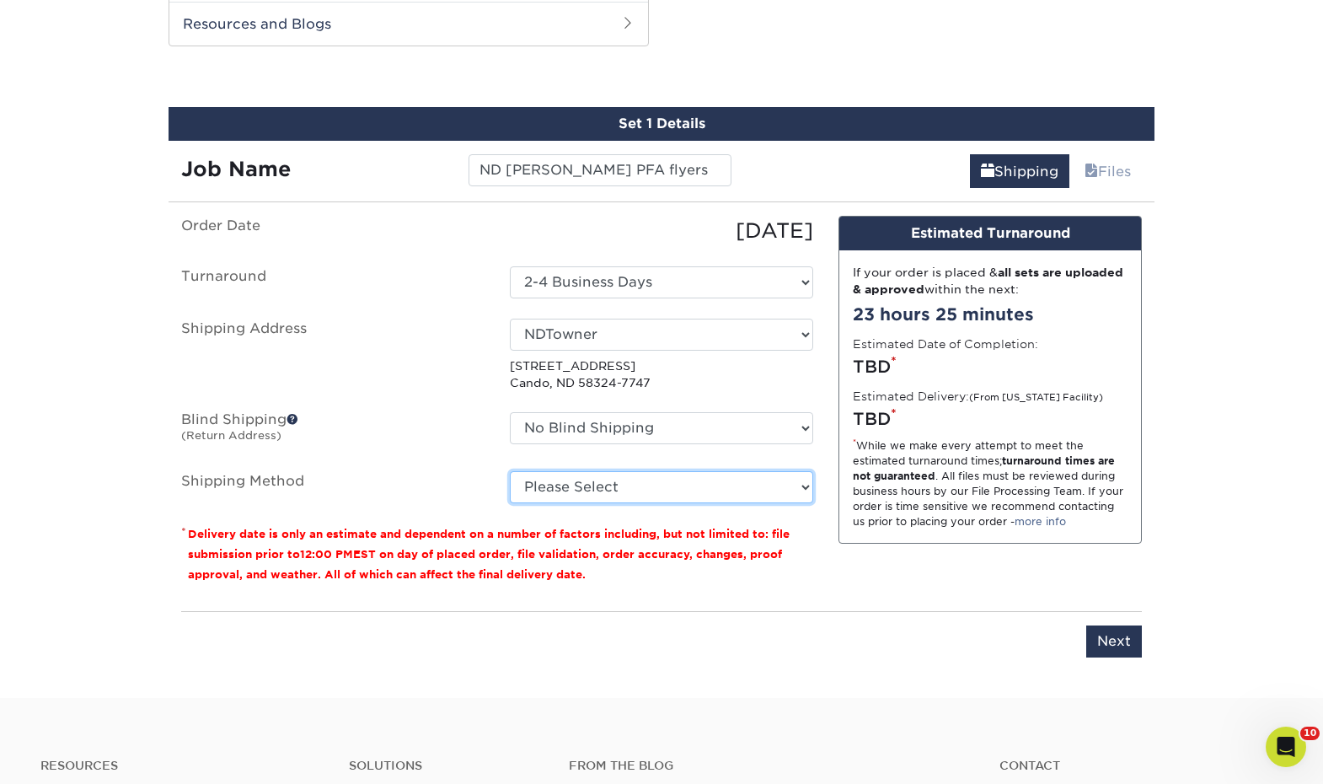
click at [654, 490] on select "Please Select Ground Shipping (+$33.69) 3 Day Shipping Service (+$56.18) 2 Day …" at bounding box center [661, 487] width 303 height 32
select select "03"
click at [510, 471] on select "Please Select Ground Shipping (+$33.69) 3 Day Shipping Service (+$56.18) 2 Day …" at bounding box center [661, 487] width 303 height 32
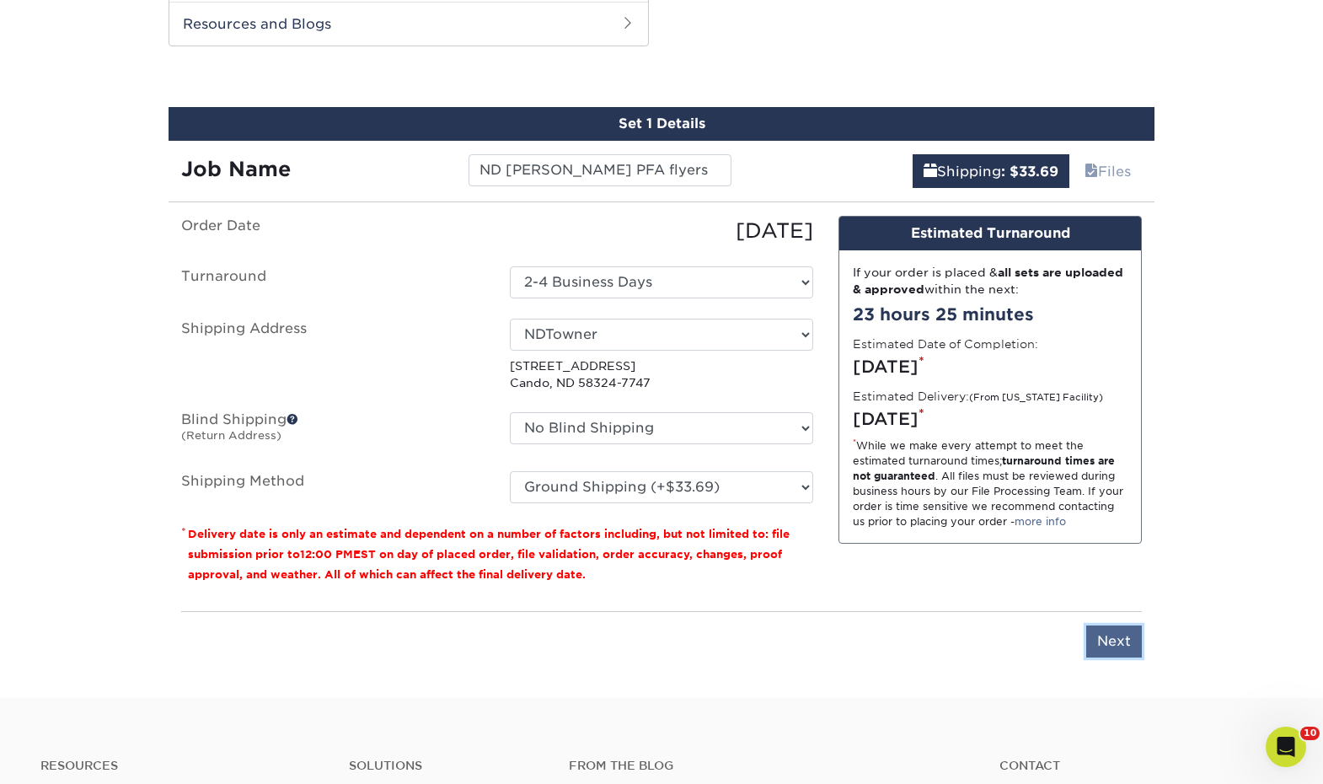
click at [1107, 647] on input "Next" at bounding box center [1114, 641] width 56 height 32
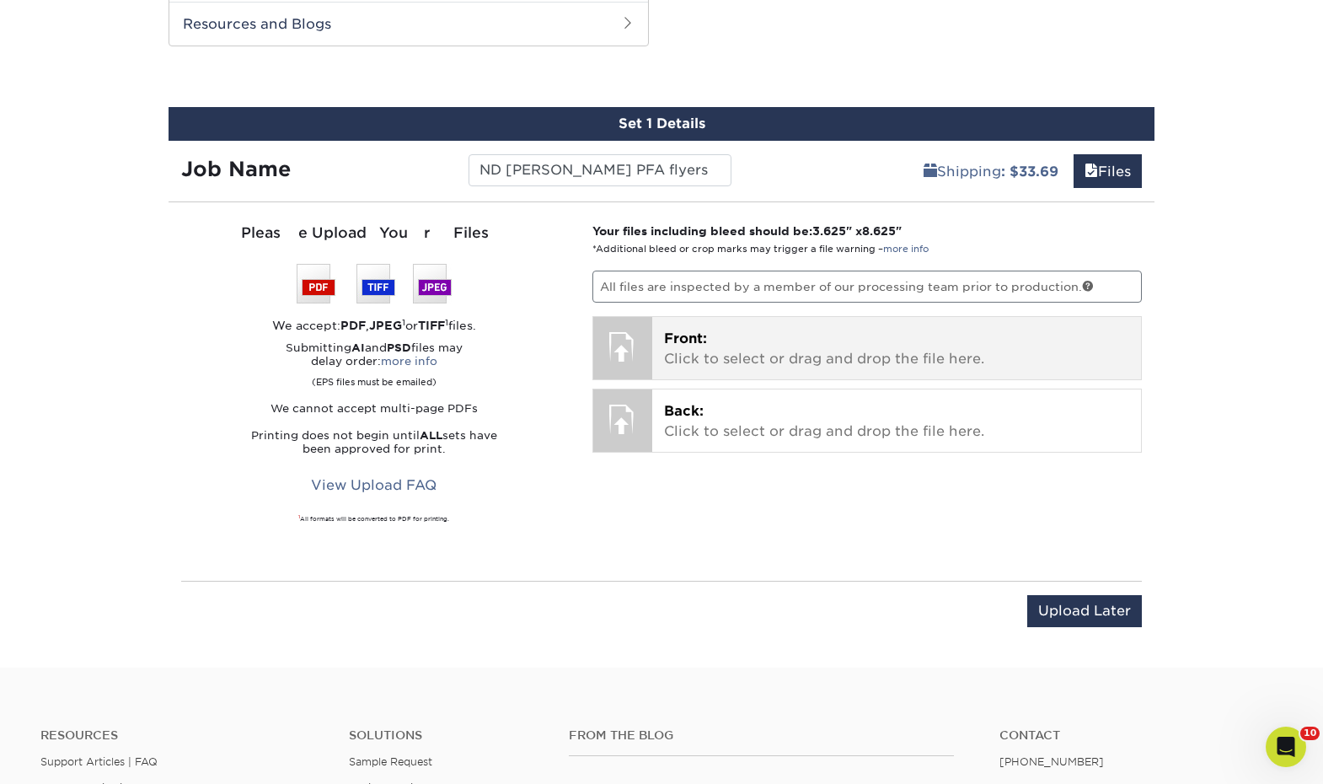
click at [732, 349] on p "Front: Click to select or drag and drop the file here." at bounding box center [897, 349] width 466 height 40
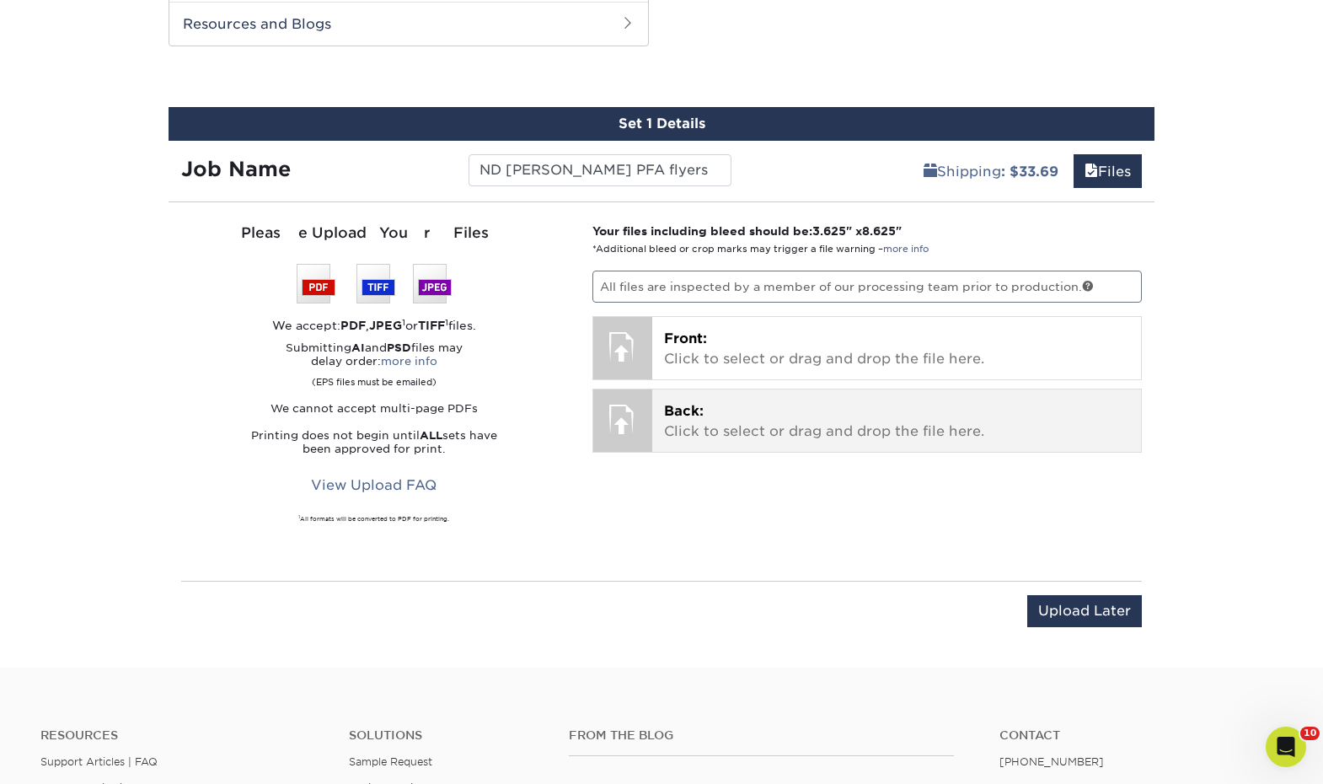
click at [995, 422] on p "Back: Click to select or drag and drop the file here." at bounding box center [897, 421] width 466 height 40
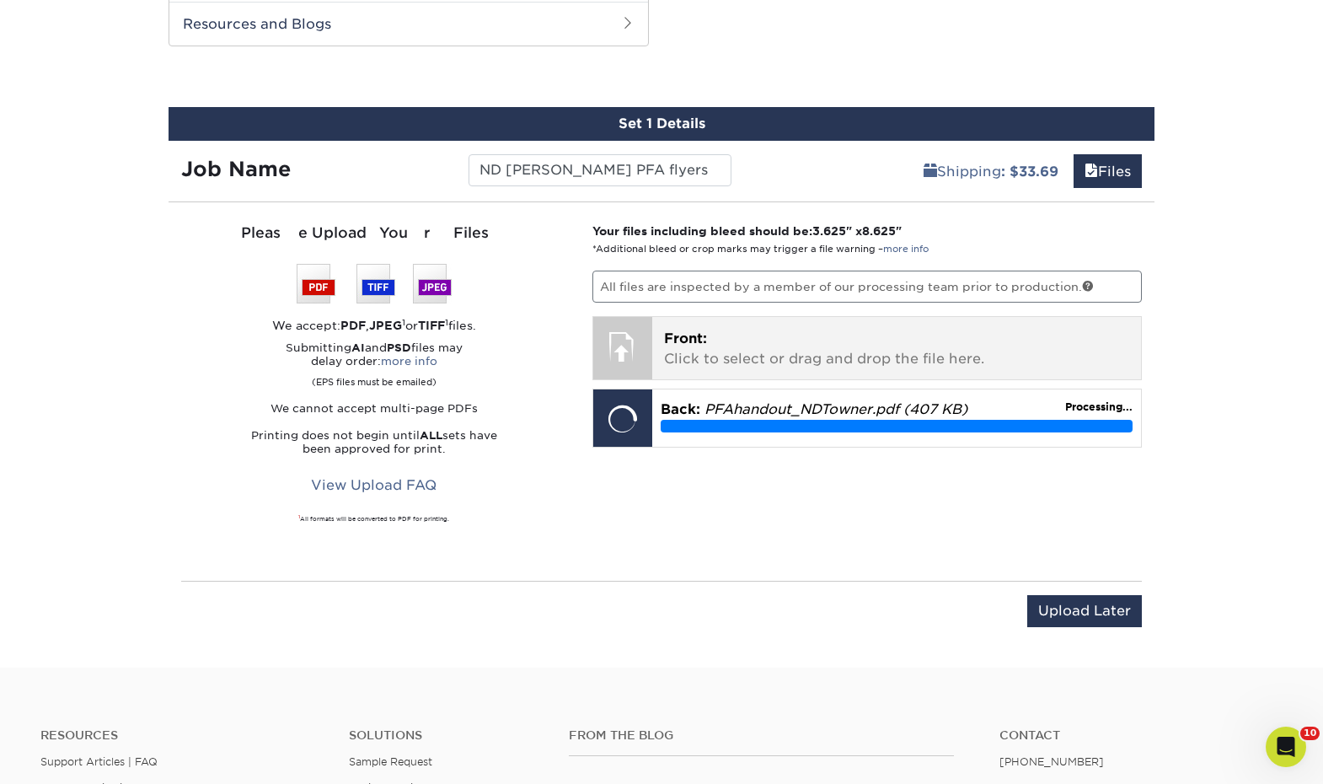
click at [898, 359] on p "Front: Click to select or drag and drop the file here." at bounding box center [897, 349] width 466 height 40
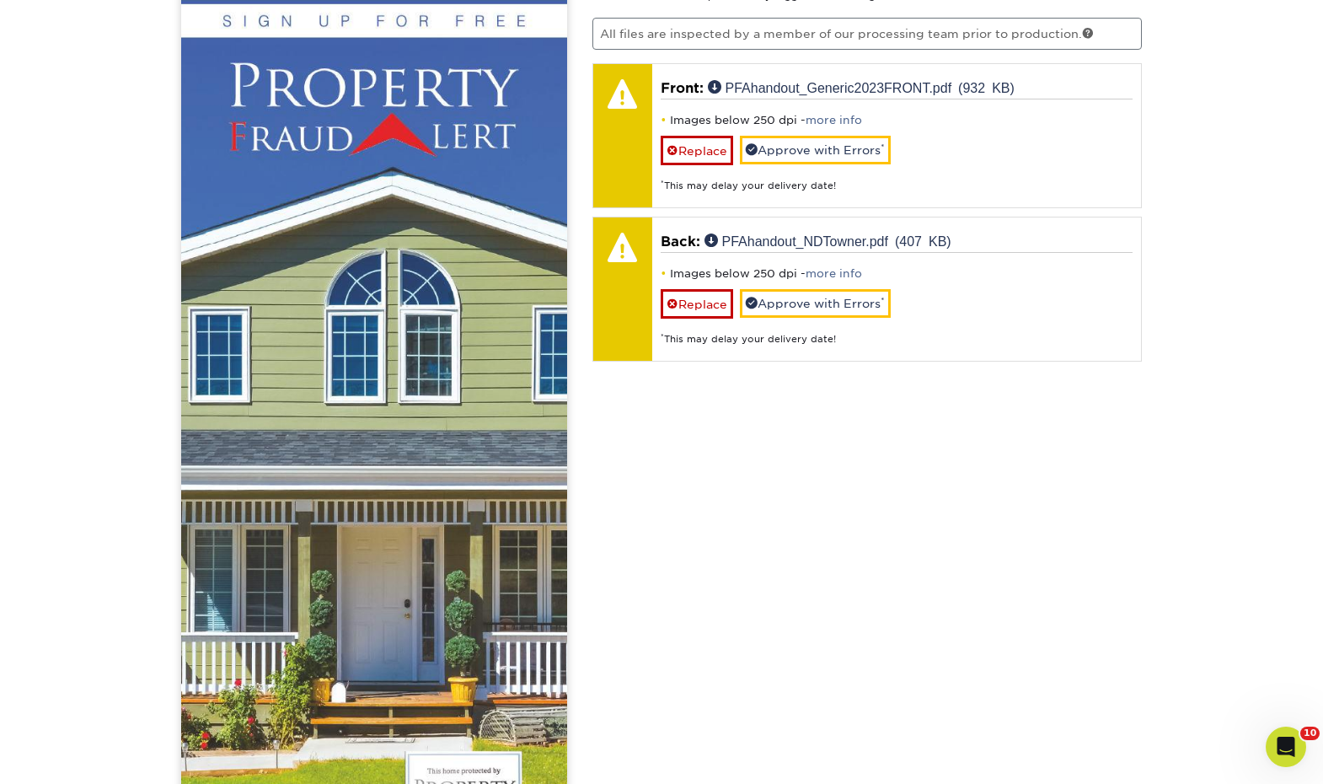
scroll to position [1356, 0]
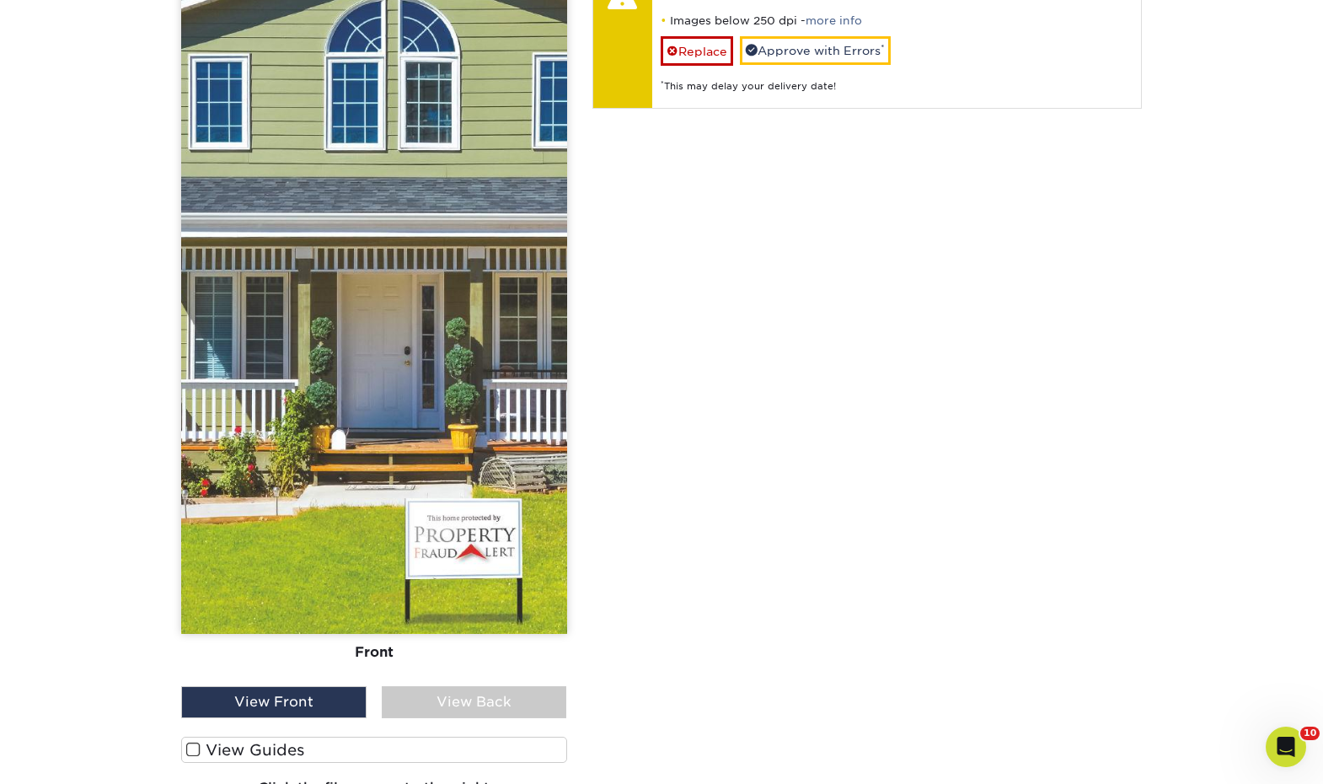
click at [513, 692] on div "View Back" at bounding box center [474, 702] width 185 height 32
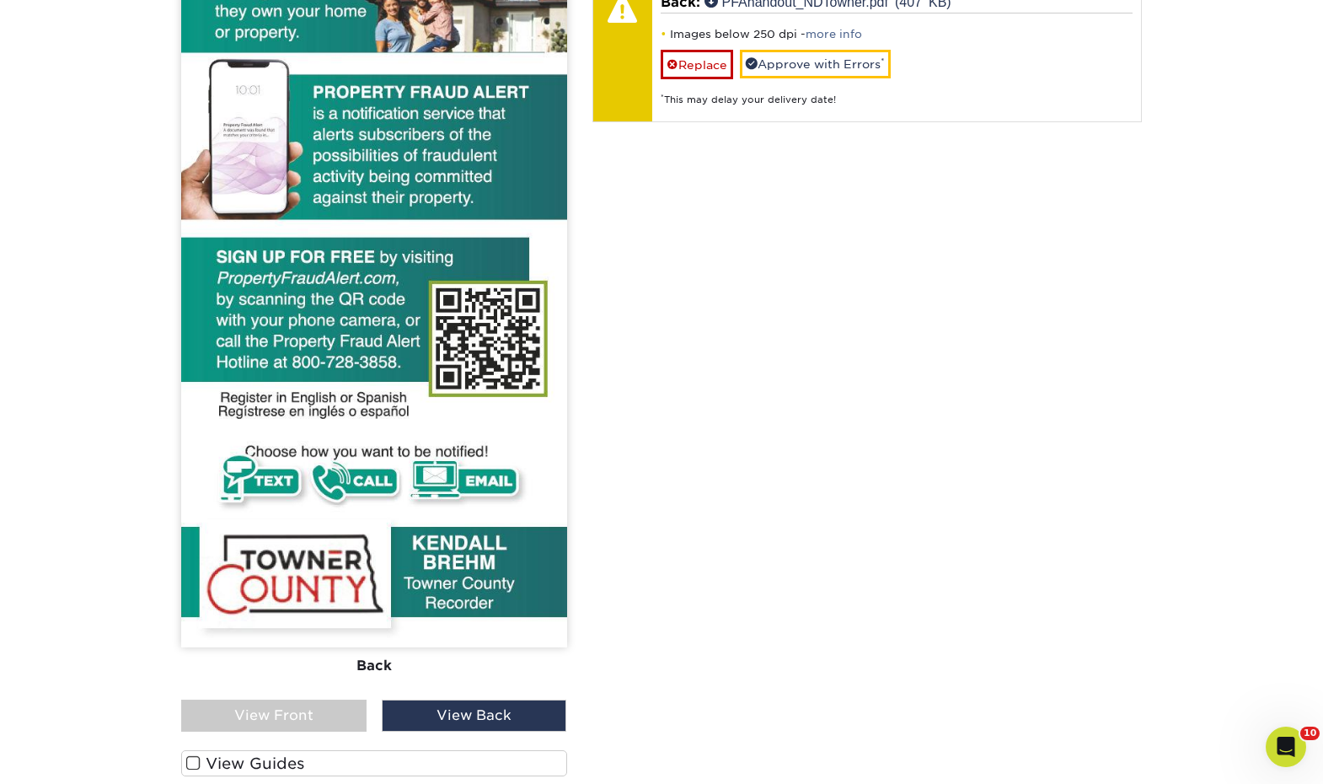
scroll to position [935, 0]
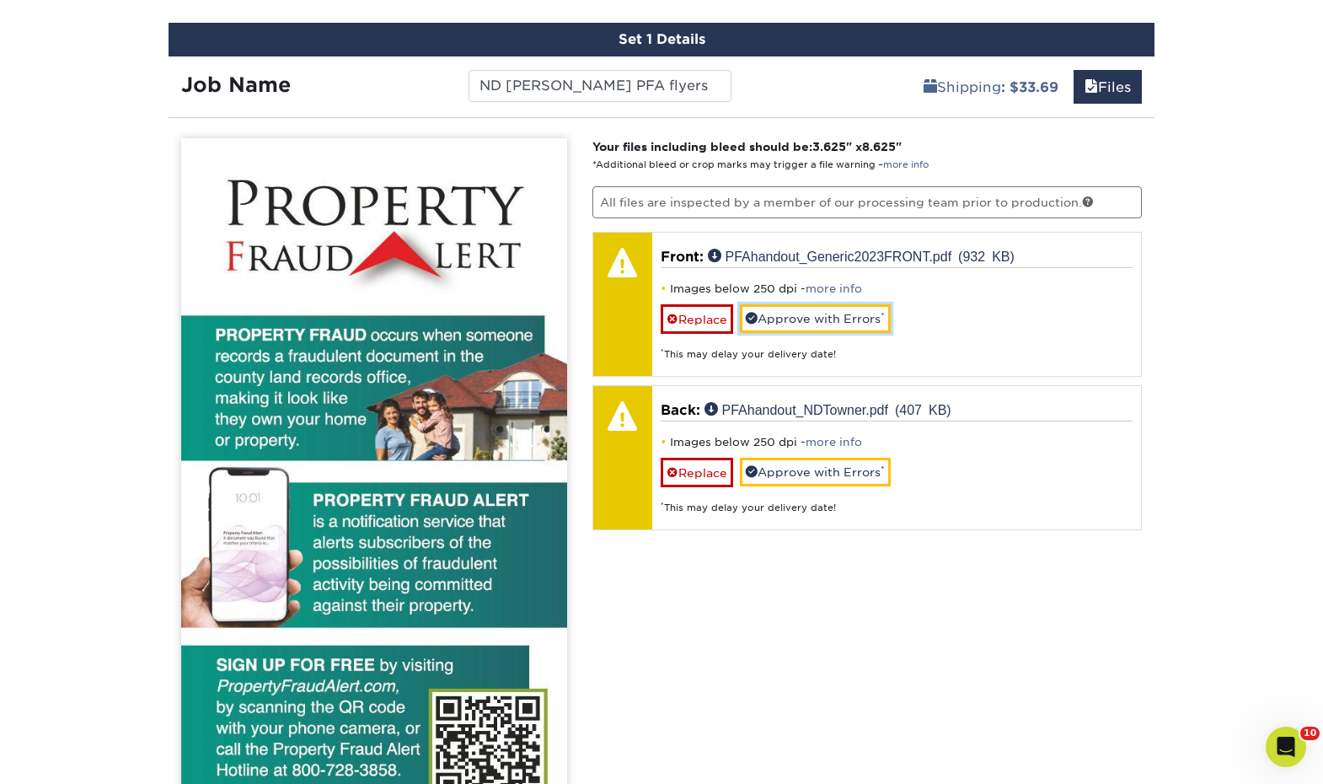
click at [847, 319] on link "Approve with Errors *" at bounding box center [815, 318] width 151 height 29
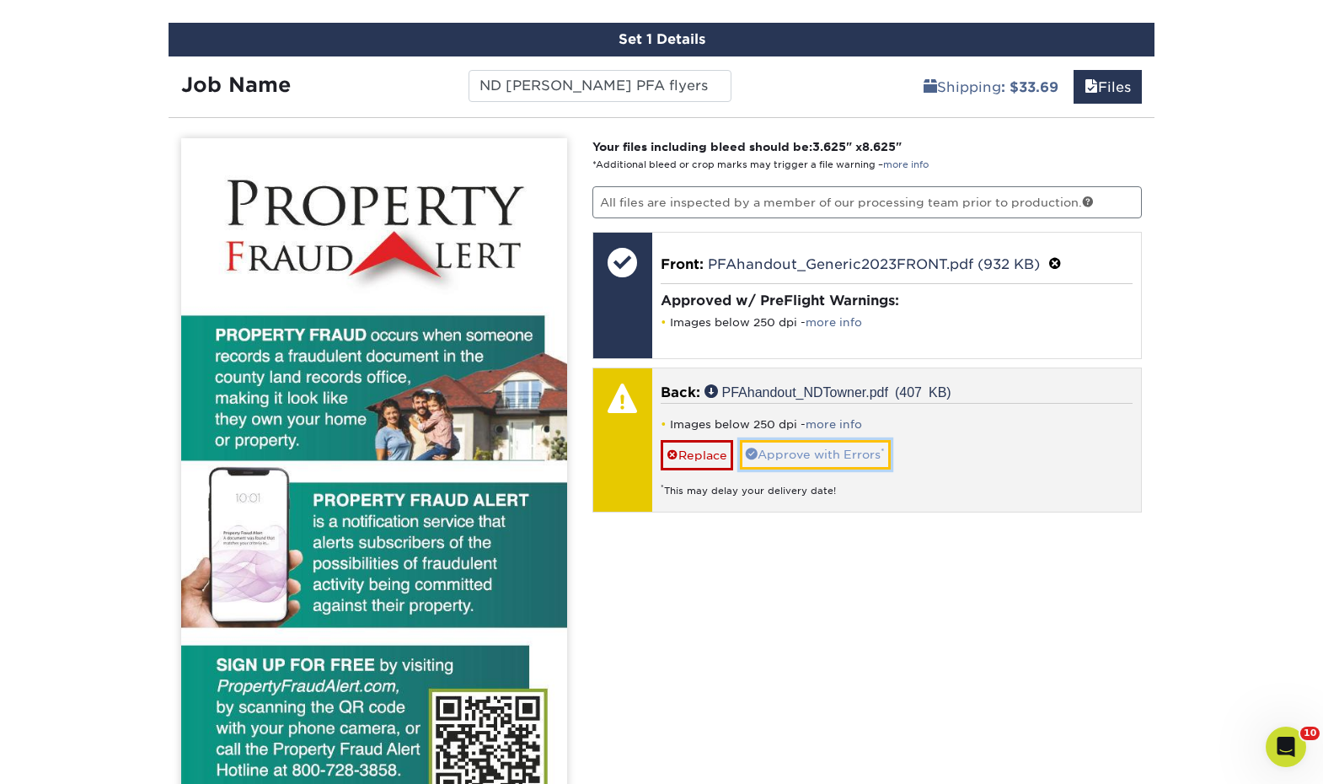
click at [865, 447] on link "Approve with Errors *" at bounding box center [815, 454] width 151 height 29
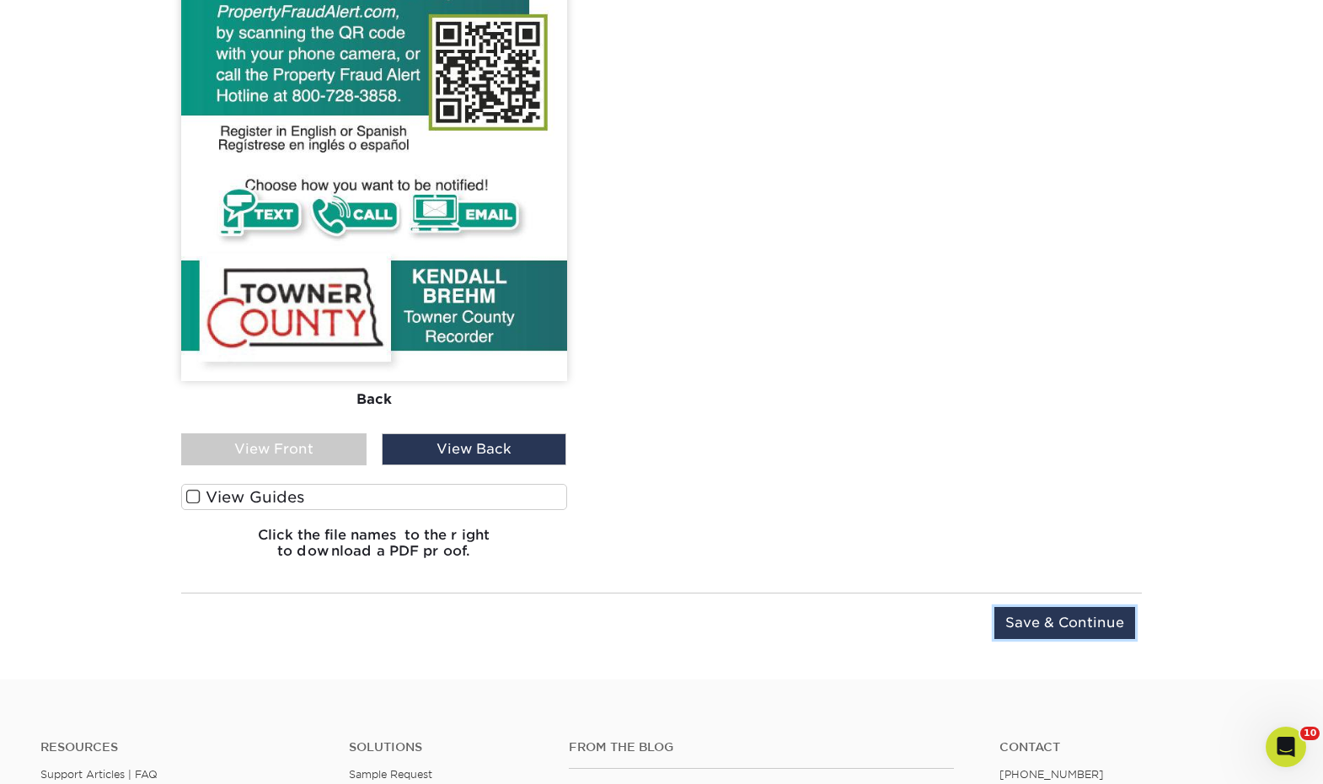
click at [1106, 624] on input "Save & Continue" at bounding box center [1064, 623] width 141 height 32
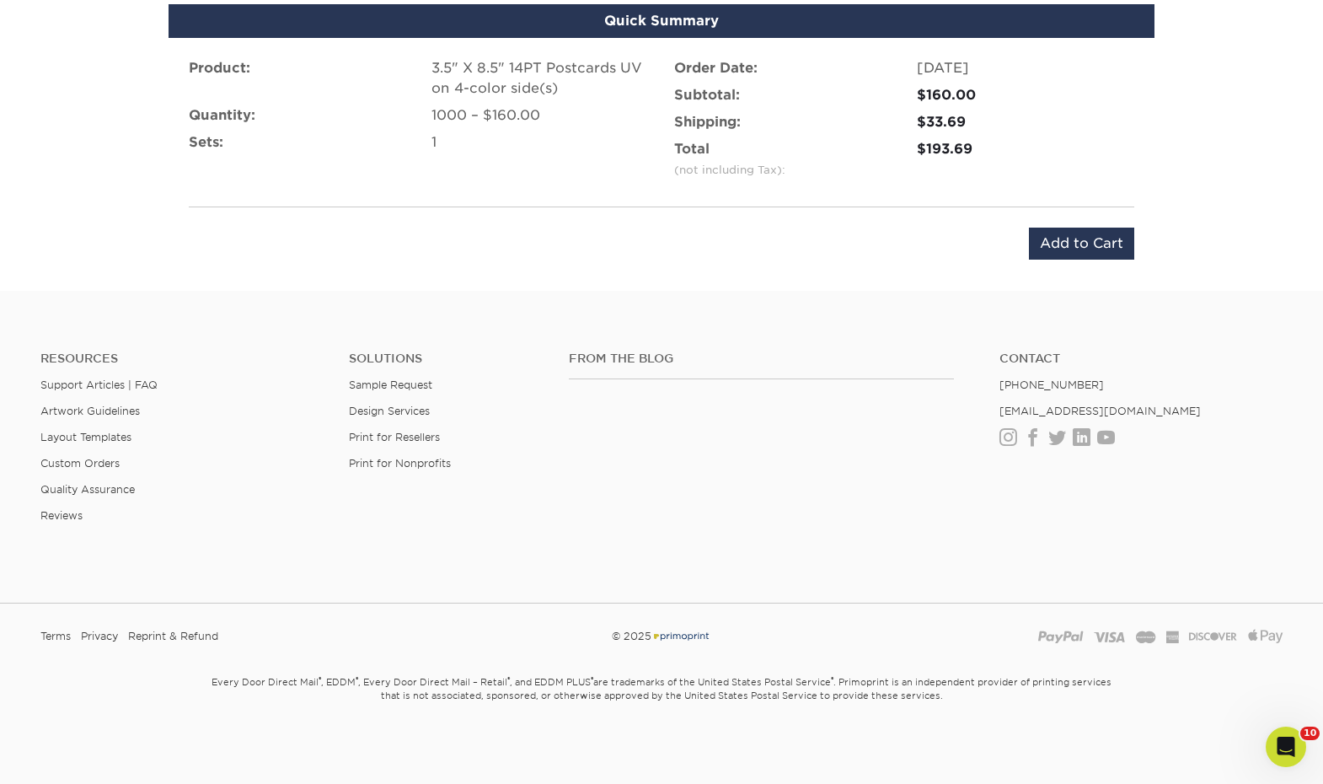
scroll to position [1071, 0]
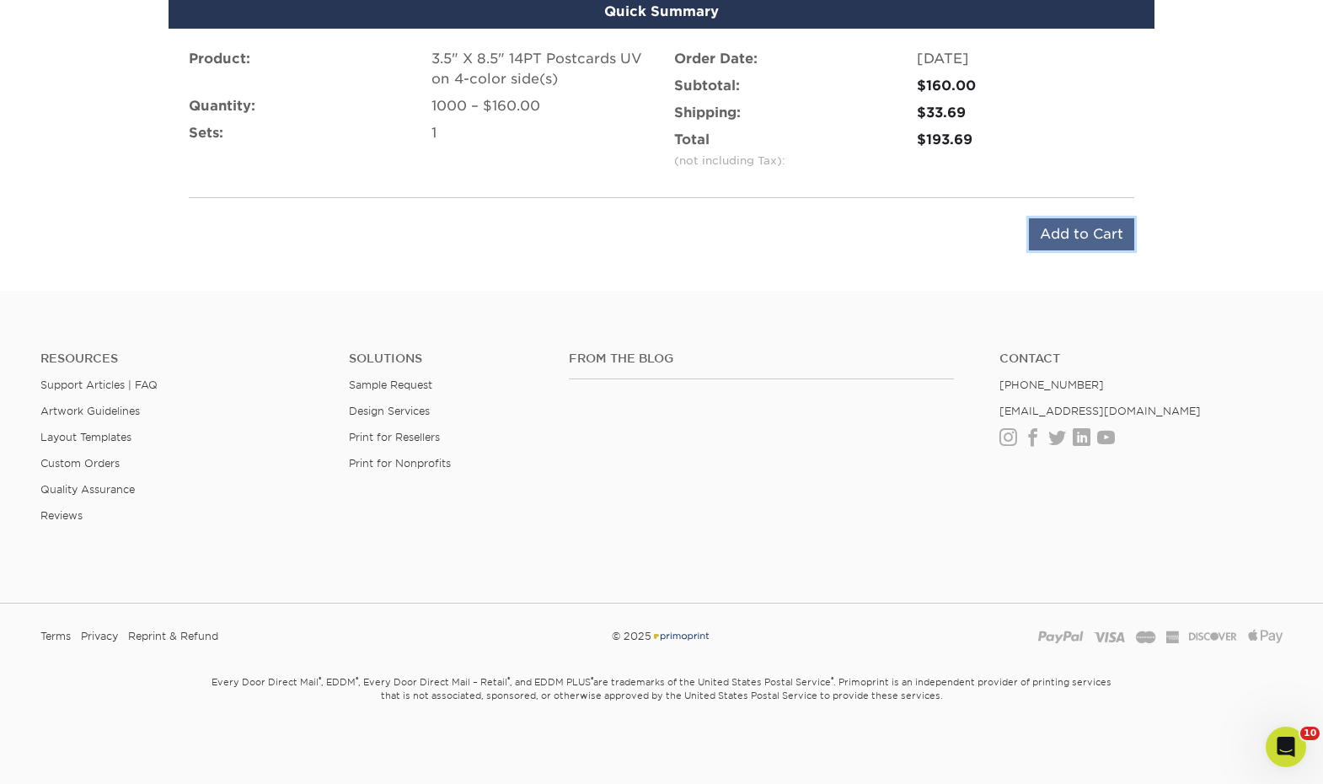
click at [1083, 236] on input "Add to Cart" at bounding box center [1081, 234] width 105 height 32
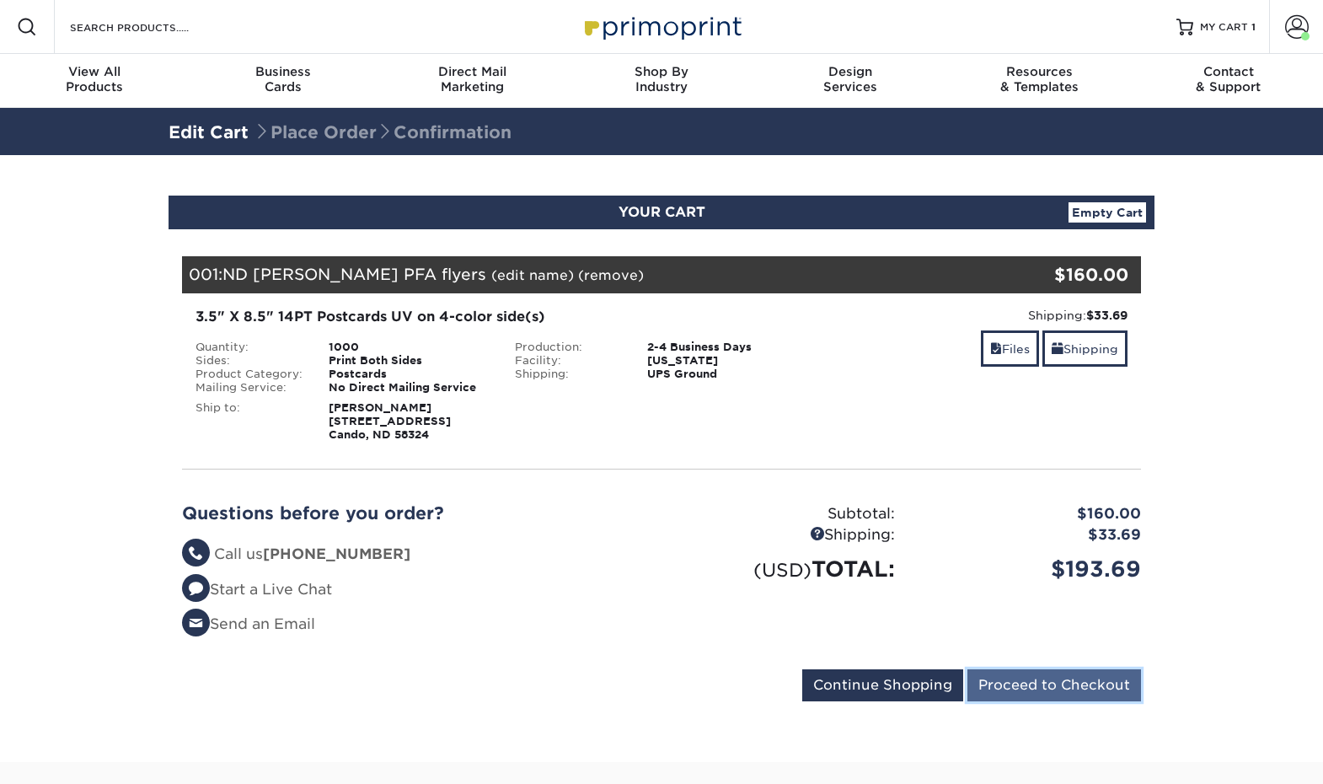
click at [1114, 689] on input "Proceed to Checkout" at bounding box center [1054, 685] width 174 height 32
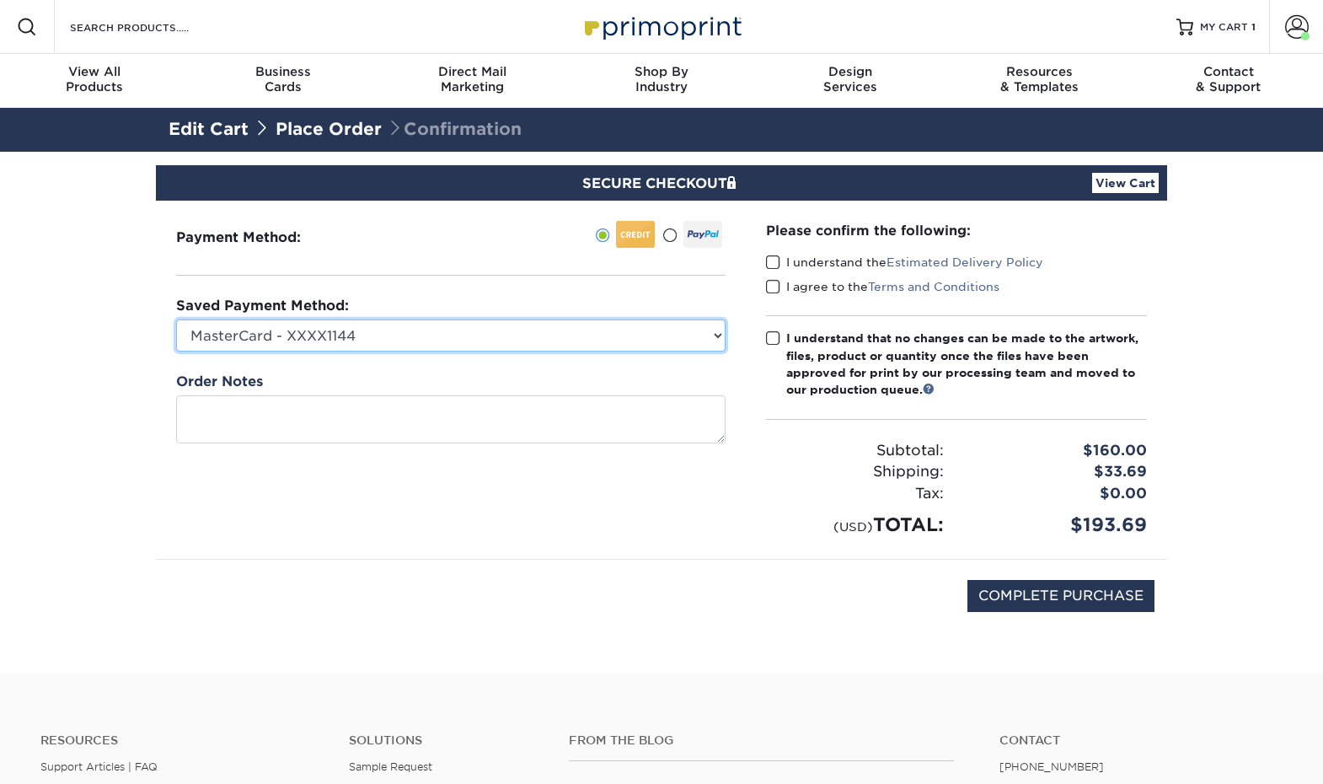
click at [612, 335] on select "MasterCard - XXXX1144 Visa - XXXX9276 MasterCard - XXXX0651 MasterCard - XXXX77…" at bounding box center [450, 335] width 549 height 32
select select "70136"
click at [176, 319] on select "MasterCard - XXXX1144 Visa - XXXX9276 MasterCard - XXXX0651 MasterCard - XXXX77…" at bounding box center [450, 335] width 549 height 32
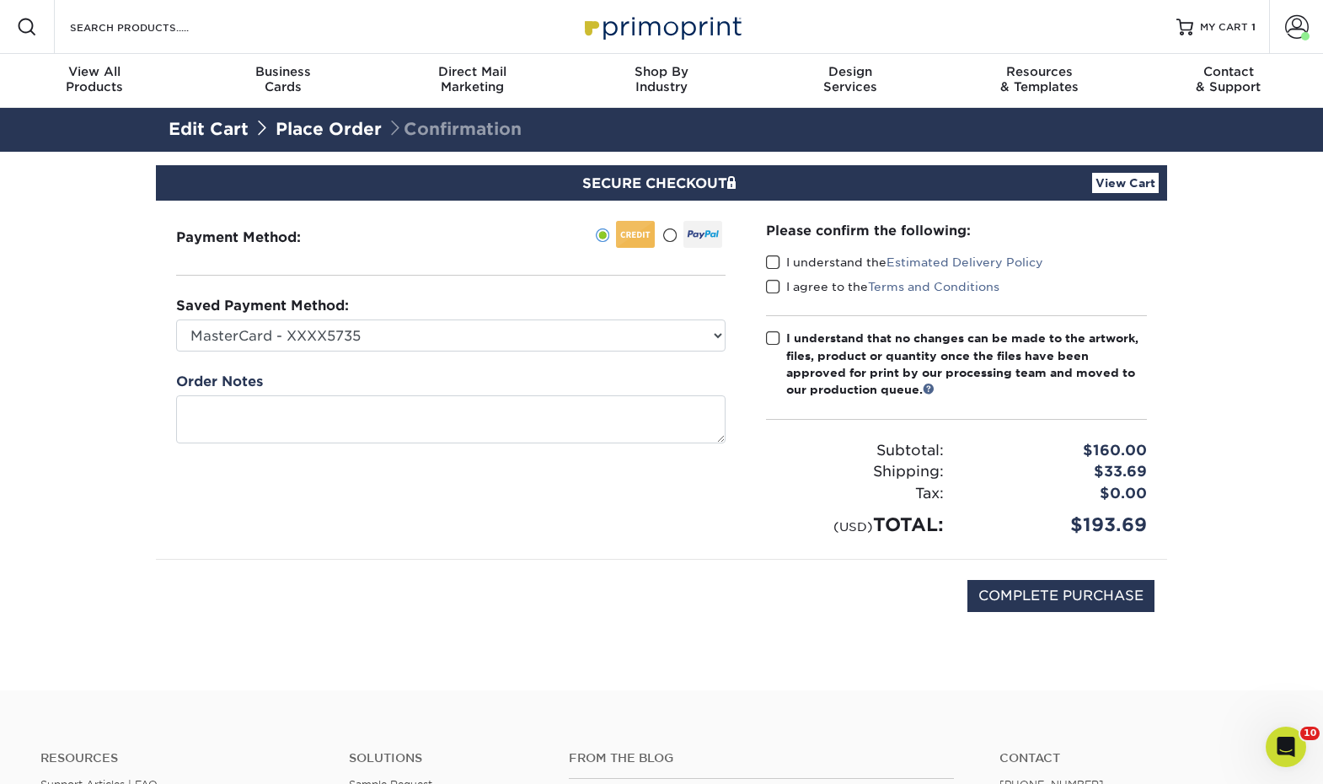
click at [771, 268] on span at bounding box center [773, 263] width 14 height 16
click at [0, 0] on input "I understand the Estimated Delivery Policy" at bounding box center [0, 0] width 0 height 0
drag, startPoint x: 772, startPoint y: 281, endPoint x: 805, endPoint y: 358, distance: 84.2
click at [772, 281] on span at bounding box center [773, 287] width 14 height 16
click at [0, 0] on input "I agree to the Terms and Conditions" at bounding box center [0, 0] width 0 height 0
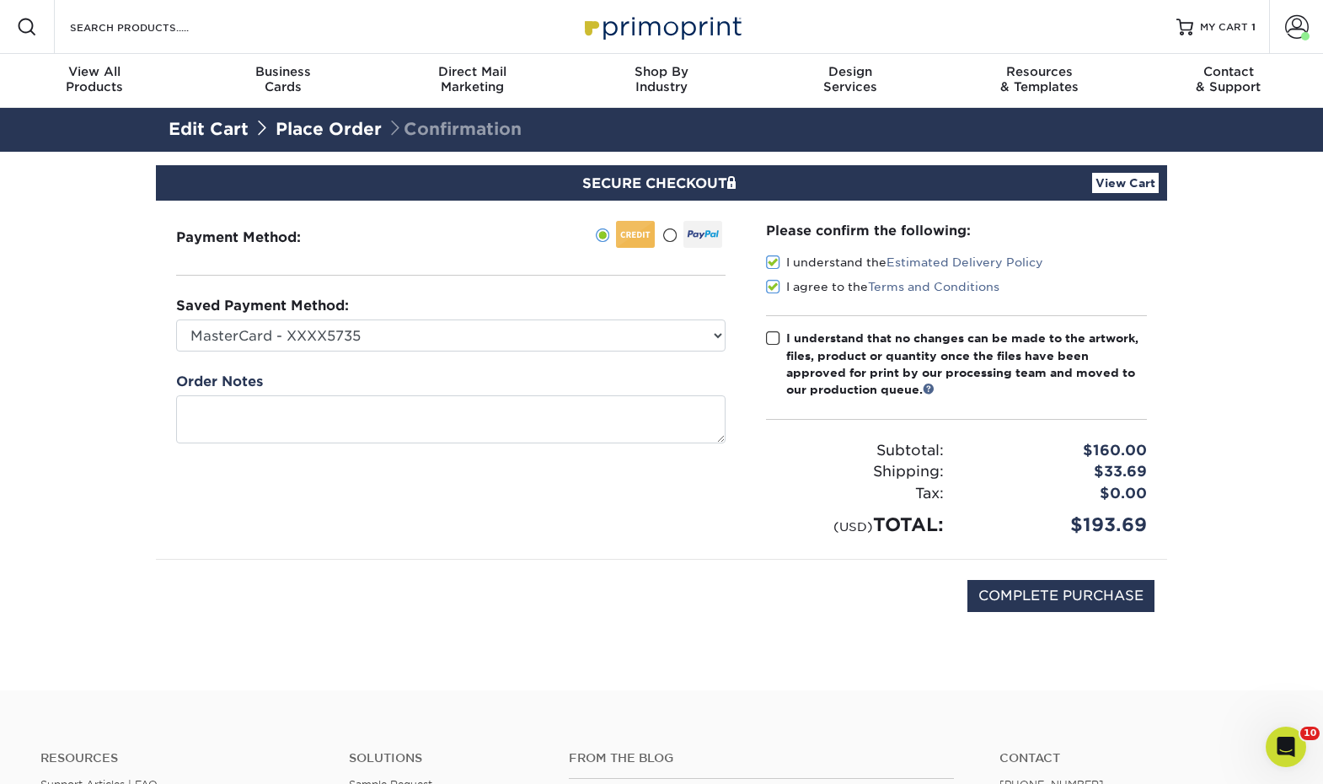
click at [773, 336] on span at bounding box center [773, 338] width 14 height 16
click at [0, 0] on input "I understand that no changes can be made to the artwork, files, product or quan…" at bounding box center [0, 0] width 0 height 0
click at [1095, 598] on input "COMPLETE PURCHASE" at bounding box center [1060, 596] width 187 height 32
type input "PROCESSING, PLEASE WAIT..."
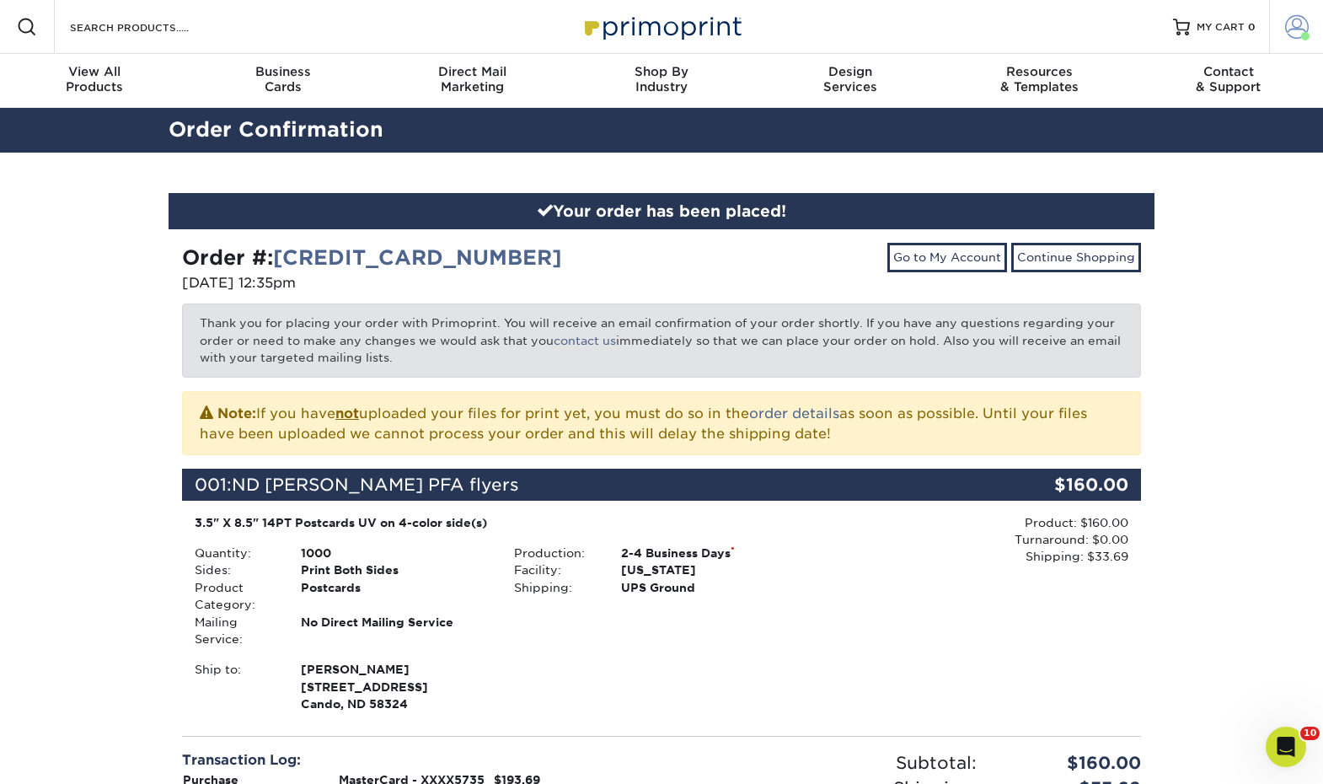
click at [1291, 40] on link "Account" at bounding box center [1296, 27] width 54 height 54
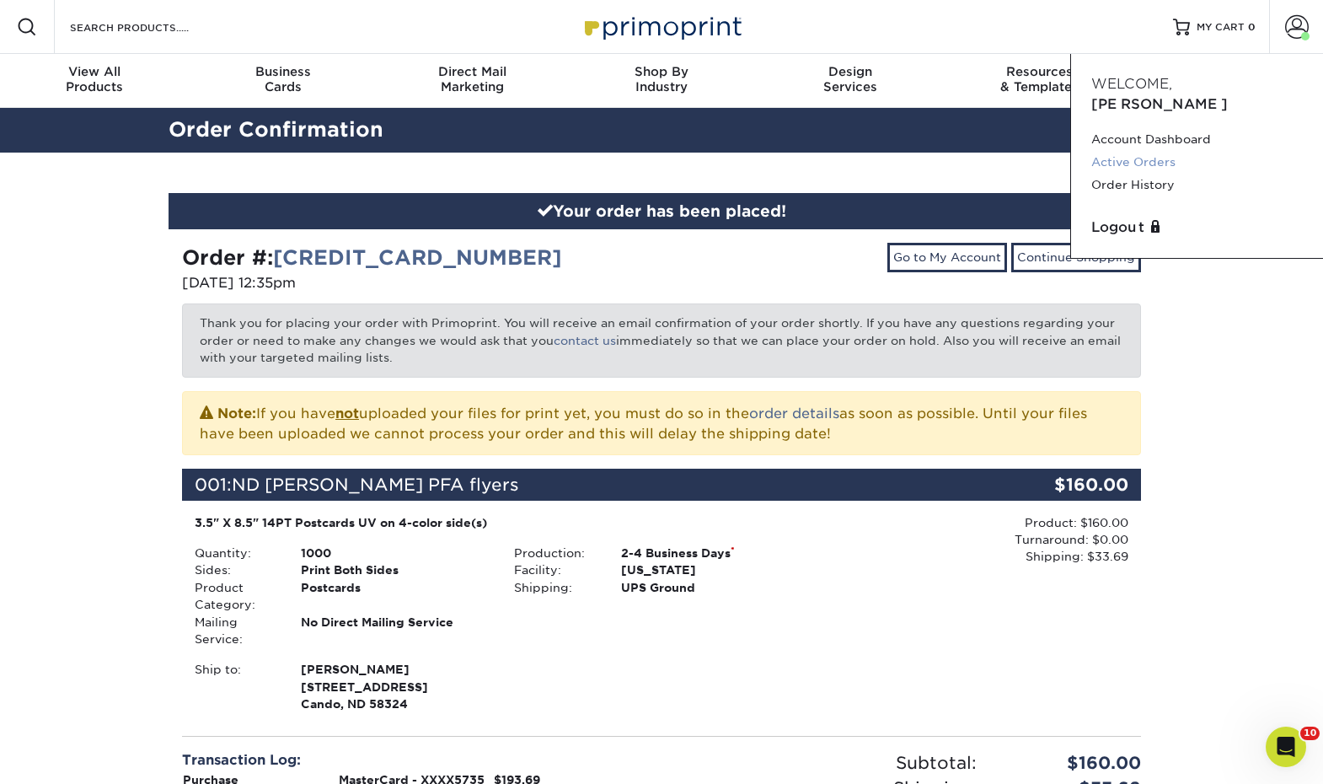
click at [1142, 151] on link "Active Orders" at bounding box center [1197, 162] width 212 height 23
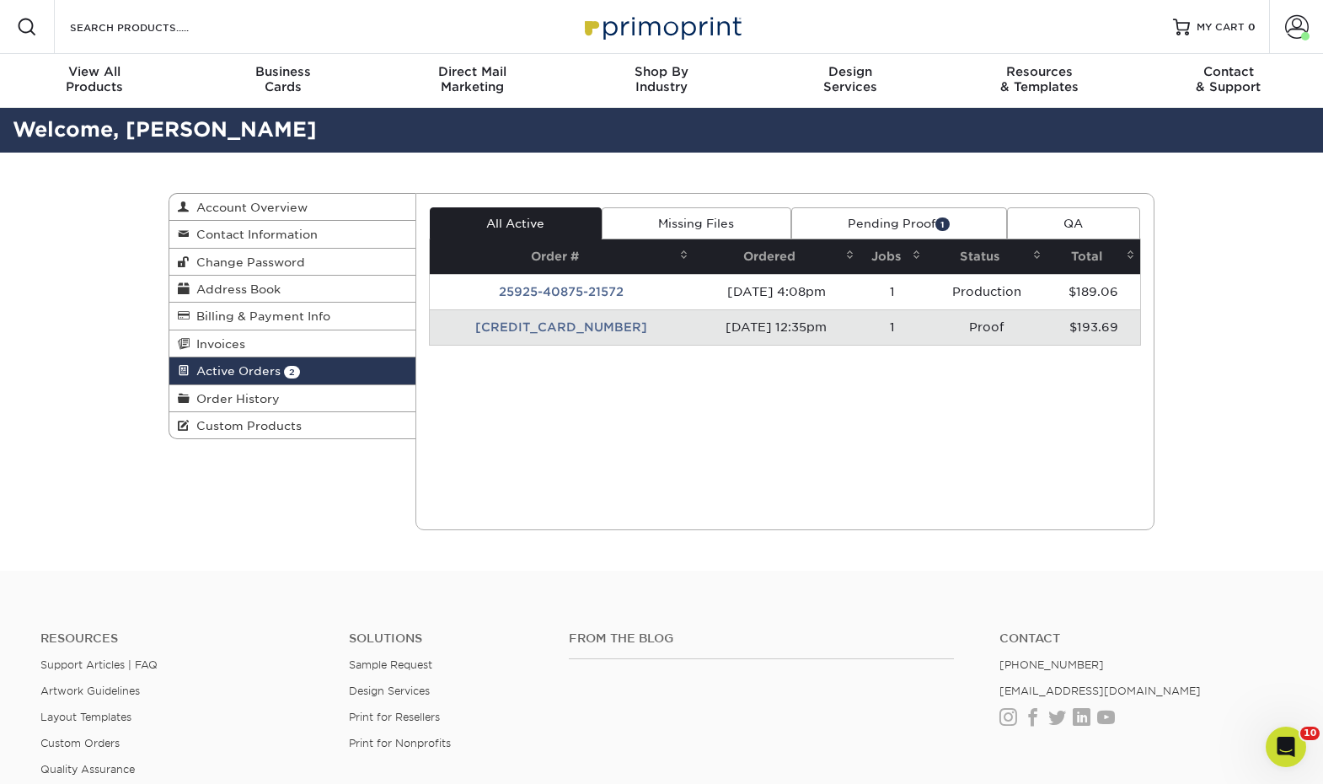
click at [903, 212] on link "Pending Proof 1" at bounding box center [899, 223] width 216 height 32
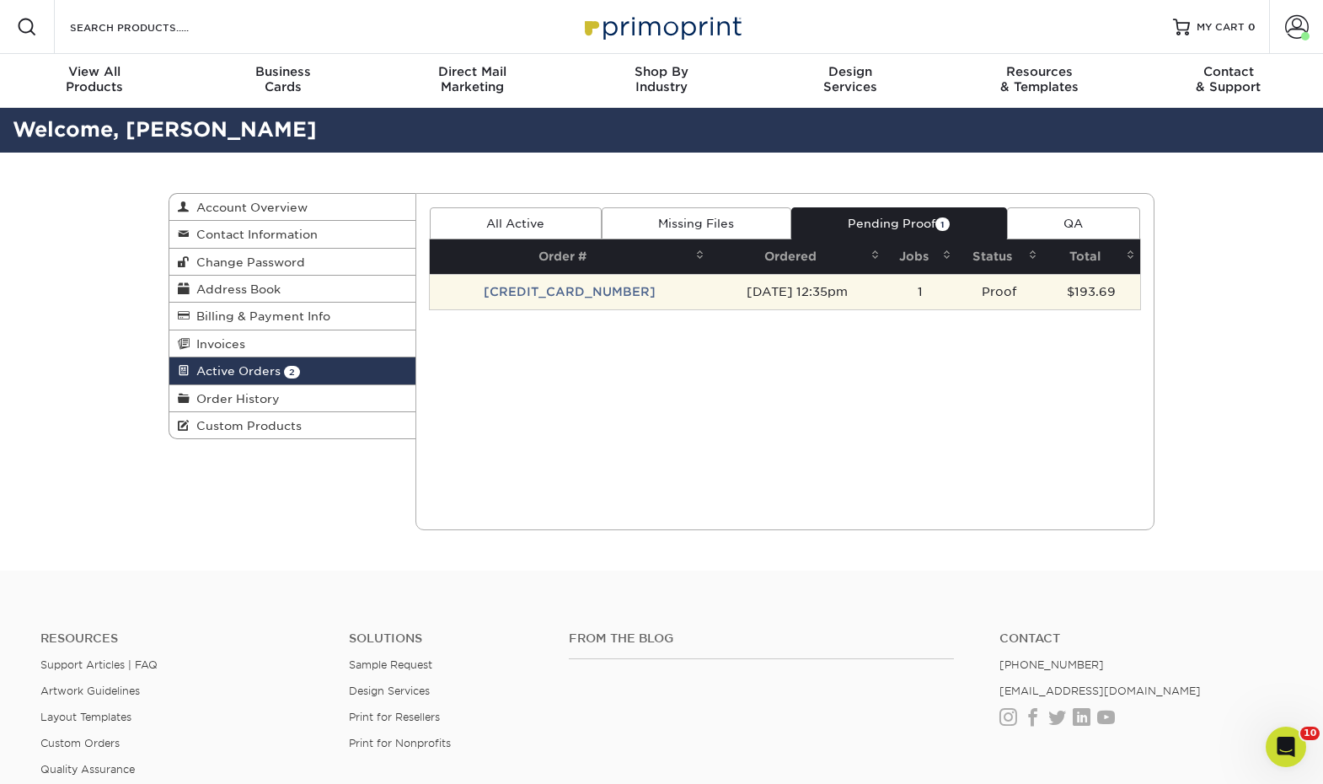
click at [885, 297] on td "1" at bounding box center [921, 291] width 72 height 35
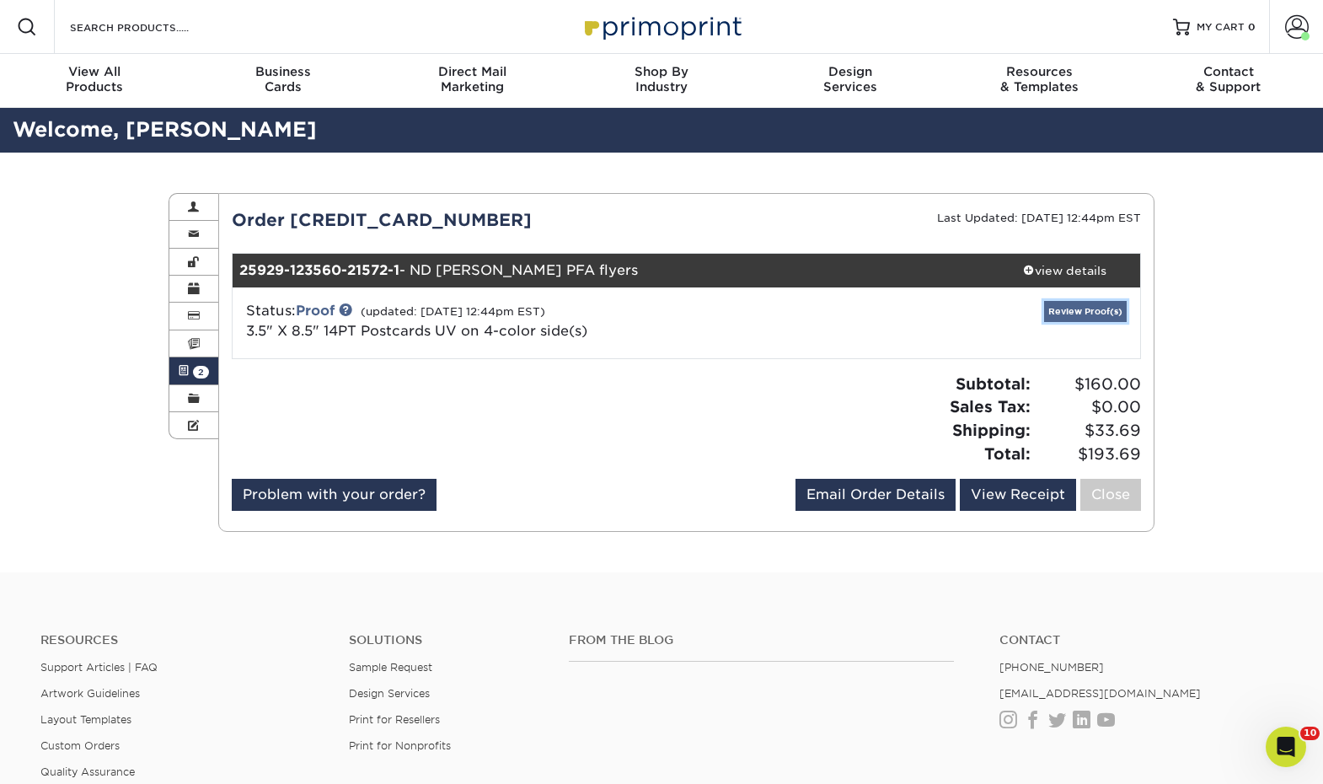
click at [1047, 313] on link "Review Proof(s)" at bounding box center [1085, 311] width 83 height 21
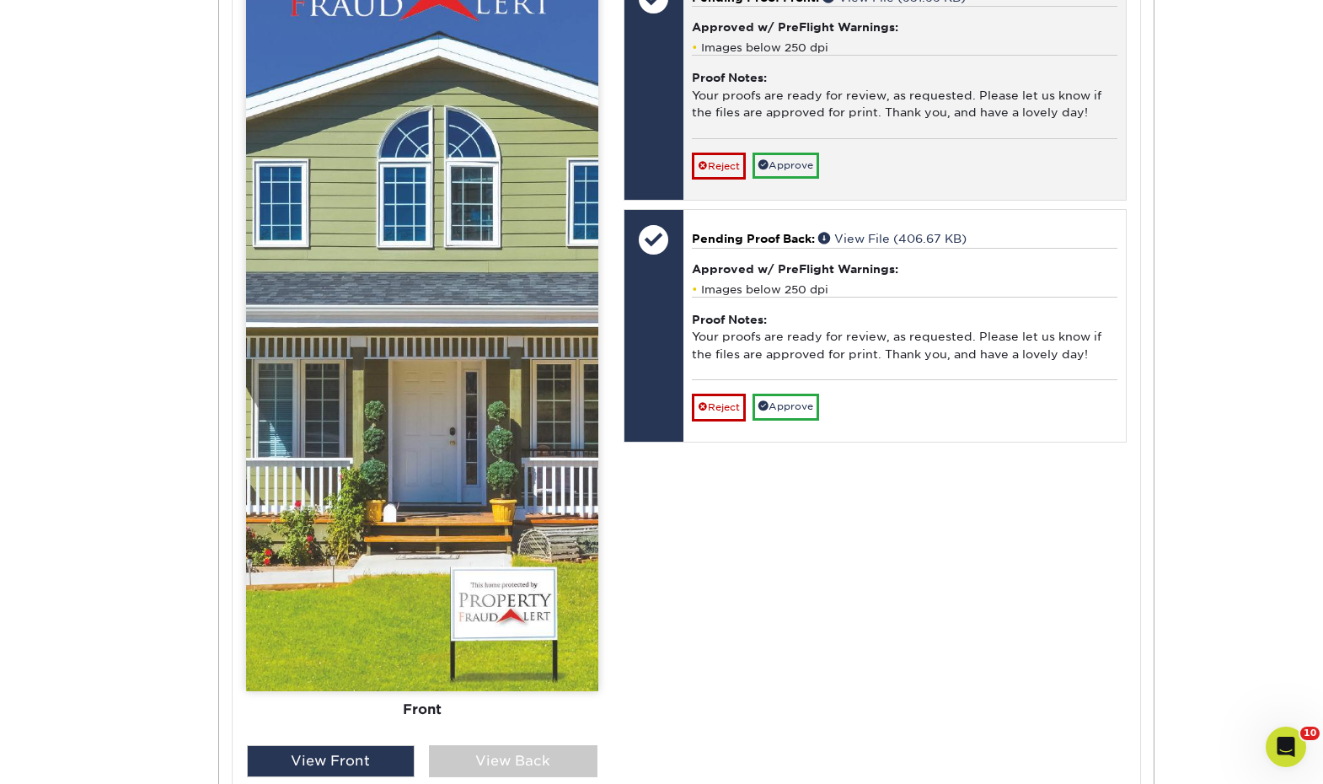
scroll to position [1011, 0]
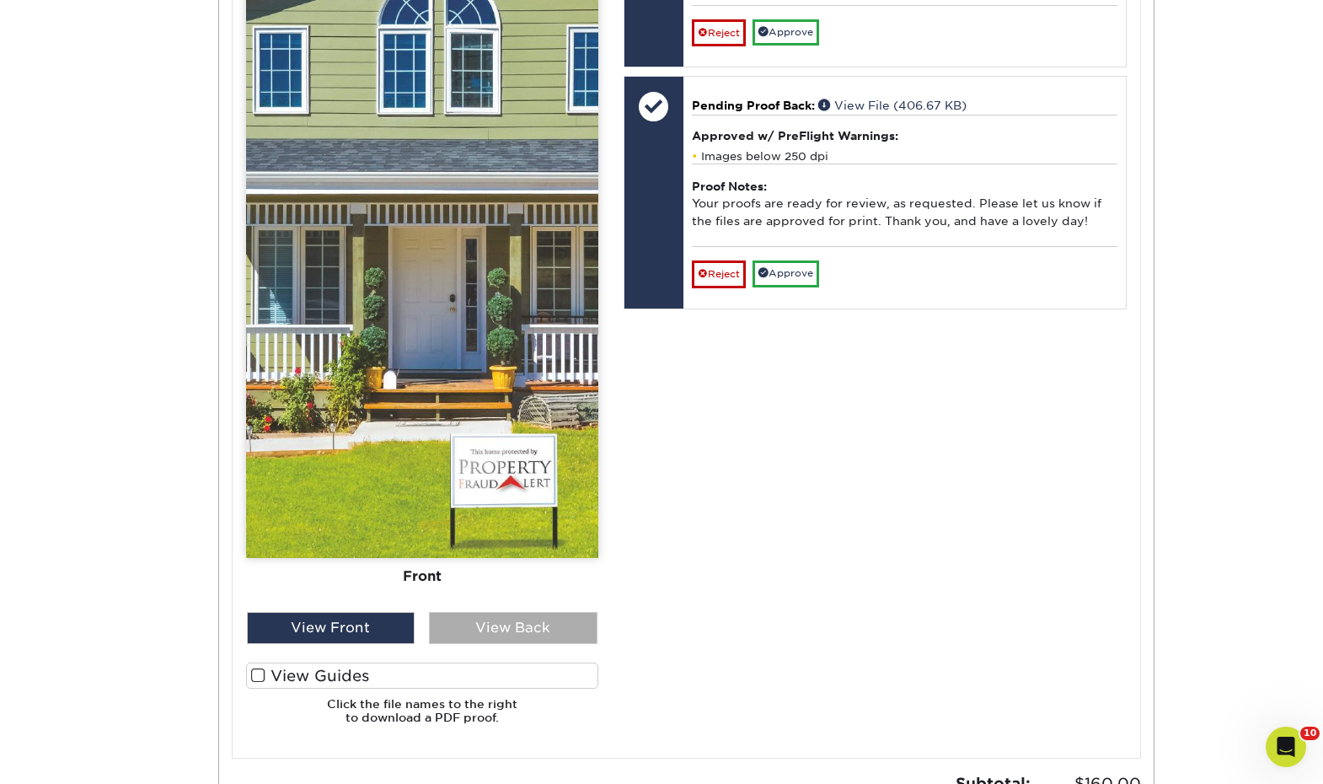
click at [550, 629] on div "View Back" at bounding box center [513, 628] width 169 height 32
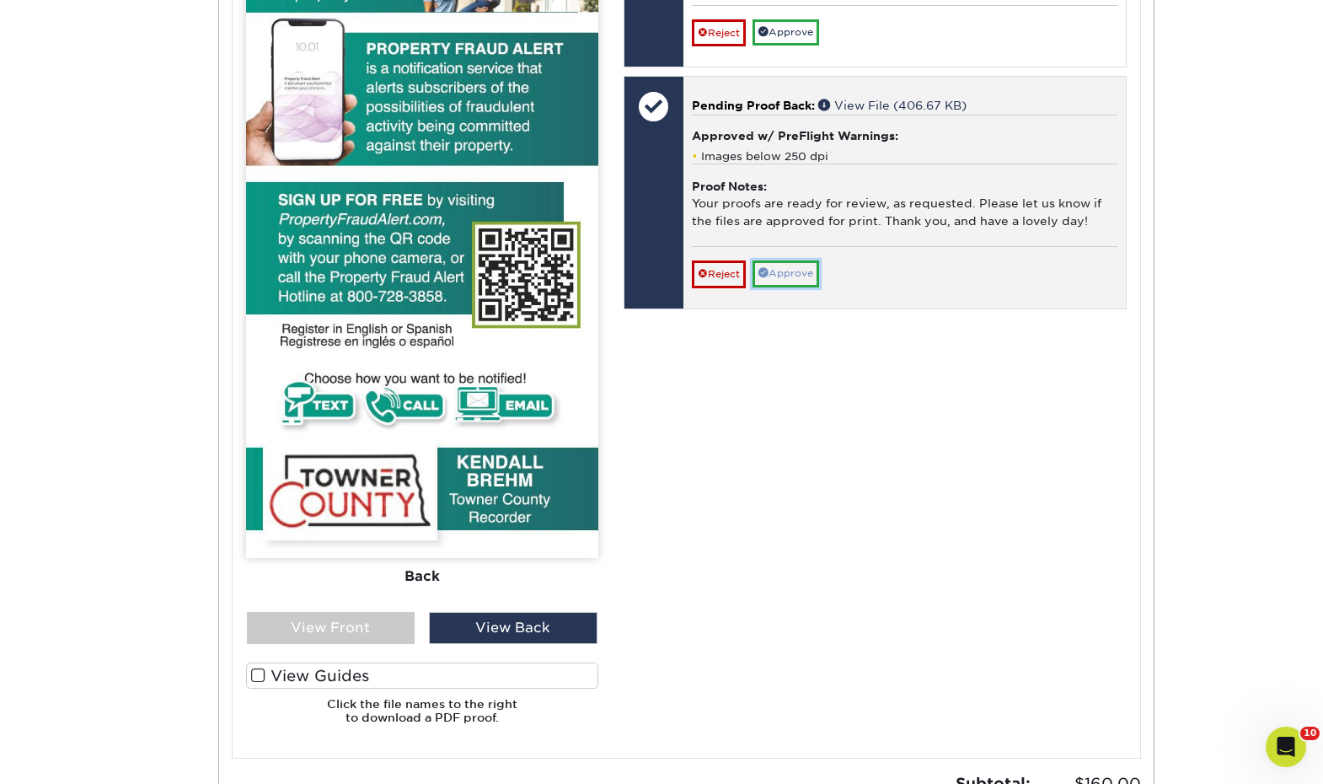
click at [784, 287] on link "Approve" at bounding box center [786, 273] width 67 height 26
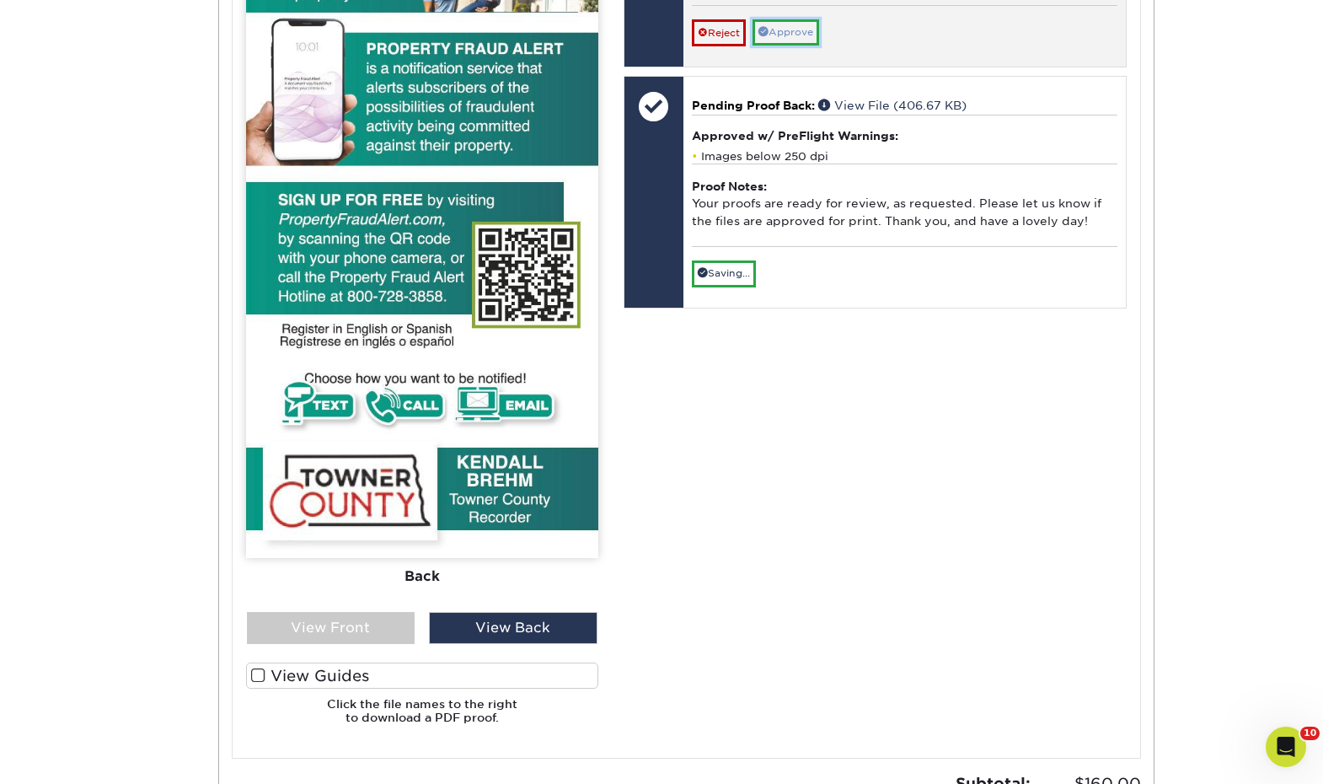
click at [804, 46] on link "Approve" at bounding box center [786, 32] width 67 height 26
